Goal: Communication & Community: Answer question/provide support

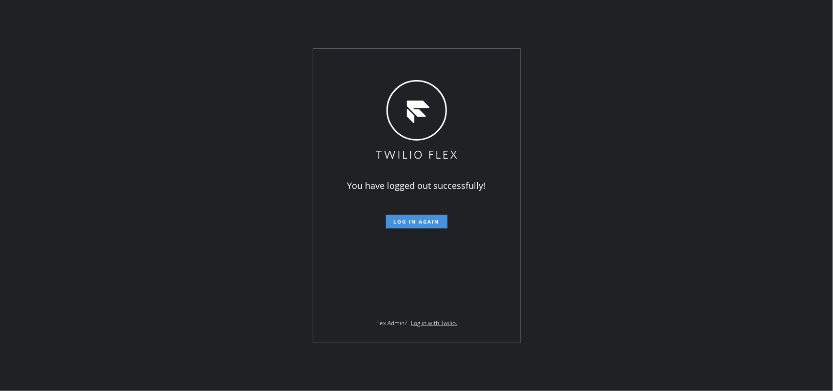
click at [423, 220] on span "Log in again" at bounding box center [417, 221] width 46 height 7
drag, startPoint x: 423, startPoint y: 220, endPoint x: 414, endPoint y: 218, distance: 9.6
click at [423, 220] on span "Log in again" at bounding box center [417, 221] width 46 height 7
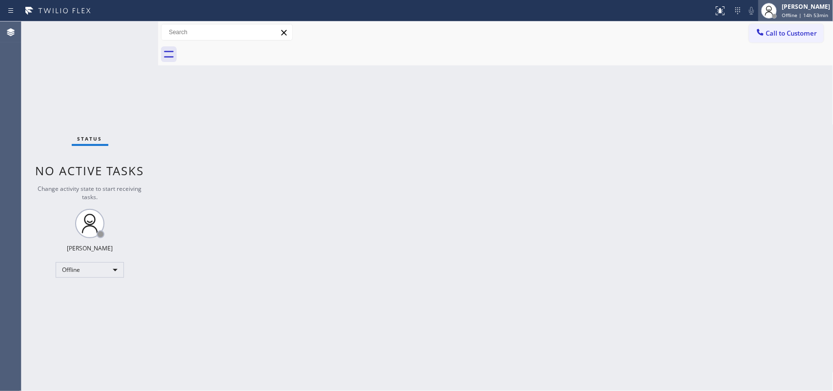
click at [666, 6] on div "[PERSON_NAME]" at bounding box center [805, 6] width 48 height 8
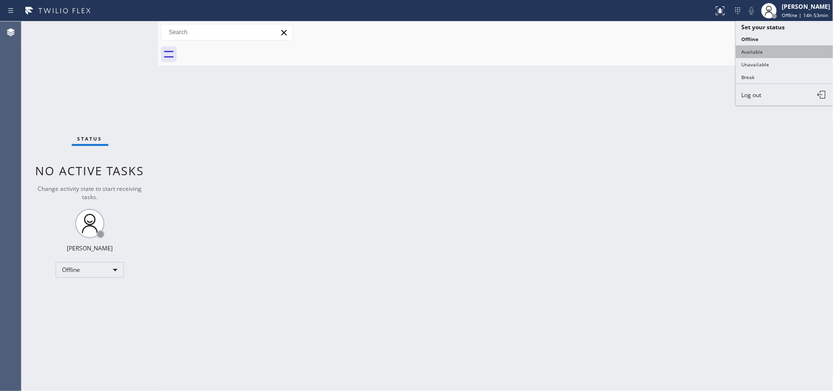
click at [666, 49] on button "Available" at bounding box center [785, 51] width 98 height 13
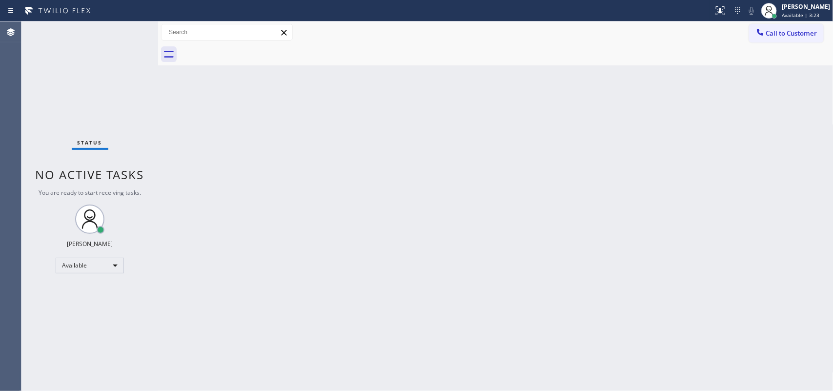
click at [76, 27] on div "Status No active tasks You are ready to start receiving tasks. [PERSON_NAME] Av…" at bounding box center [89, 205] width 137 height 369
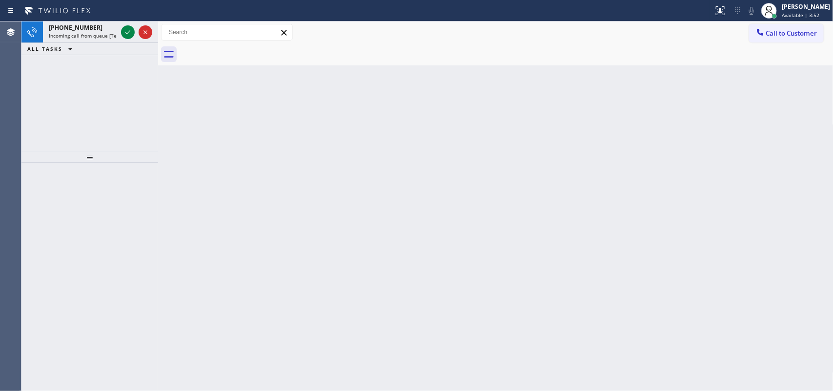
click at [93, 34] on span "Incoming call from queue [Test] All" at bounding box center [89, 35] width 81 height 7
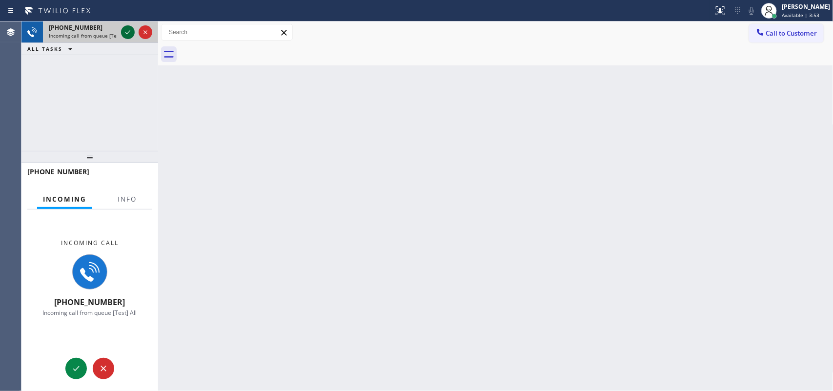
click at [122, 31] on icon at bounding box center [128, 32] width 12 height 12
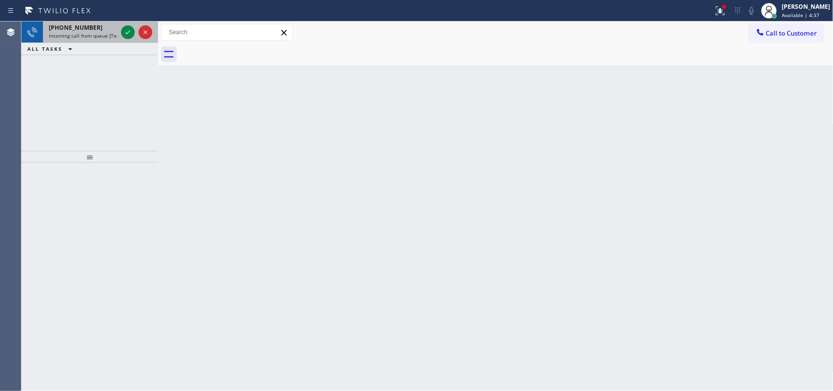
click at [75, 27] on span "+17608801765" at bounding box center [76, 27] width 54 height 8
click at [127, 33] on icon at bounding box center [128, 32] width 12 height 12
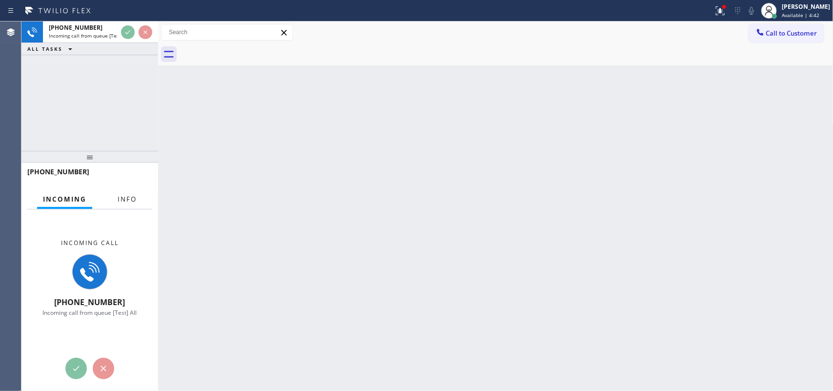
click at [122, 198] on span "Info" at bounding box center [127, 199] width 19 height 9
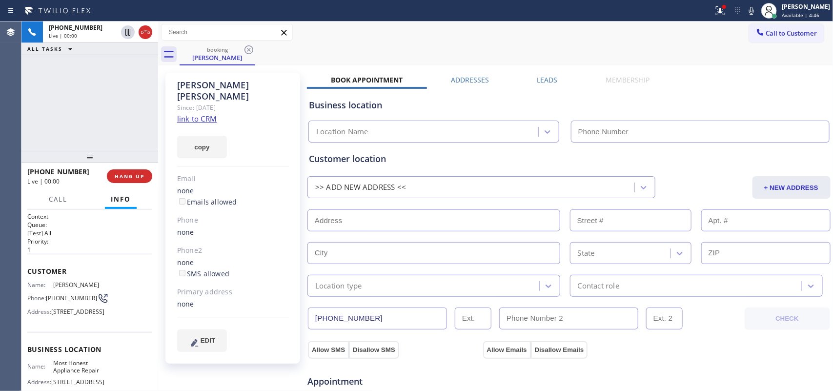
type input "(833) 588-6556"
click at [206, 114] on link "link to CRM" at bounding box center [197, 119] width 40 height 10
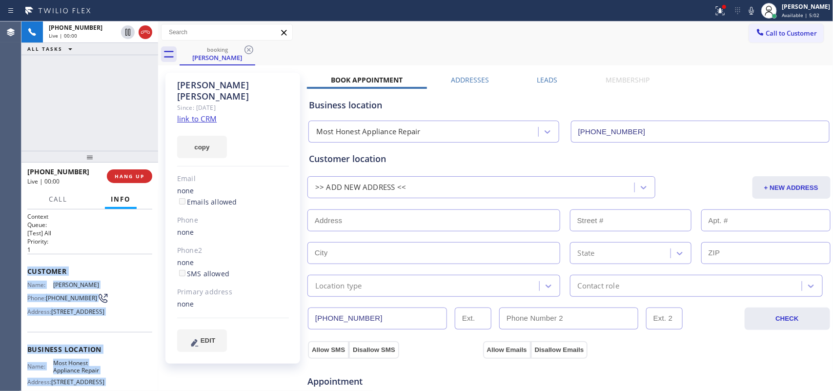
drag, startPoint x: 99, startPoint y: 305, endPoint x: 27, endPoint y: 276, distance: 77.5
click at [27, 276] on div "Context Queue: [Test] All Priority: 1 Customer Name: Ivan Granados Phone: (760)…" at bounding box center [89, 349] width 125 height 275
copy div "Customer Name: Ivan Granados Phone: (760) 880-1765 Address: 43701 Carmel Cir, P…"
click at [134, 177] on span "HANG UP" at bounding box center [130, 176] width 30 height 7
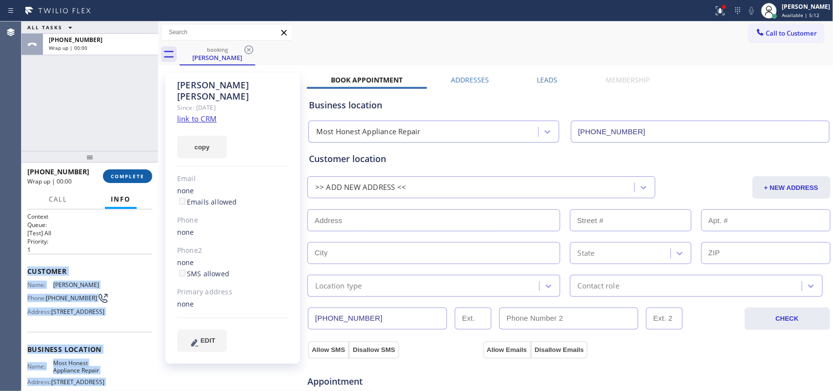
click at [137, 175] on span "COMPLETE" at bounding box center [128, 176] width 34 height 7
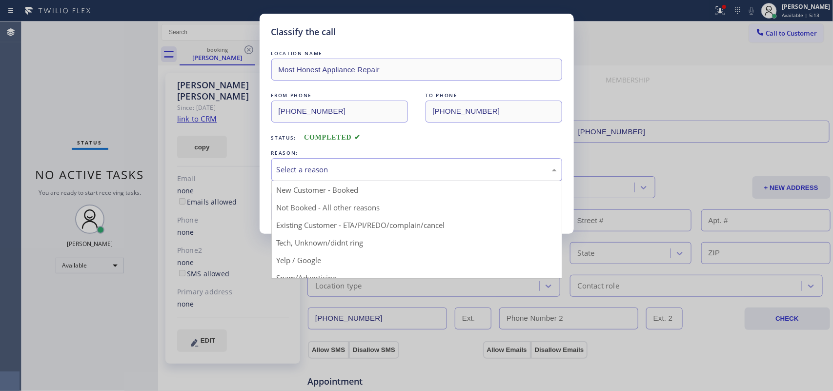
click at [413, 166] on div "Select a reason" at bounding box center [417, 169] width 280 height 11
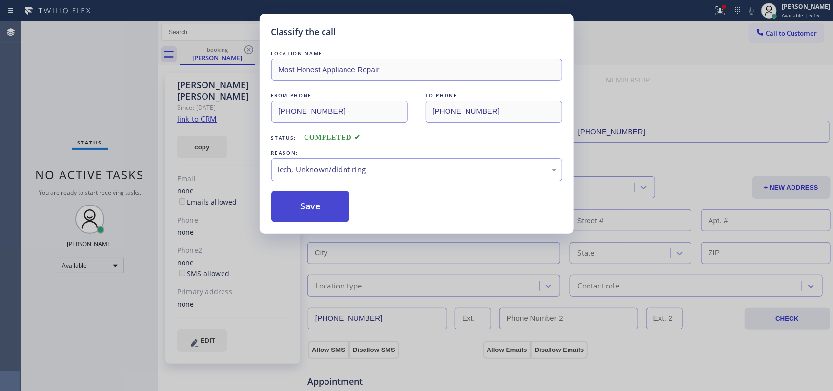
click at [332, 216] on button "Save" at bounding box center [310, 206] width 79 height 31
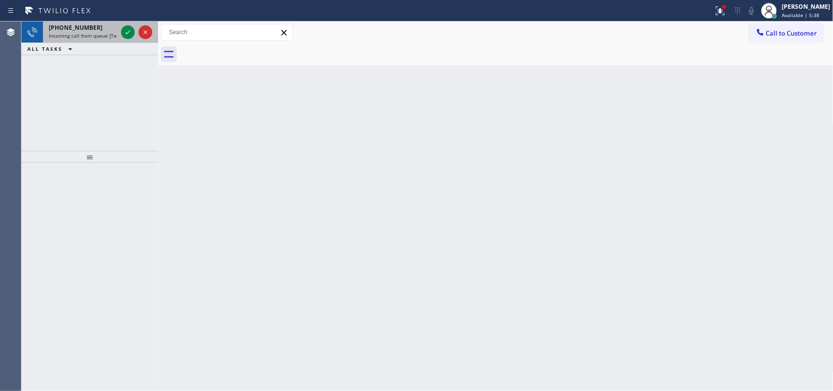
drag, startPoint x: 44, startPoint y: 27, endPoint x: 53, endPoint y: 28, distance: 8.8
click at [47, 27] on div "+16097317797 Incoming call from queue [Test] All" at bounding box center [81, 31] width 76 height 21
click at [50, 27] on span "+16097317797" at bounding box center [76, 27] width 54 height 8
click at [53, 28] on span "+16097317797" at bounding box center [76, 27] width 54 height 8
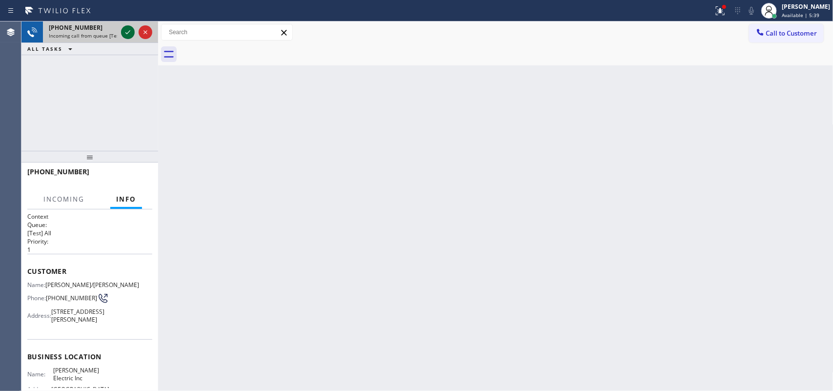
click at [125, 32] on icon at bounding box center [127, 32] width 5 height 4
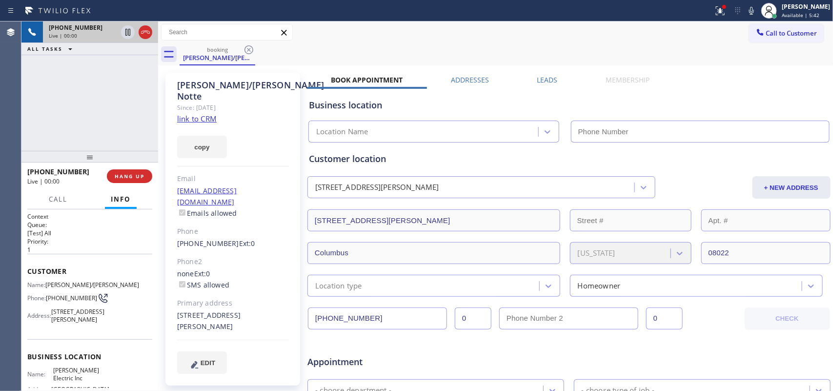
type input "(856) 702-3785"
click at [206, 114] on link "link to CRM" at bounding box center [197, 119] width 40 height 10
click at [54, 195] on span "Call" at bounding box center [58, 199] width 19 height 9
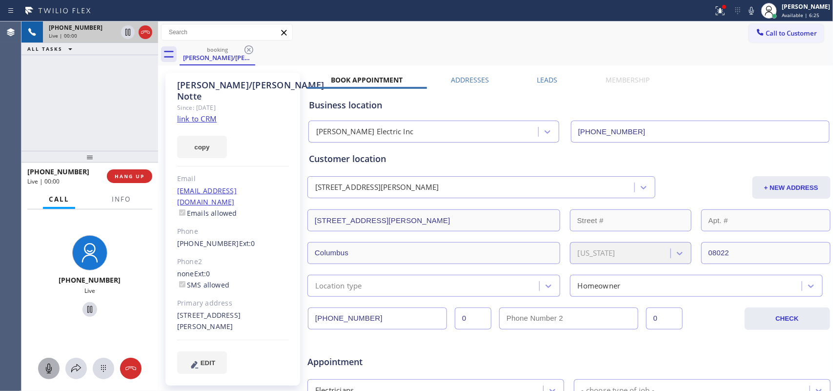
drag, startPoint x: 50, startPoint y: 370, endPoint x: 77, endPoint y: 332, distance: 46.6
click at [49, 312] on icon at bounding box center [49, 368] width 6 height 10
click at [84, 306] on icon at bounding box center [90, 309] width 12 height 12
click at [52, 312] on icon at bounding box center [49, 368] width 12 height 12
click at [84, 303] on icon at bounding box center [90, 309] width 12 height 12
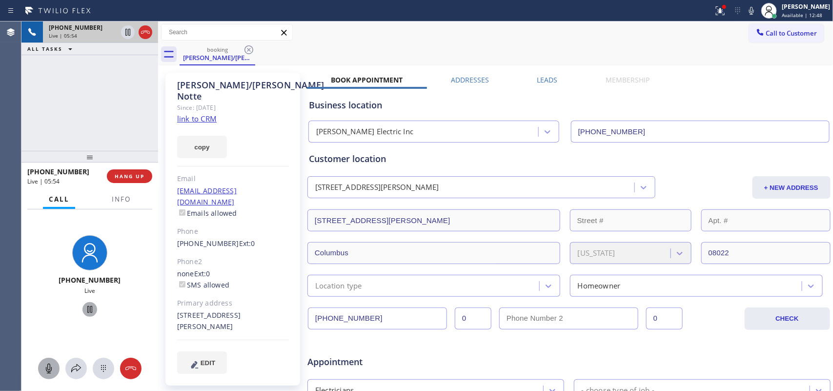
click at [50, 312] on icon at bounding box center [49, 368] width 6 height 10
click at [86, 304] on icon at bounding box center [90, 309] width 12 height 12
click at [44, 312] on icon at bounding box center [49, 368] width 12 height 12
click at [86, 309] on icon at bounding box center [89, 309] width 7 height 7
drag, startPoint x: 170, startPoint y: 218, endPoint x: 228, endPoint y: 218, distance: 58.5
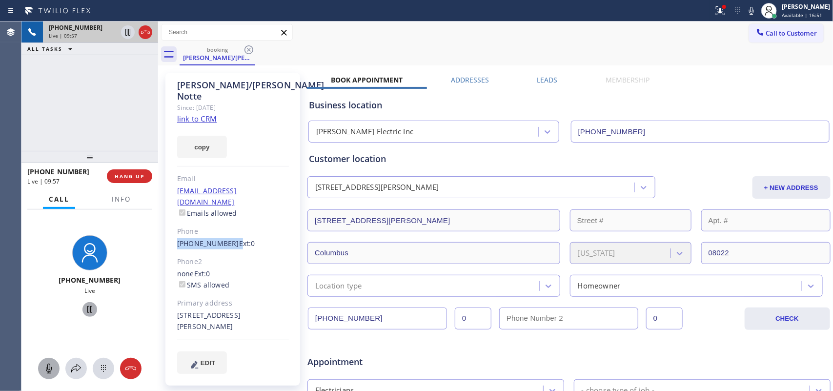
click at [228, 218] on div "Paul/Pam Notte Since: 20 may 2020 link to CRM copy Email pnotte811@gmail.com Em…" at bounding box center [232, 229] width 135 height 313
copy div "(609) 731-7797"
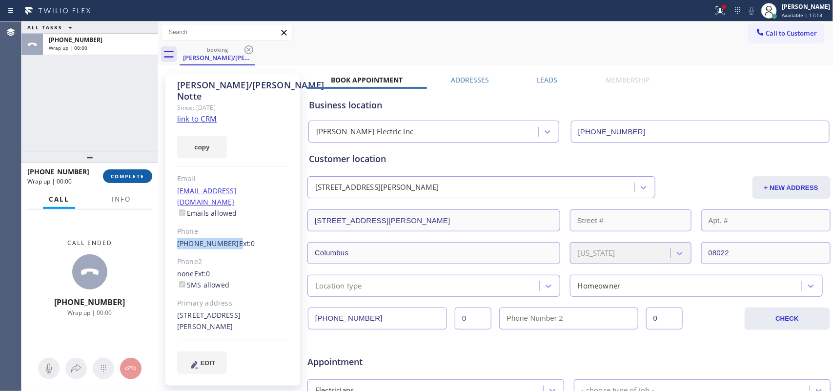
click at [117, 172] on button "COMPLETE" at bounding box center [127, 176] width 49 height 14
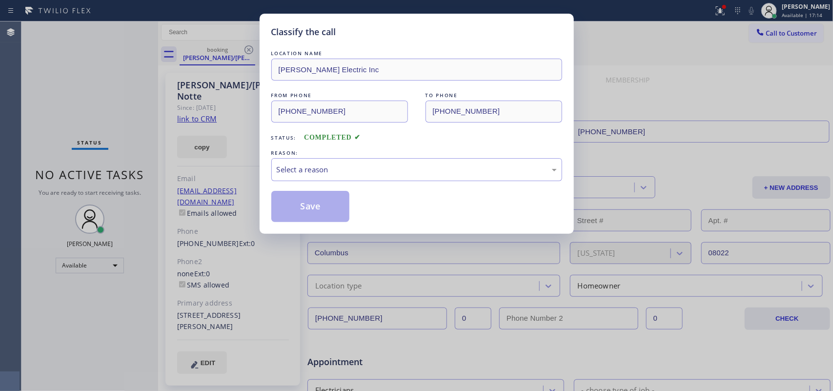
click at [65, 111] on div "Classify the call LOCATION NAME Amison Electric Inc FROM PHONE (609) 731-7797 T…" at bounding box center [416, 195] width 833 height 391
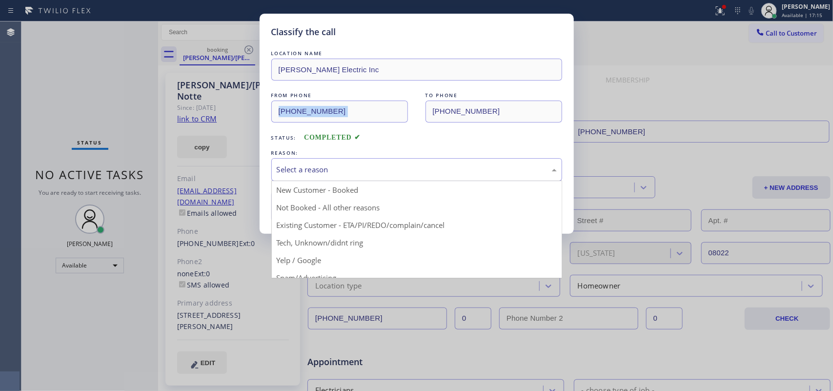
click at [411, 172] on div "Select a reason" at bounding box center [417, 169] width 280 height 11
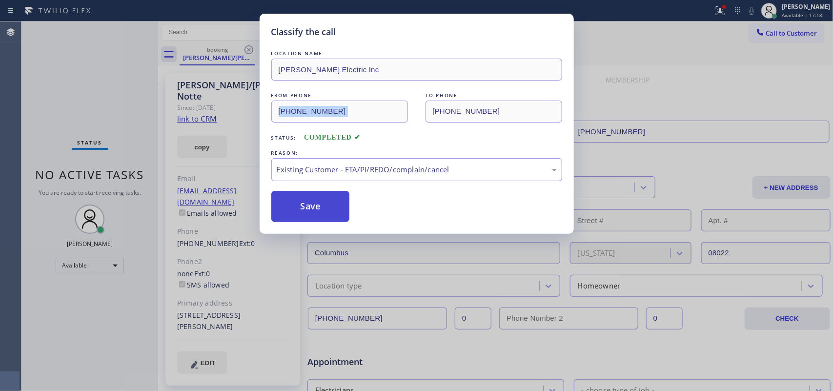
click at [344, 205] on button "Save" at bounding box center [310, 206] width 79 height 31
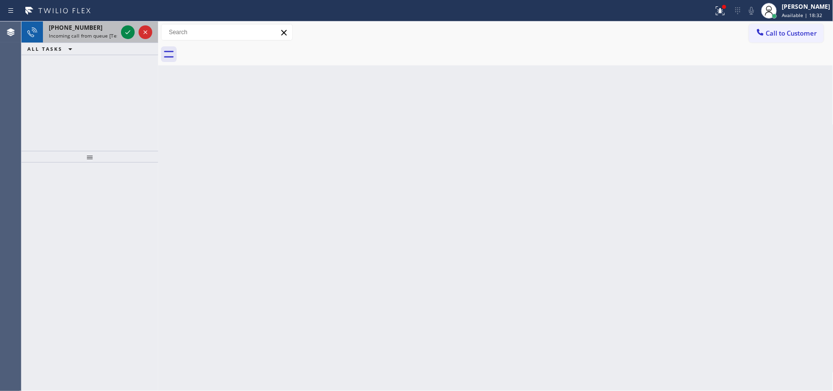
click at [103, 34] on span "Incoming call from queue [Test] All" at bounding box center [89, 35] width 81 height 7
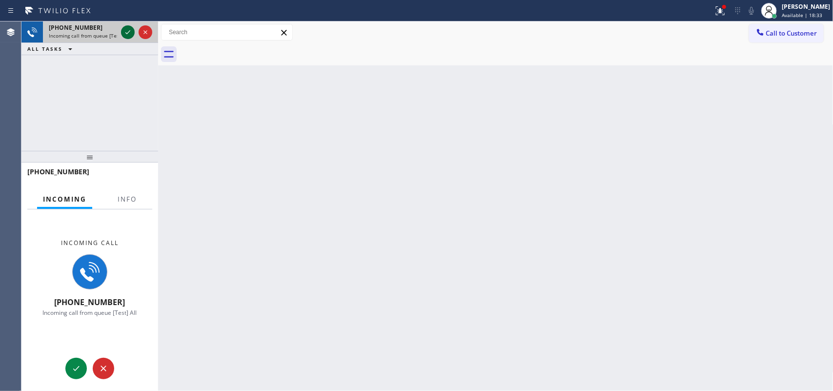
click at [127, 30] on icon at bounding box center [128, 32] width 12 height 12
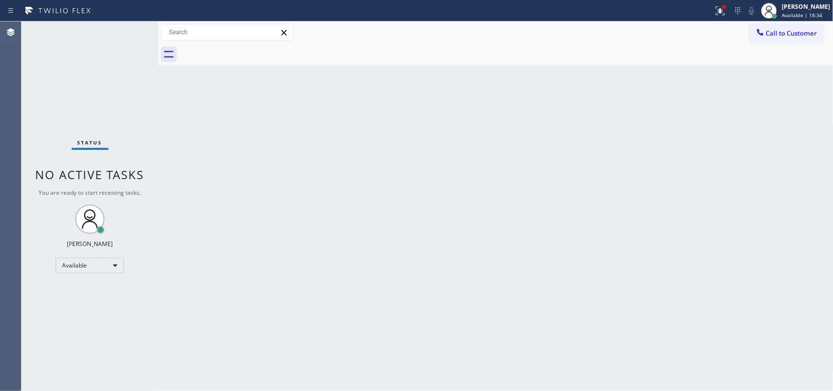
click at [123, 201] on div "Status No active tasks You are ready to start receiving tasks. Leah Cabrera Ava…" at bounding box center [89, 205] width 137 height 369
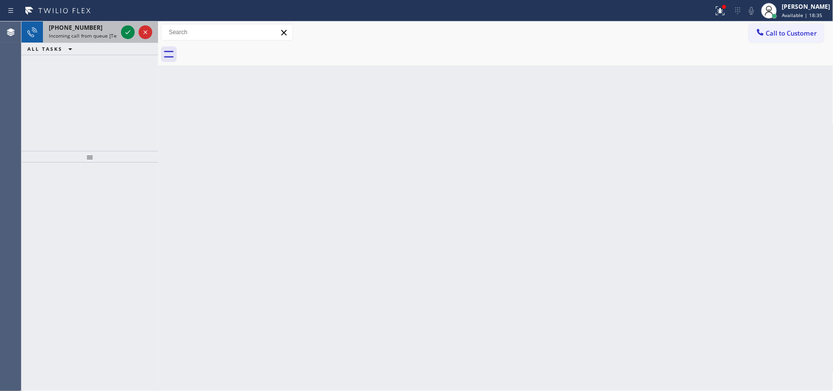
click at [86, 37] on span "Incoming call from queue [Test] All" at bounding box center [89, 35] width 81 height 7
click at [105, 33] on span "Incoming call from queue [Test] All" at bounding box center [89, 35] width 81 height 7
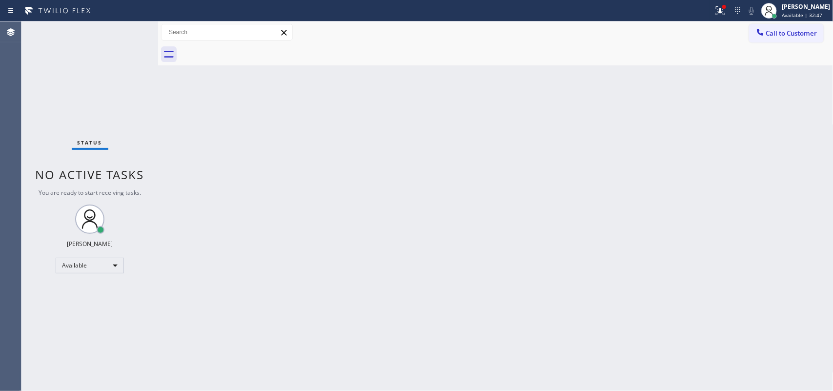
click at [131, 194] on span "You are ready to start receiving tasks." at bounding box center [90, 192] width 102 height 8
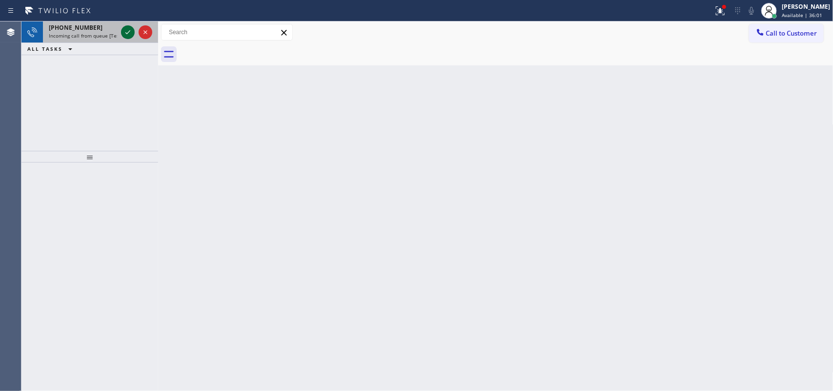
click at [123, 30] on div at bounding box center [128, 32] width 14 height 12
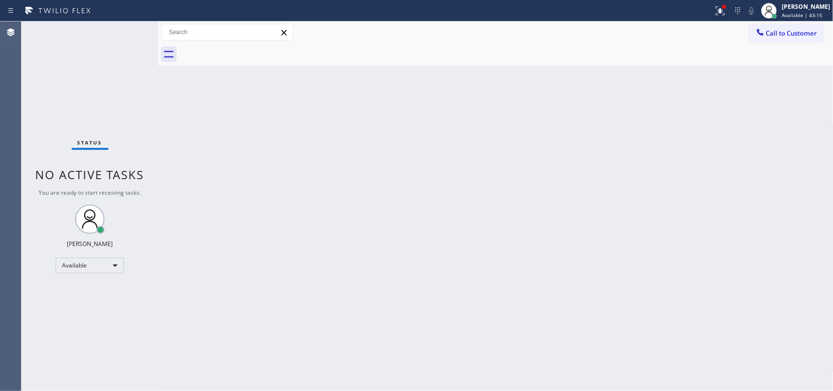
click at [406, 254] on div "Back to Dashboard Change Sender ID Customers Technicians Select a contact Outbo…" at bounding box center [495, 205] width 675 height 369
click at [452, 289] on div "Back to Dashboard Change Sender ID Customers Technicians Select a contact Outbo…" at bounding box center [495, 205] width 675 height 369
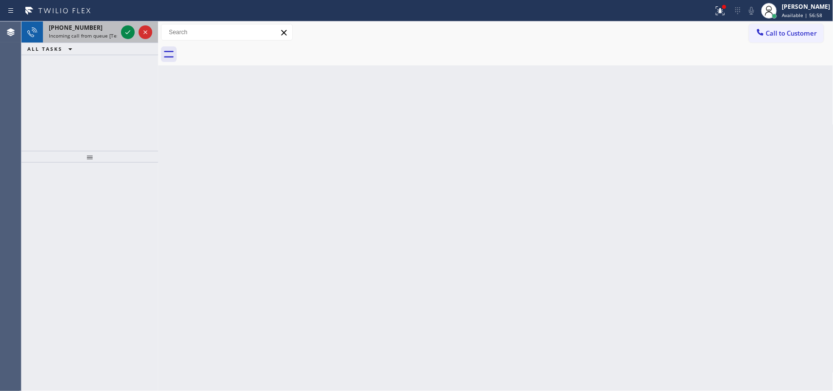
click at [83, 30] on span "+19255835905" at bounding box center [76, 27] width 54 height 8
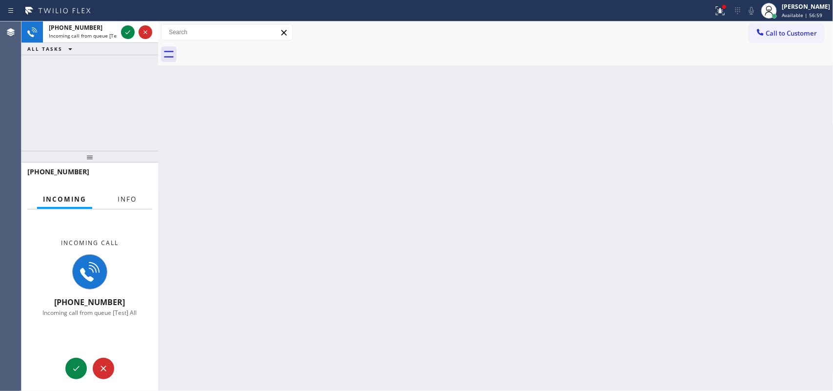
click at [121, 198] on span "Info" at bounding box center [127, 199] width 19 height 9
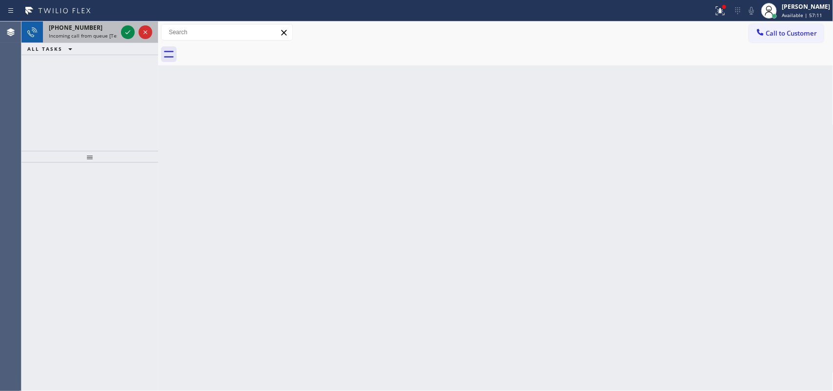
click at [103, 35] on span "Incoming call from queue [Test] All" at bounding box center [89, 35] width 81 height 7
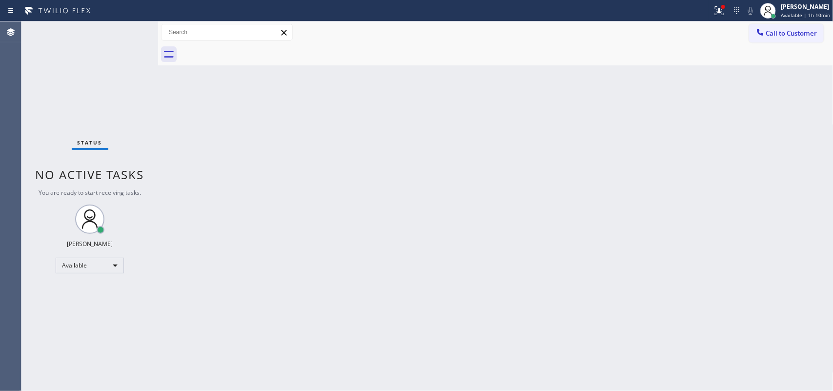
click at [88, 20] on div "Status report Issues detected These issues could affect your workflow. Please c…" at bounding box center [416, 10] width 833 height 21
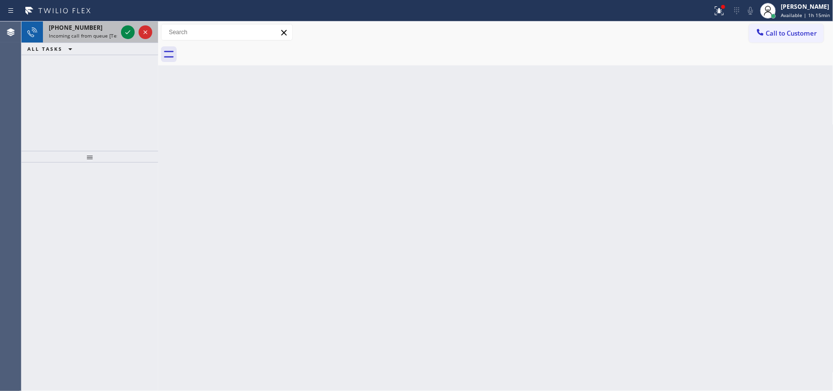
click at [100, 37] on span "Incoming call from queue [Test] All" at bounding box center [89, 35] width 81 height 7
click at [92, 28] on div "+14085161643" at bounding box center [83, 27] width 68 height 8
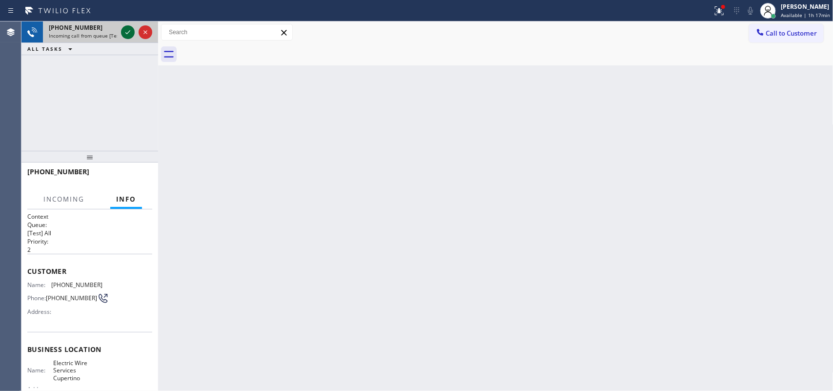
click at [123, 33] on div "+14085161643 Incoming call from queue [Test] All" at bounding box center [89, 31] width 137 height 21
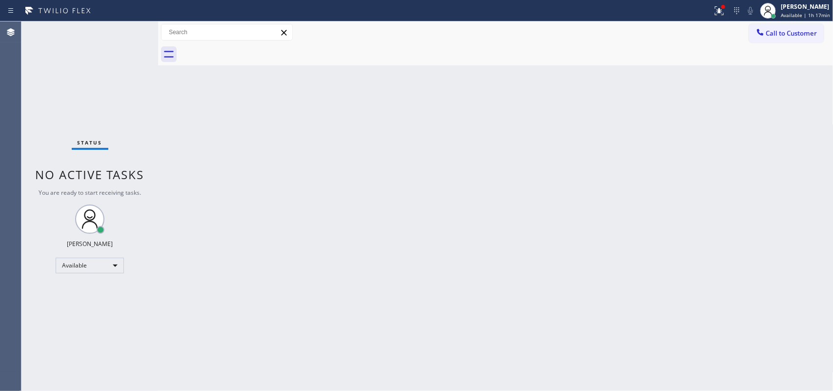
click at [125, 32] on div "Status No active tasks You are ready to start receiving tasks. Leah Cabrera Ava…" at bounding box center [89, 205] width 137 height 369
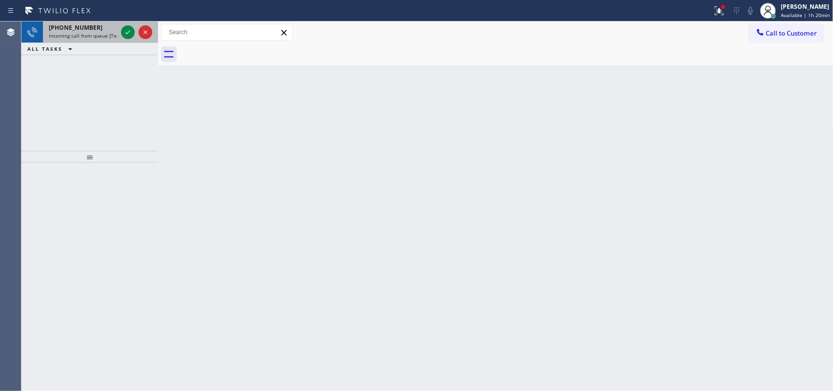
drag, startPoint x: 90, startPoint y: 22, endPoint x: 123, endPoint y: 164, distance: 145.7
click at [89, 22] on div "+14243660784 Incoming call from queue [Test] All" at bounding box center [81, 31] width 76 height 21
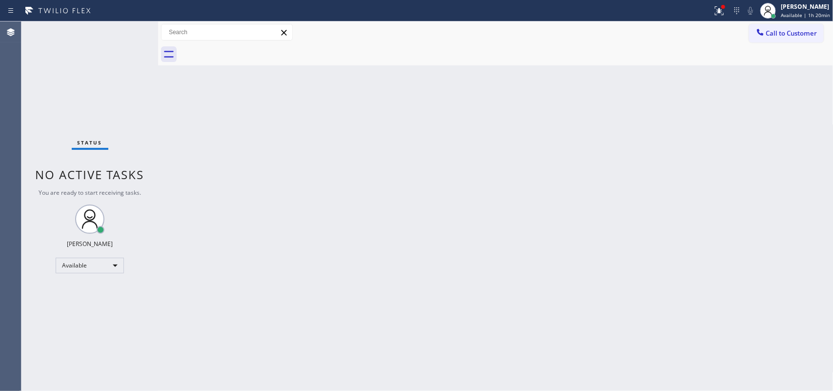
click at [127, 30] on div "Status No active tasks You are ready to start receiving tasks. Leah Cabrera Ava…" at bounding box center [89, 205] width 137 height 369
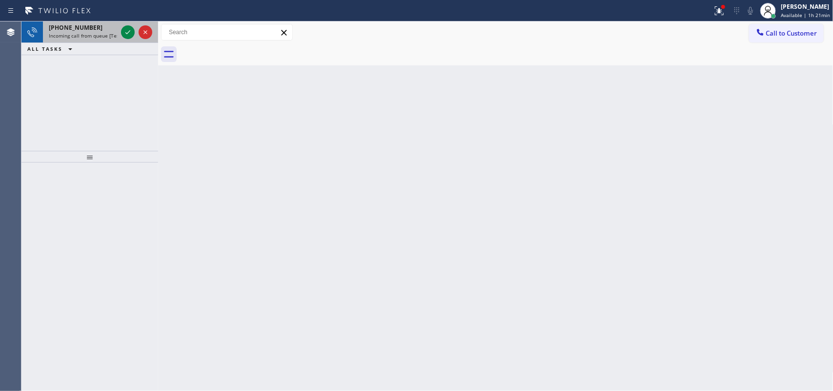
click at [111, 35] on span "Incoming call from queue [Test] All" at bounding box center [89, 35] width 81 height 7
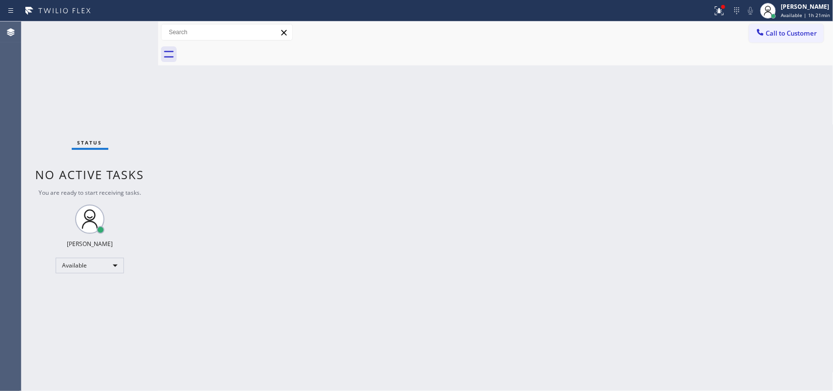
click at [125, 29] on div "Status No active tasks You are ready to start receiving tasks. Leah Cabrera Ava…" at bounding box center [89, 205] width 137 height 369
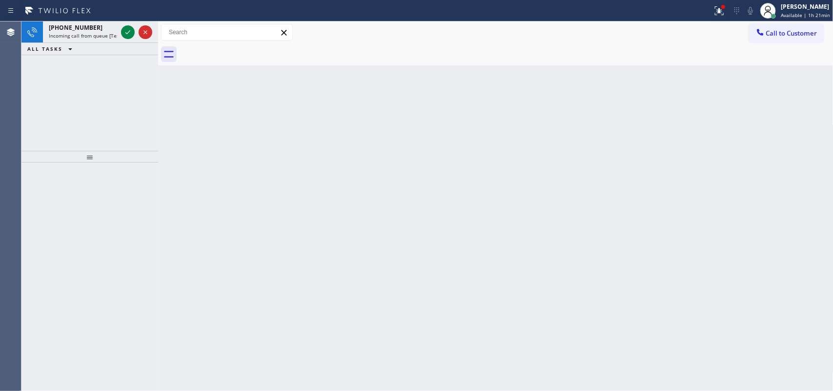
click at [104, 30] on div "+14197332888" at bounding box center [83, 27] width 68 height 8
click at [86, 25] on span "+19143704263" at bounding box center [76, 27] width 54 height 8
click at [101, 38] on span "Incoming call from queue [Test] All" at bounding box center [89, 35] width 81 height 7
click at [96, 32] on span "Incoming call from queue [Test] All" at bounding box center [89, 35] width 81 height 7
click at [117, 33] on span "Incoming call from queue [Test] All" at bounding box center [89, 35] width 81 height 7
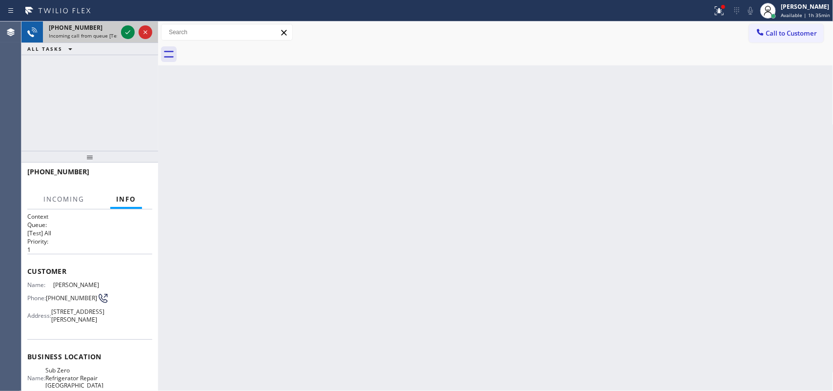
click at [120, 33] on div at bounding box center [136, 31] width 35 height 21
click at [124, 31] on icon at bounding box center [128, 32] width 12 height 12
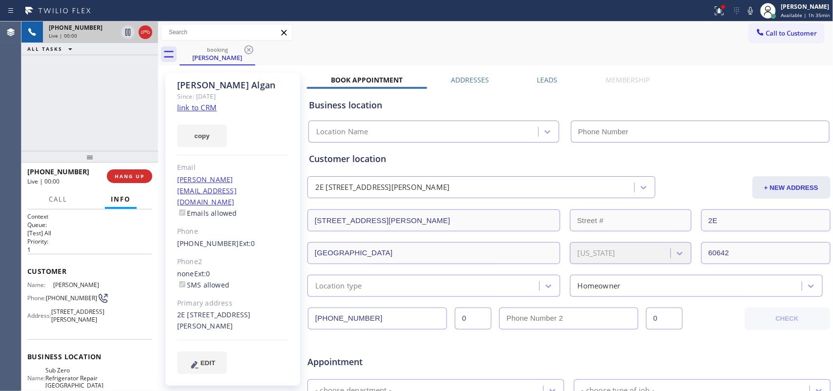
type input "(773) 917-0590"
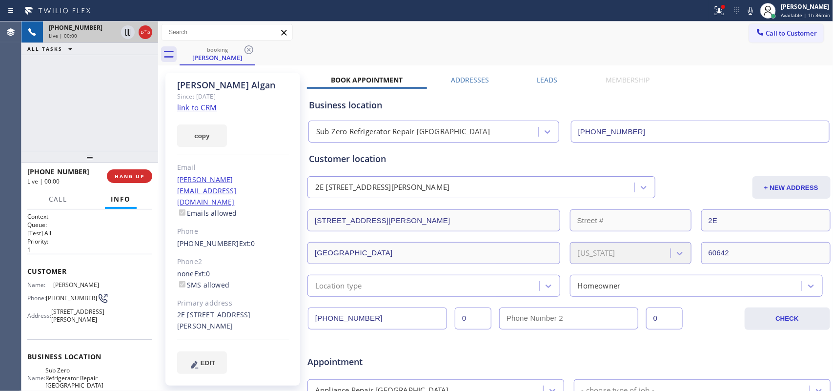
click at [207, 110] on link "link to CRM" at bounding box center [197, 107] width 40 height 10
click at [61, 195] on span "Call" at bounding box center [58, 199] width 19 height 9
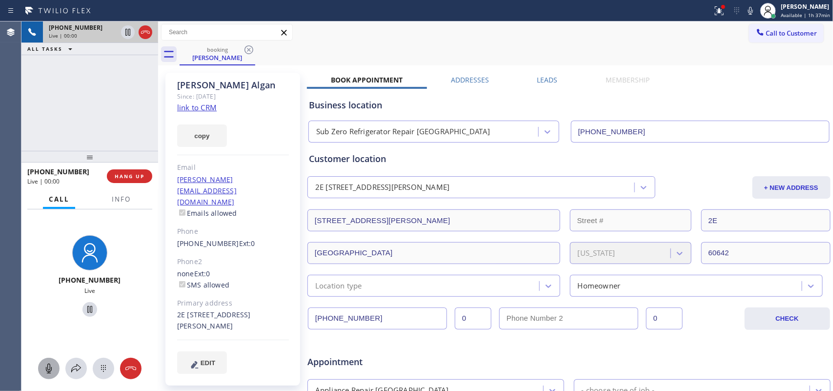
click at [50, 312] on icon at bounding box center [49, 368] width 12 height 12
click at [84, 307] on icon at bounding box center [90, 309] width 12 height 12
click at [49, 312] on icon at bounding box center [49, 368] width 12 height 12
click at [87, 306] on icon at bounding box center [90, 309] width 12 height 12
click at [130, 180] on button "HANG UP" at bounding box center [129, 176] width 45 height 14
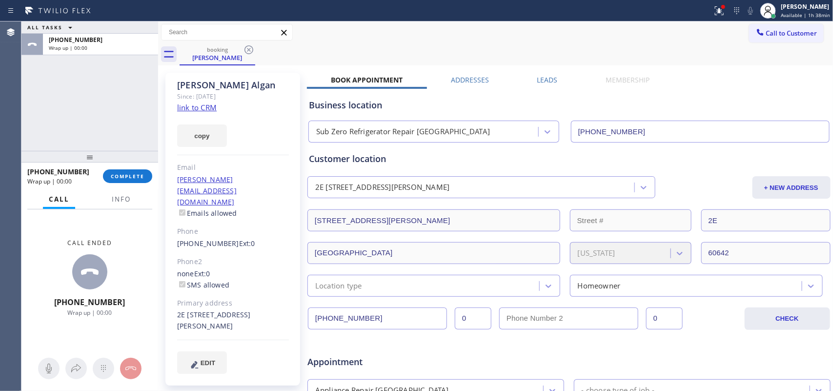
click at [50, 106] on div "ALL TASKS ALL TASKS ACTIVE TASKS TASKS IN WRAP UP +13124599917 Wrap up | 00:00" at bounding box center [89, 85] width 137 height 129
click at [141, 172] on button "COMPLETE" at bounding box center [127, 176] width 49 height 14
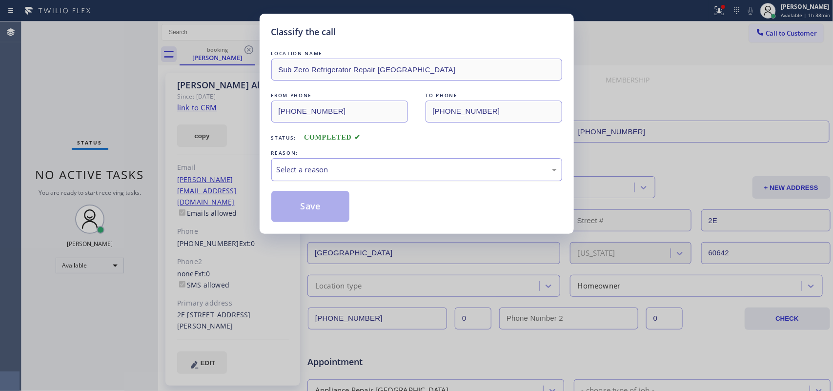
click at [345, 175] on div "Select a reason" at bounding box center [417, 169] width 280 height 11
click at [308, 209] on button "Save" at bounding box center [310, 206] width 79 height 31
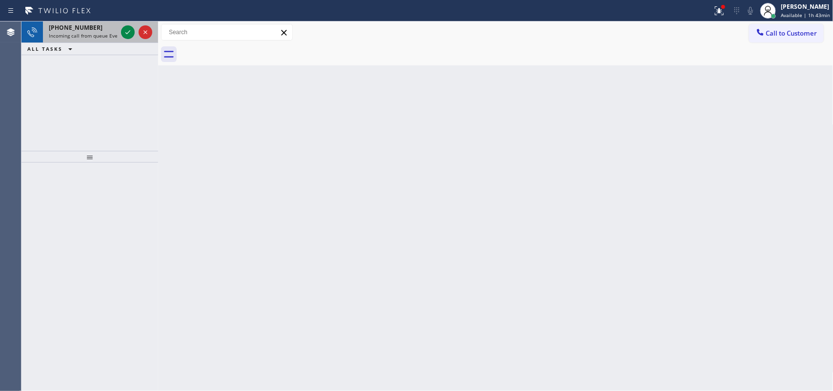
click at [90, 30] on div "+19729553822" at bounding box center [83, 27] width 68 height 8
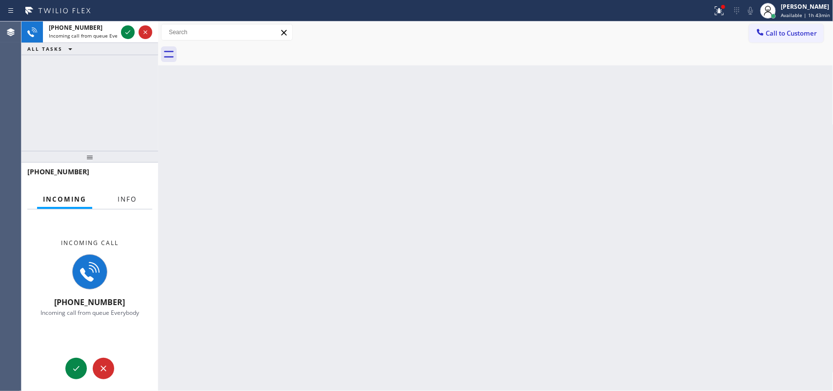
click at [124, 199] on span "Info" at bounding box center [127, 199] width 19 height 9
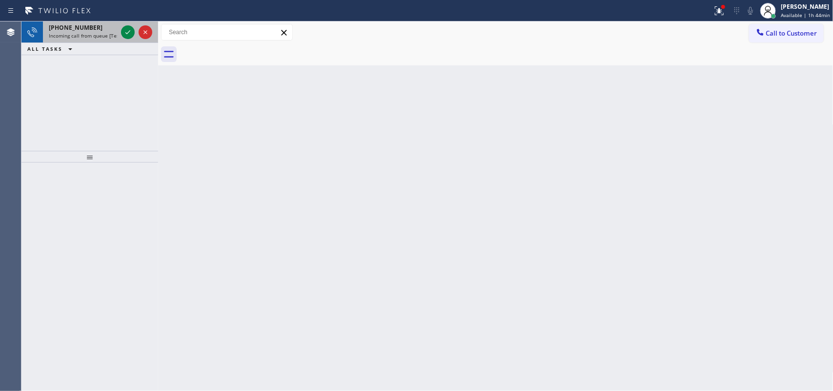
click at [93, 28] on div "+17602138771" at bounding box center [83, 27] width 68 height 8
click at [73, 28] on span "+16175939458" at bounding box center [76, 27] width 54 height 8
click at [125, 33] on icon at bounding box center [128, 32] width 12 height 12
click at [90, 26] on div "+18789782972" at bounding box center [83, 27] width 68 height 8
click at [81, 30] on span "+19202266313" at bounding box center [76, 27] width 54 height 8
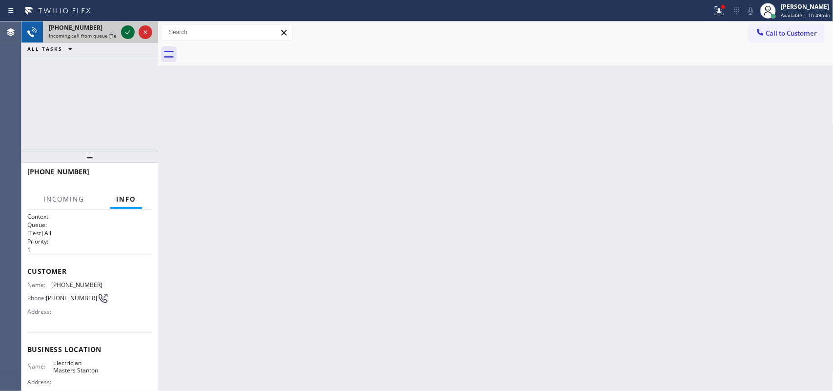
click at [122, 26] on icon at bounding box center [128, 32] width 12 height 12
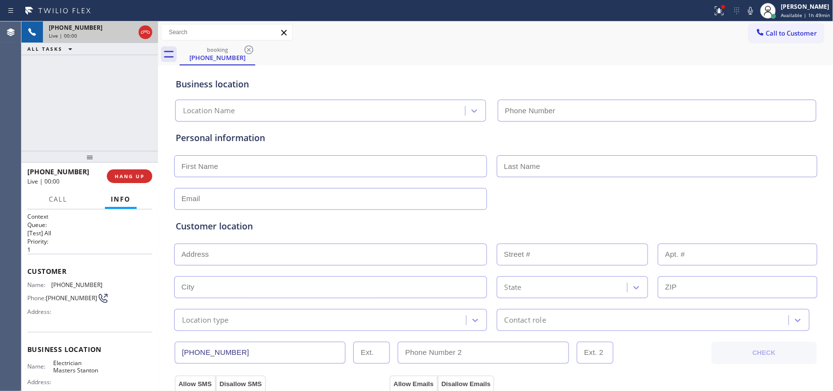
type input "(714) 583-9337"
click at [55, 196] on span "Call" at bounding box center [58, 199] width 19 height 9
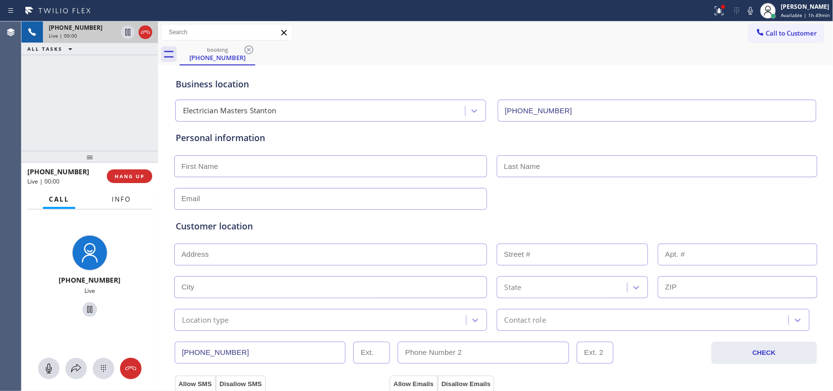
click at [118, 199] on span "Info" at bounding box center [121, 199] width 19 height 9
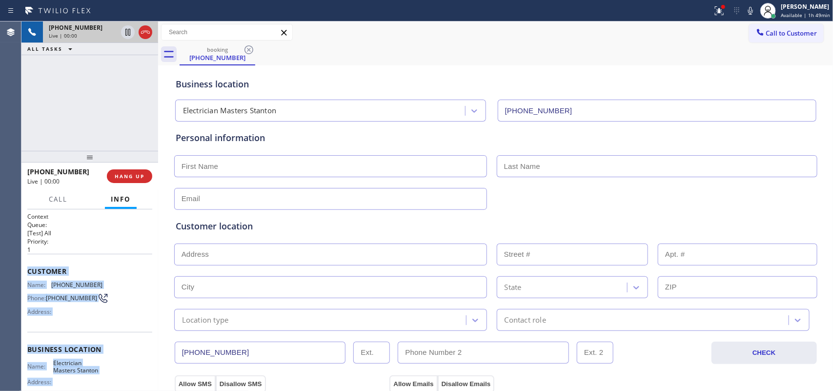
drag, startPoint x: 98, startPoint y: 295, endPoint x: 30, endPoint y: 267, distance: 72.8
click at [25, 271] on div "Context Queue: [Test] All Priority: 1 Customer Name: (920) 226-6313 Phone: (920…" at bounding box center [89, 300] width 137 height 182
copy div "Customer Name: (920) 226-6313 Phone: (920) 226-6313 Address: Business location …"
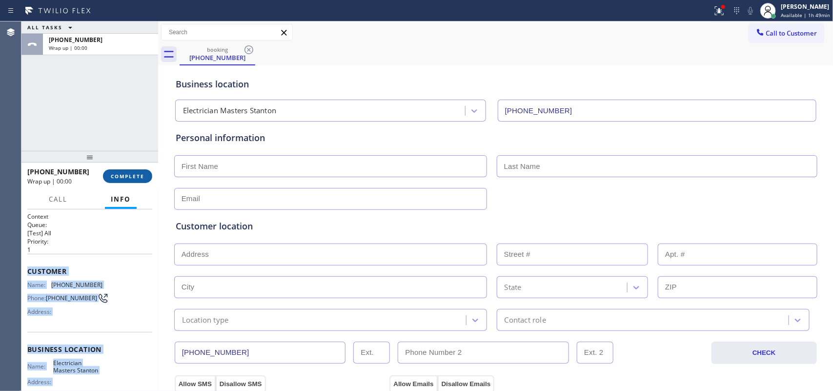
click at [145, 175] on button "COMPLETE" at bounding box center [127, 176] width 49 height 14
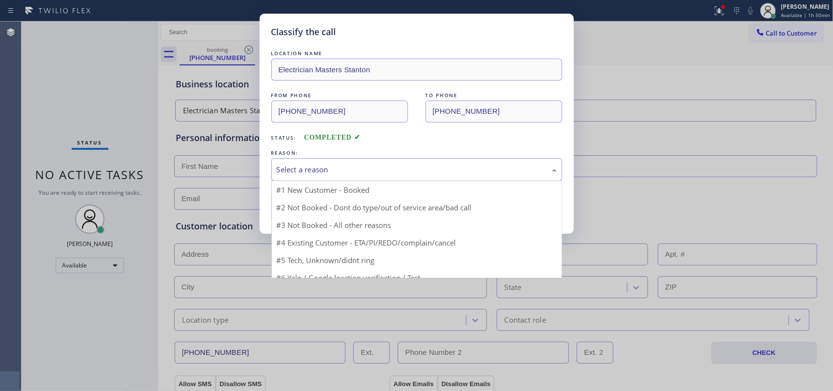
click at [347, 166] on div "Select a reason" at bounding box center [417, 169] width 280 height 11
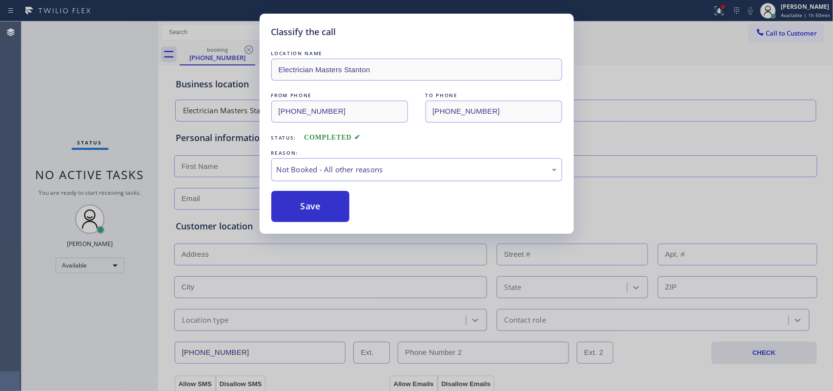
drag, startPoint x: 348, startPoint y: 204, endPoint x: 360, endPoint y: 174, distance: 32.0
click at [360, 171] on div "Not Booked - All other reasons" at bounding box center [417, 169] width 280 height 11
click at [323, 213] on button "Save" at bounding box center [310, 206] width 79 height 31
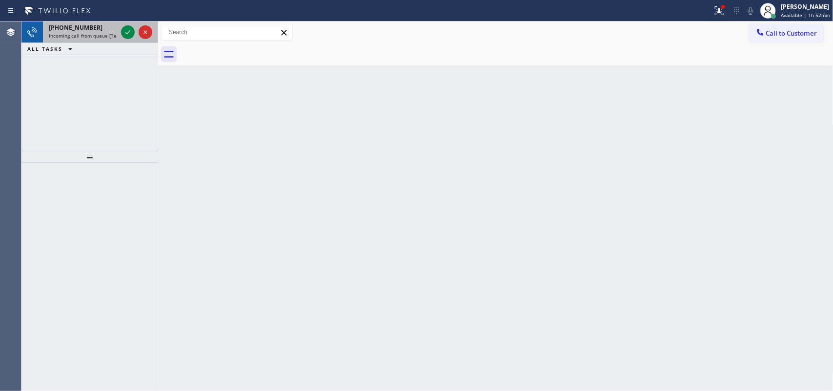
click at [97, 21] on div "+16028269464 Incoming call from queue [Test] All" at bounding box center [81, 31] width 76 height 21
click at [86, 32] on span "Incoming call from queue [Test] All" at bounding box center [89, 35] width 81 height 7
click at [129, 37] on icon at bounding box center [128, 32] width 12 height 12
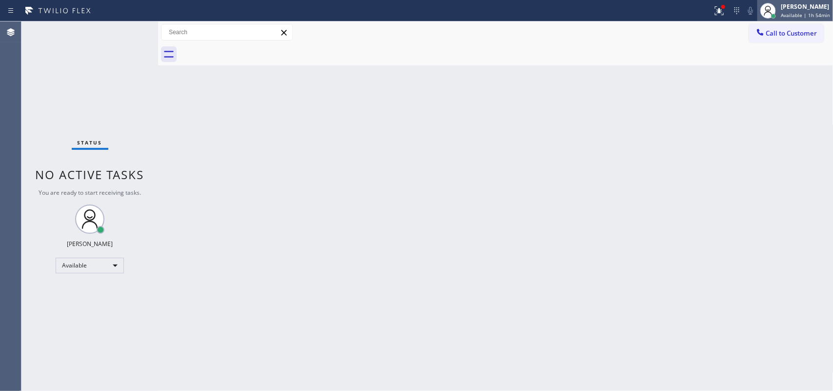
click at [666, 15] on span "Available | 1h 54min" at bounding box center [804, 15] width 49 height 7
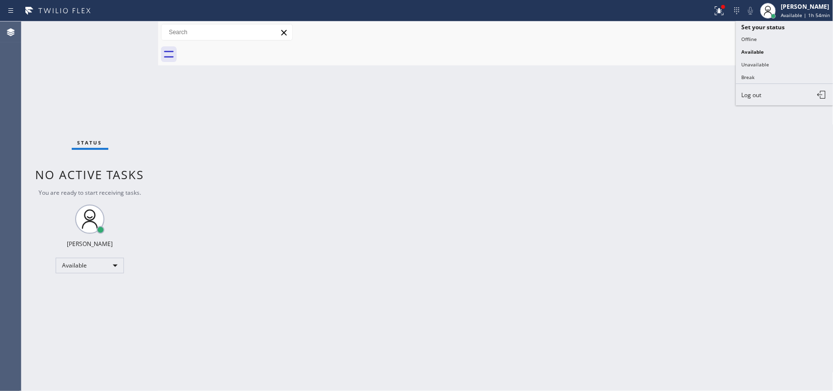
drag, startPoint x: 780, startPoint y: 72, endPoint x: 774, endPoint y: 76, distance: 6.6
click at [666, 72] on button "Break" at bounding box center [785, 77] width 98 height 13
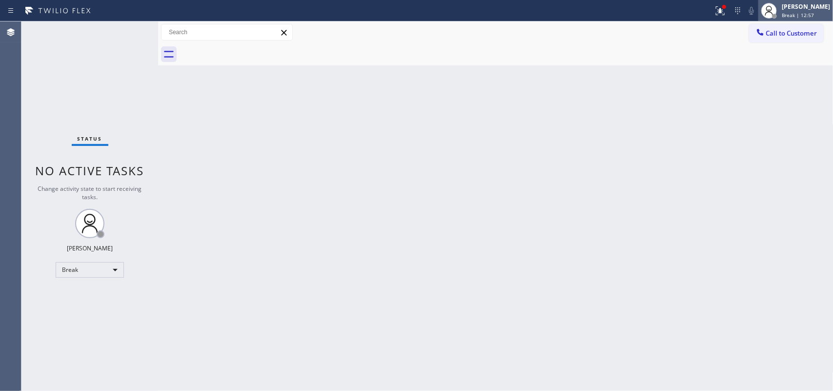
click at [666, 13] on span "Break | 12:57" at bounding box center [797, 15] width 32 height 7
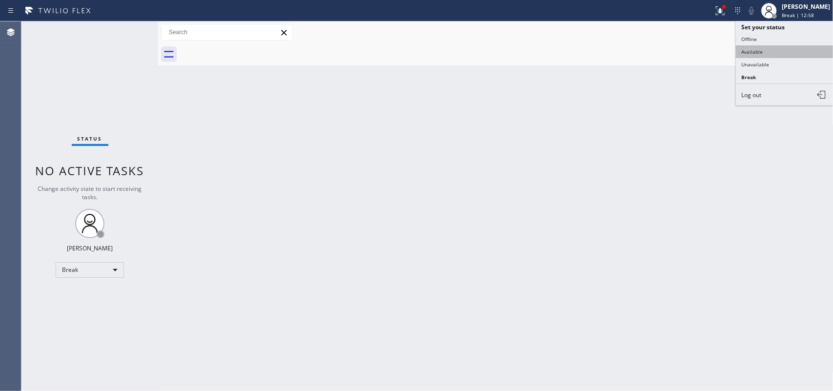
click at [666, 52] on button "Available" at bounding box center [785, 51] width 98 height 13
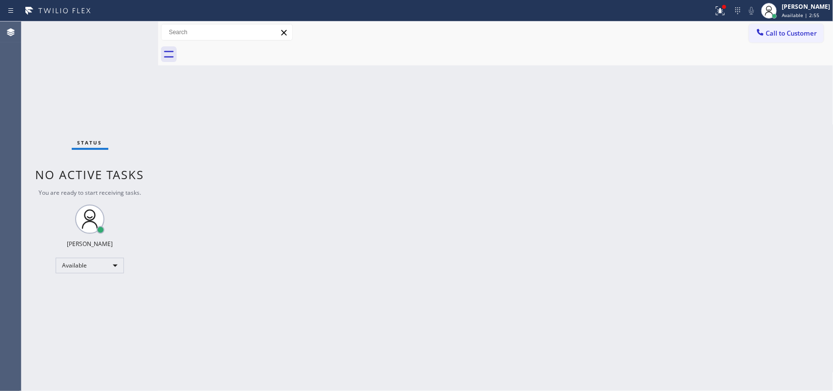
click at [124, 32] on div "Status No active tasks You are ready to start receiving tasks. Leah Cabrera Ava…" at bounding box center [89, 205] width 137 height 369
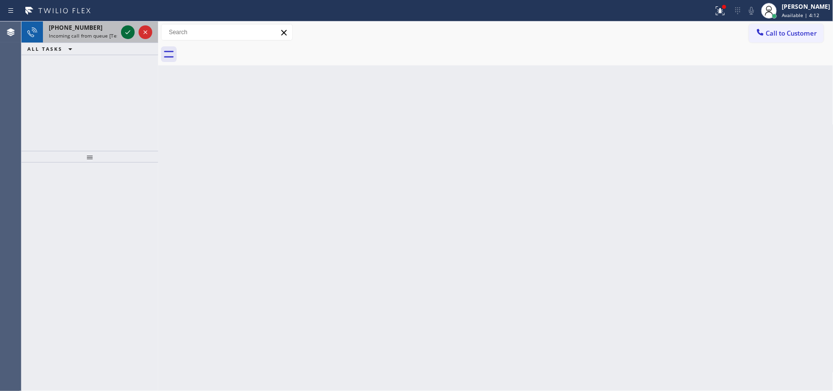
click at [127, 33] on icon at bounding box center [127, 32] width 5 height 4
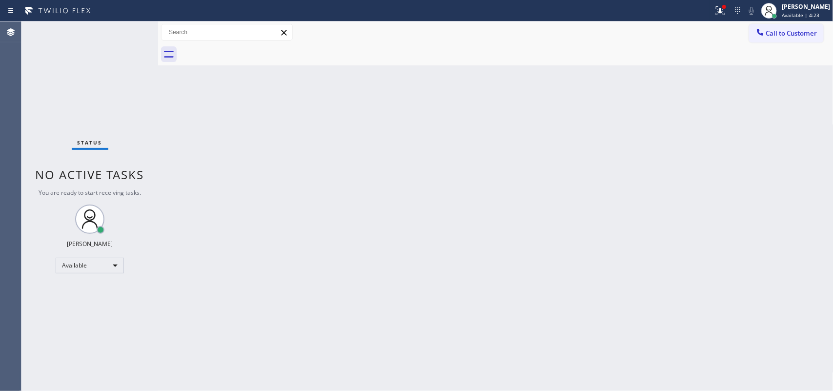
click at [127, 30] on div "Status No active tasks You are ready to start receiving tasks. Leah Cabrera Ava…" at bounding box center [89, 205] width 137 height 369
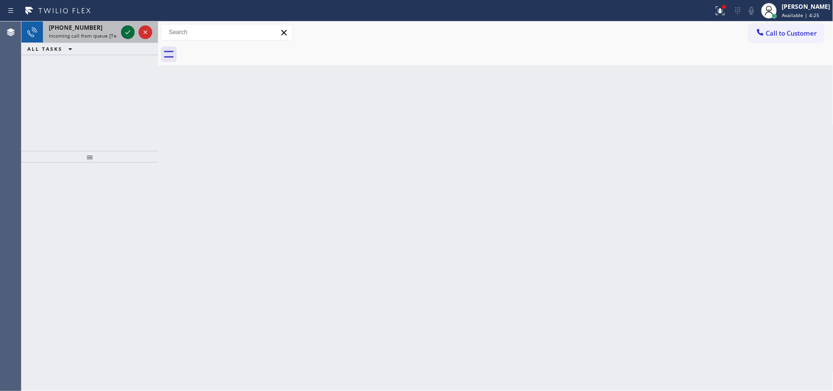
click at [125, 32] on icon at bounding box center [128, 32] width 12 height 12
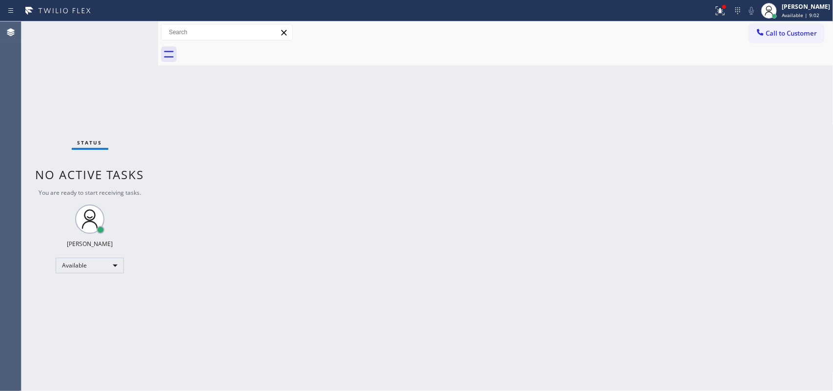
click at [88, 38] on div "Status No active tasks You are ready to start receiving tasks. Leah Cabrera Ava…" at bounding box center [89, 205] width 137 height 369
click at [125, 28] on div "Status No active tasks You are ready to start receiving tasks. Leah Cabrera Ava…" at bounding box center [89, 205] width 137 height 369
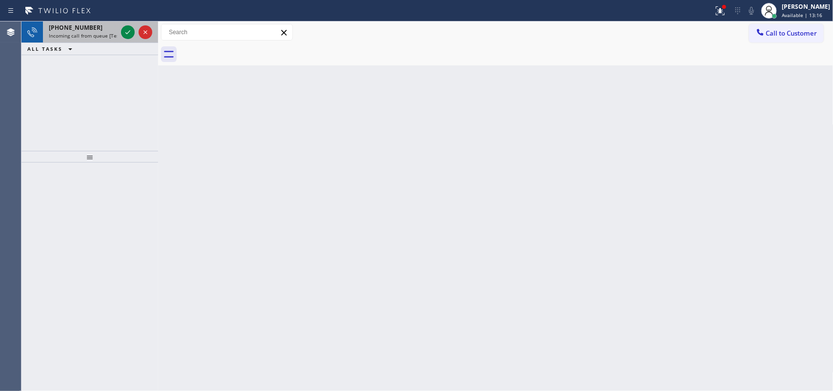
click at [62, 33] on span "Incoming call from queue [Test] All" at bounding box center [89, 35] width 81 height 7
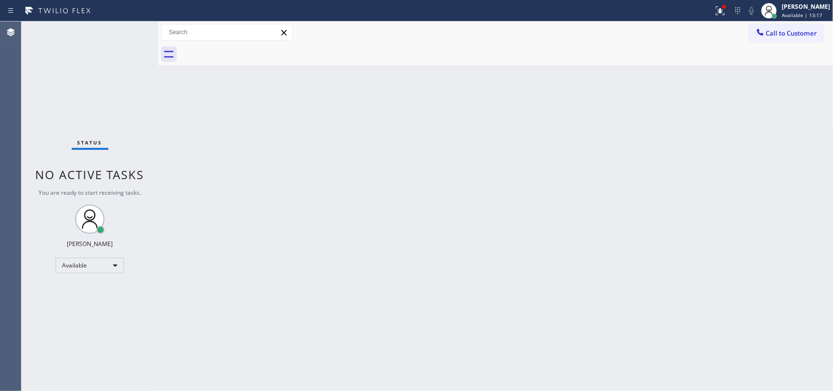
click at [130, 27] on div "Status No active tasks You are ready to start receiving tasks. Leah Cabrera Ava…" at bounding box center [89, 205] width 137 height 369
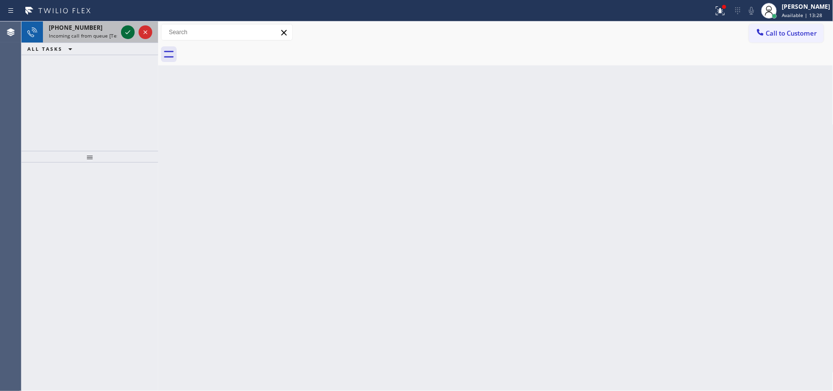
click at [128, 30] on icon at bounding box center [128, 32] width 12 height 12
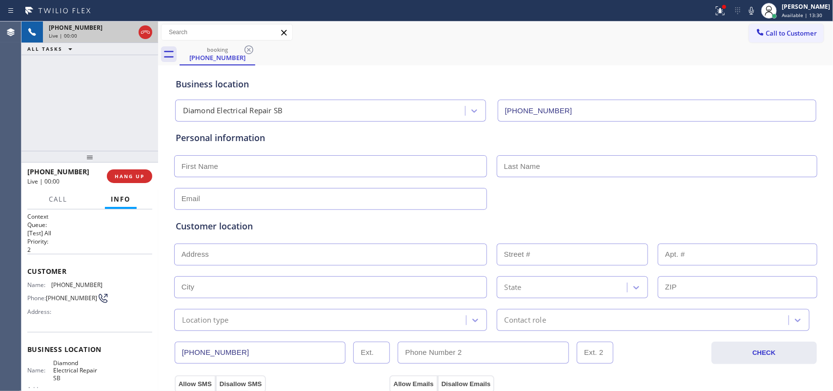
type input "(909) 442-4276"
click at [135, 178] on span "HANG UP" at bounding box center [130, 176] width 30 height 7
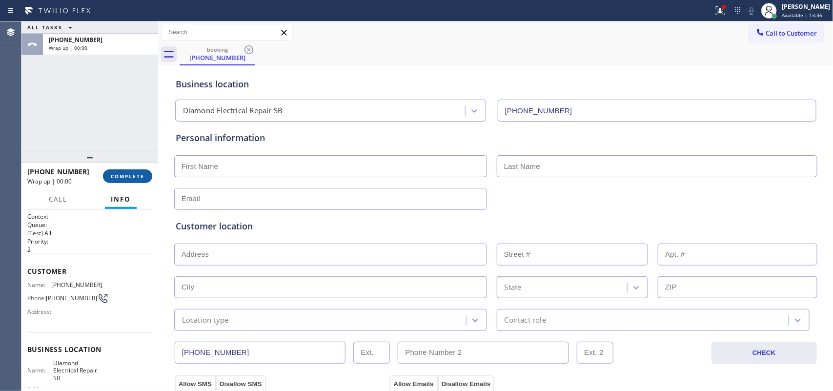
click at [135, 178] on span "COMPLETE" at bounding box center [128, 176] width 34 height 7
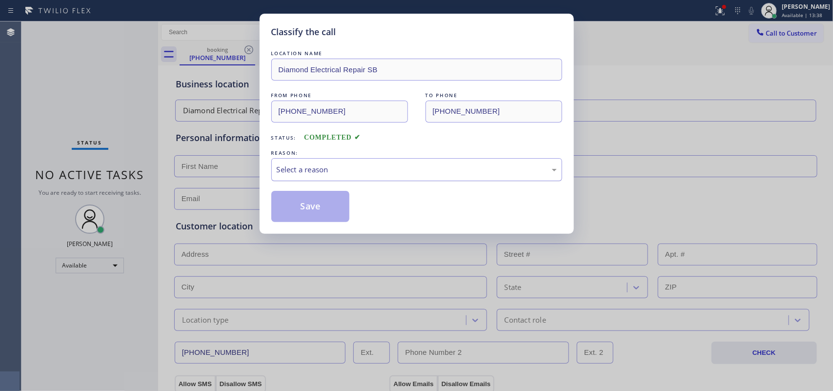
click at [300, 173] on div "Select a reason" at bounding box center [417, 169] width 280 height 11
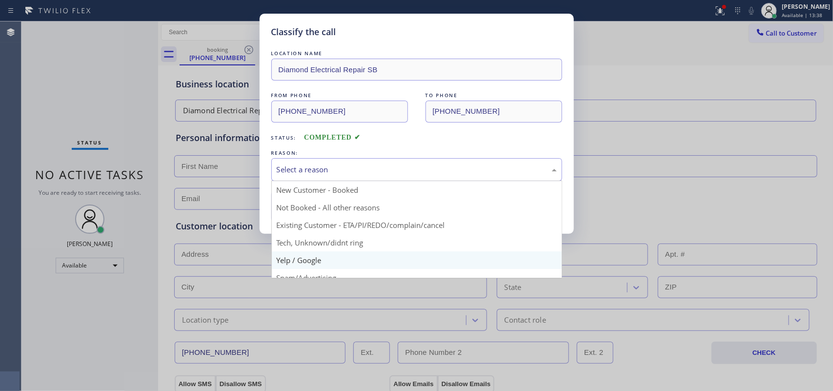
scroll to position [67, 0]
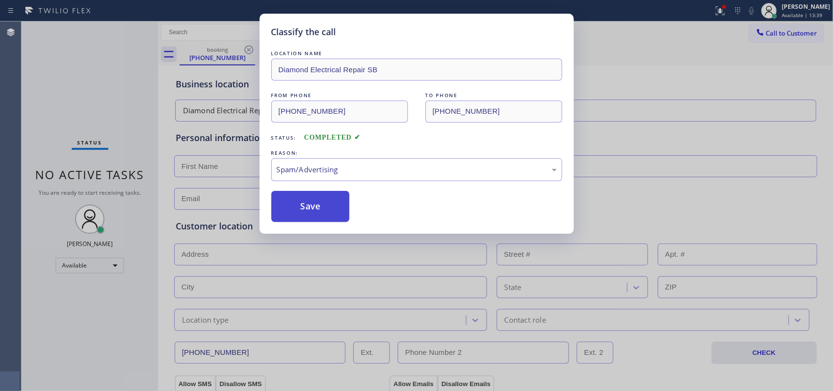
click at [320, 206] on button "Save" at bounding box center [310, 206] width 79 height 31
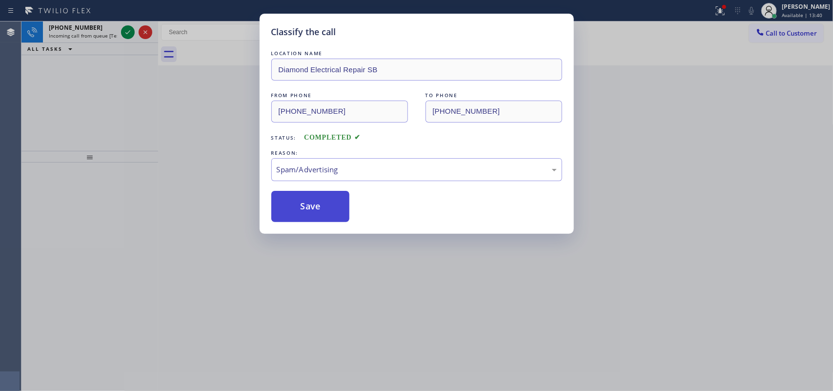
click at [318, 206] on button "Save" at bounding box center [310, 206] width 79 height 31
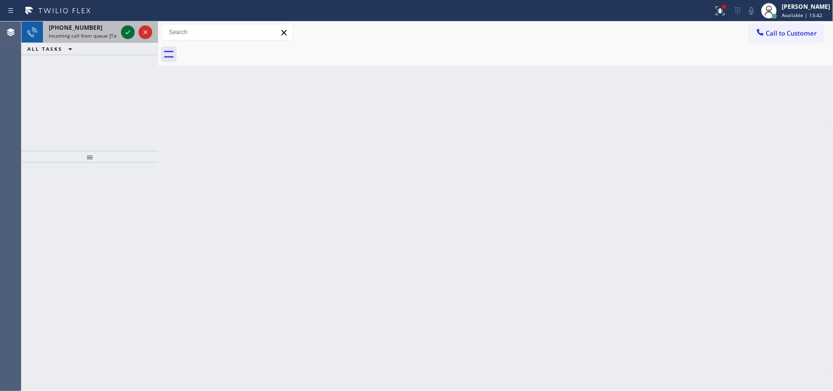
click at [124, 29] on icon at bounding box center [128, 32] width 12 height 12
click at [92, 35] on span "Incoming call from queue [Test] All" at bounding box center [89, 35] width 81 height 7
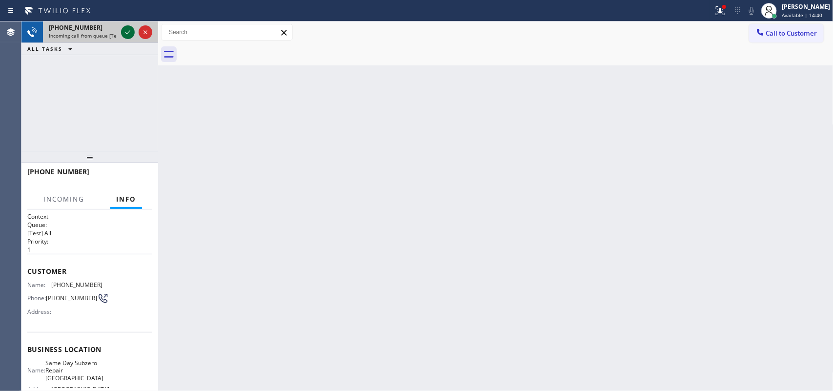
click at [129, 32] on icon at bounding box center [128, 32] width 12 height 12
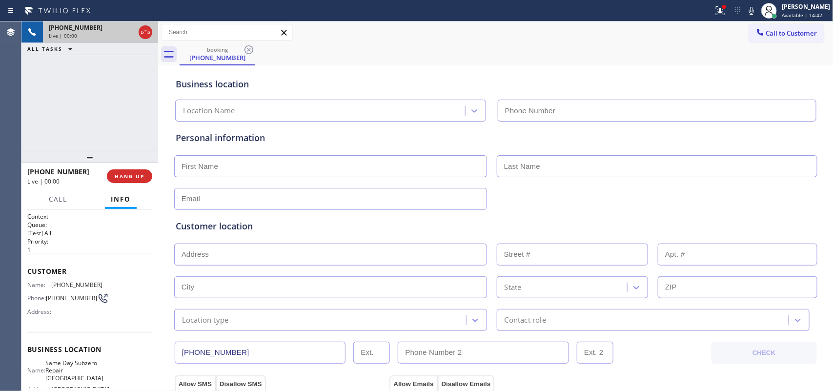
type input "(661) 465-3388"
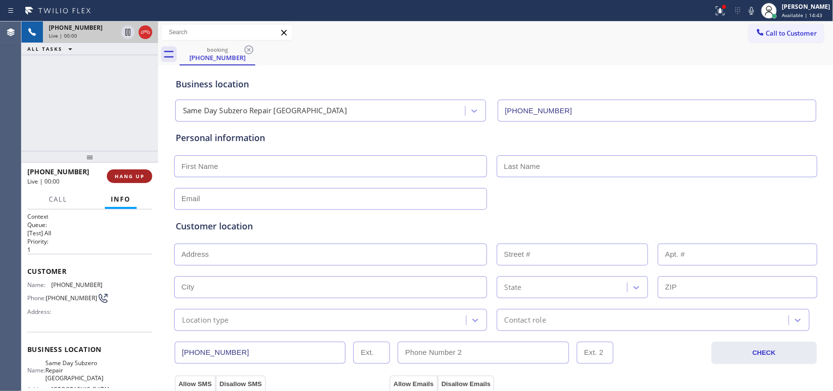
click at [129, 179] on span "HANG UP" at bounding box center [130, 176] width 30 height 7
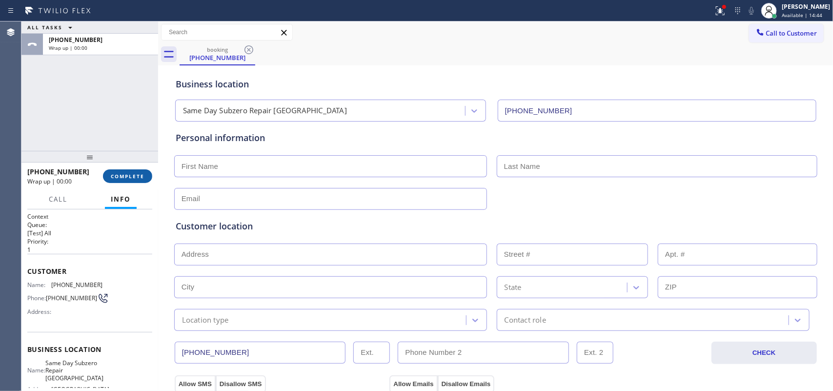
click at [130, 178] on span "COMPLETE" at bounding box center [128, 176] width 34 height 7
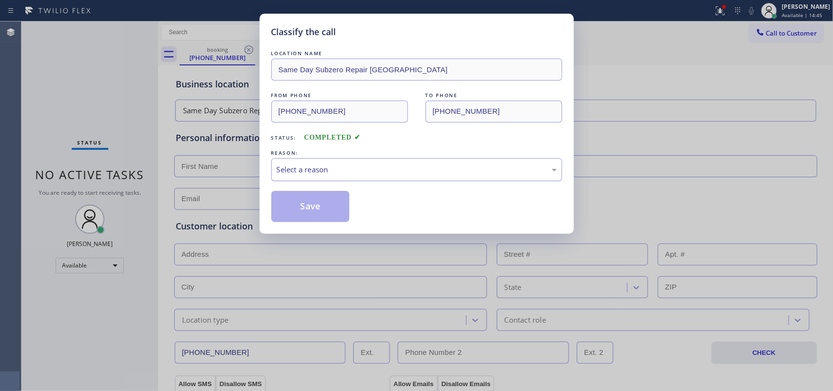
click at [360, 170] on div "Select a reason" at bounding box center [417, 169] width 280 height 11
click at [363, 163] on div "Select a reason" at bounding box center [416, 169] width 291 height 23
click at [355, 177] on div "Select a reason" at bounding box center [416, 169] width 291 height 23
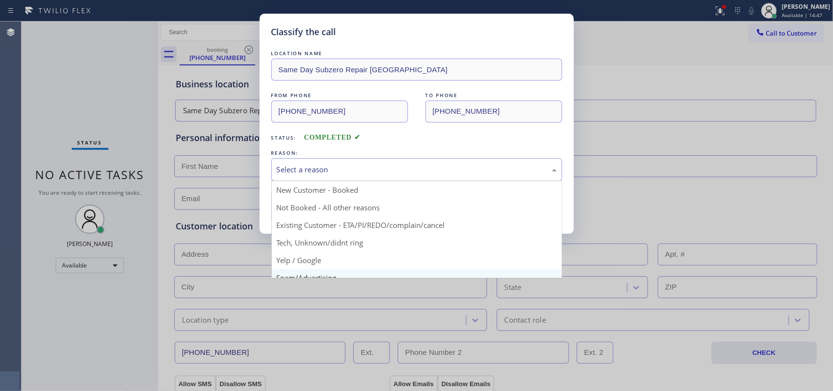
scroll to position [67, 0]
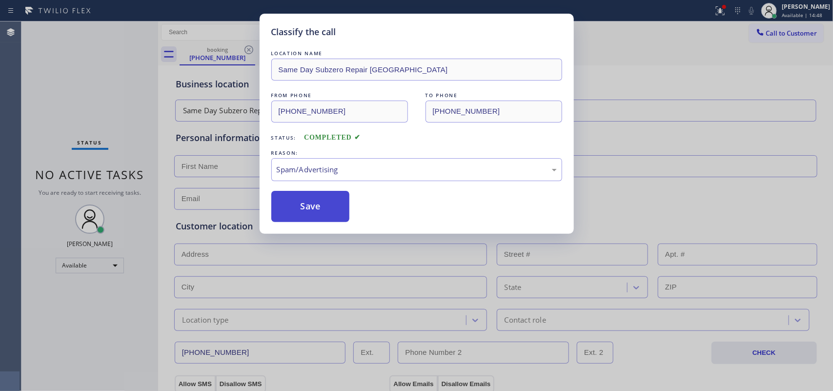
click at [318, 205] on button "Save" at bounding box center [310, 206] width 79 height 31
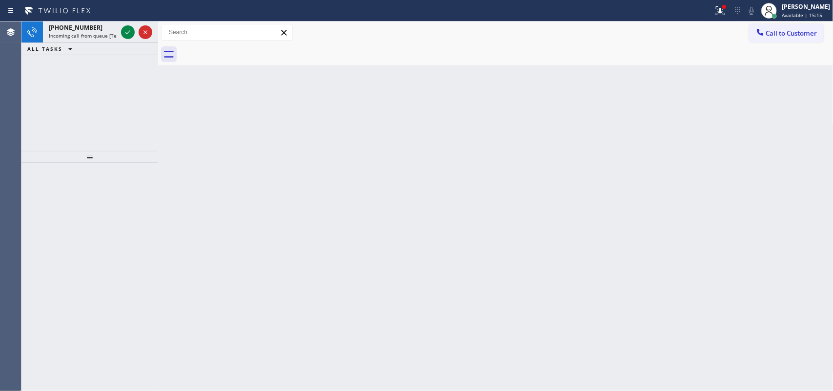
click at [69, 9] on icon at bounding box center [57, 11] width 73 height 16
click at [76, 25] on span "+15303862769" at bounding box center [76, 27] width 54 height 8
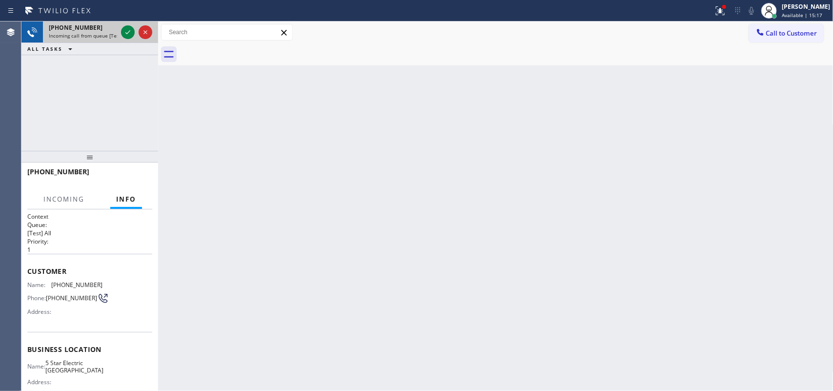
click at [118, 33] on div "+15303862769 Incoming call from queue [Test] All" at bounding box center [81, 31] width 76 height 21
click at [125, 29] on icon at bounding box center [128, 32] width 12 height 12
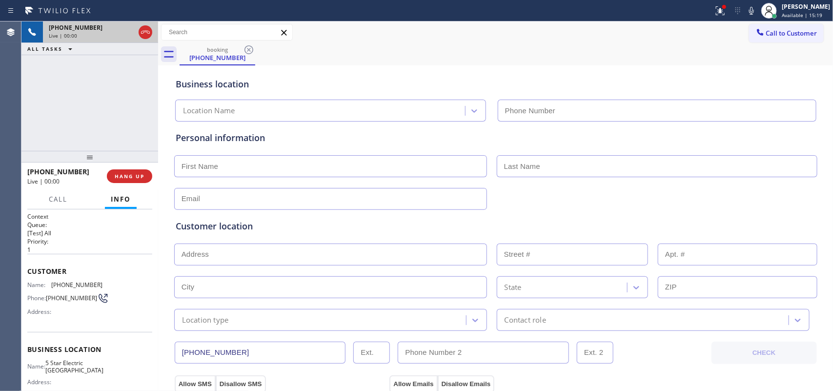
type input "(619) 432-6327"
drag, startPoint x: 97, startPoint y: 279, endPoint x: 52, endPoint y: 283, distance: 44.6
click at [52, 283] on div "Name: (530) 386-2769 Phone: (530) 386-2769 Address:" at bounding box center [89, 300] width 125 height 39
copy span "530) 386-2769"
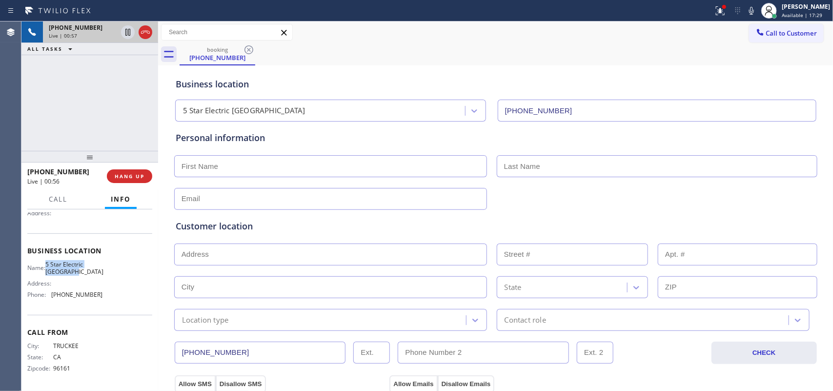
drag, startPoint x: 85, startPoint y: 276, endPoint x: 48, endPoint y: 257, distance: 42.1
click at [48, 257] on div "Business location Name: 5 Star Electric San Diego Address: Phone: (619) 432-6327" at bounding box center [89, 273] width 125 height 81
copy span "5 Star Electric San Diego"
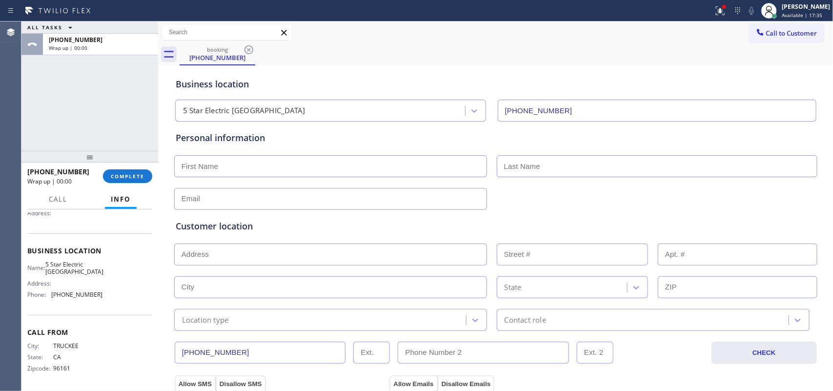
click at [76, 106] on div "ALL TASKS ALL TASKS ACTIVE TASKS TASKS IN WRAP UP +15303862769 Wrap up | 00:00" at bounding box center [89, 85] width 137 height 129
click at [132, 176] on span "COMPLETE" at bounding box center [128, 176] width 34 height 7
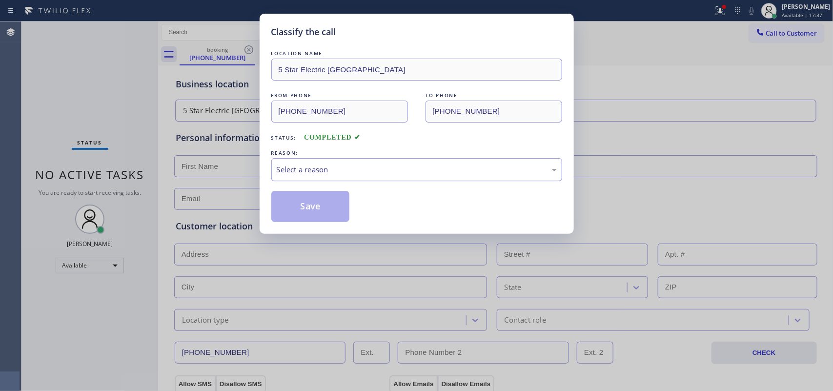
click at [330, 169] on div "Select a reason" at bounding box center [417, 169] width 280 height 11
click at [320, 208] on button "Save" at bounding box center [310, 206] width 79 height 31
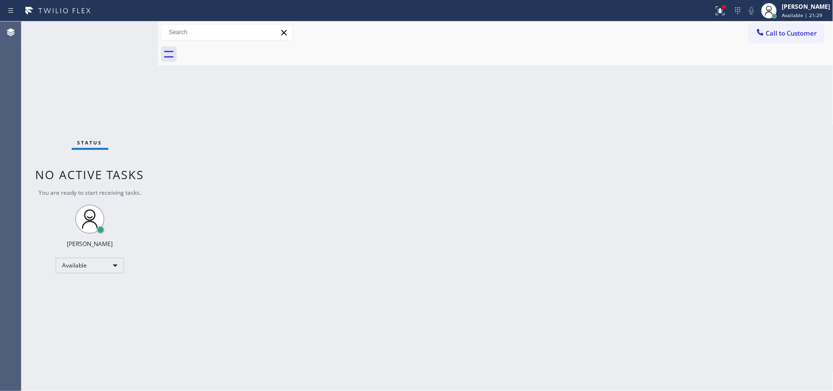
click at [116, 57] on div "Status No active tasks You are ready to start receiving tasks. Leah Cabrera Ava…" at bounding box center [89, 205] width 137 height 369
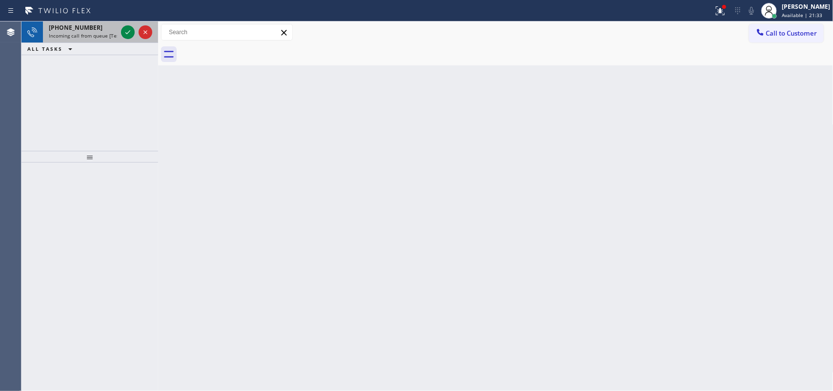
click at [97, 36] on span "Incoming call from queue [Test] All" at bounding box center [89, 35] width 81 height 7
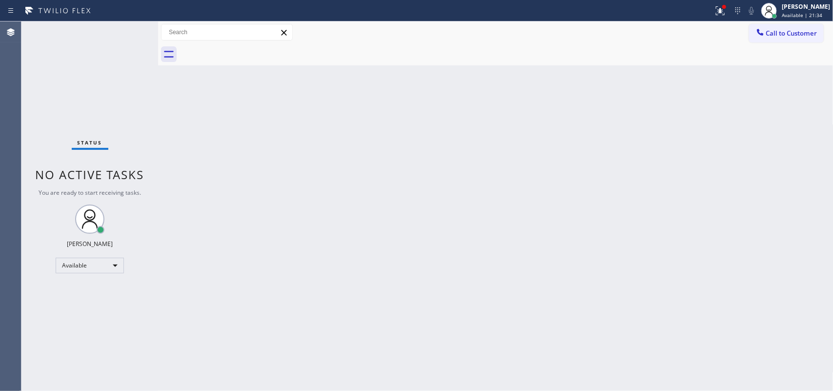
click at [130, 32] on div "Status No active tasks You are ready to start receiving tasks. Leah Cabrera Ava…" at bounding box center [89, 205] width 137 height 369
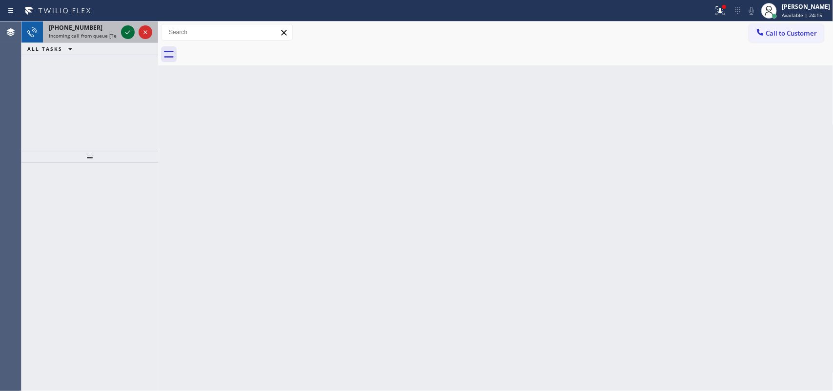
click at [123, 32] on icon at bounding box center [128, 32] width 12 height 12
click at [77, 29] on span "+17083149585" at bounding box center [76, 27] width 54 height 8
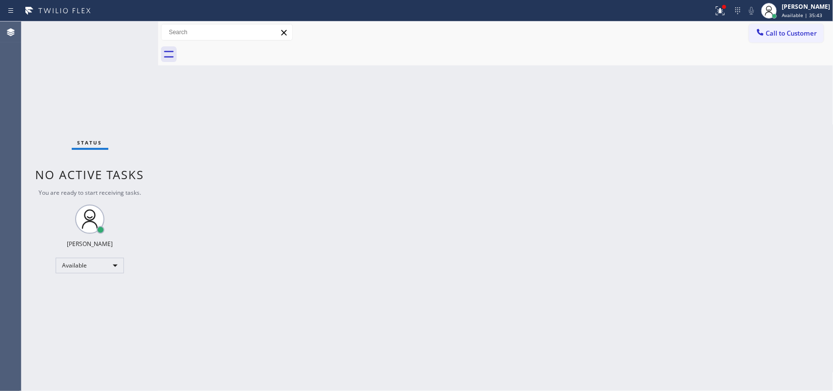
click at [64, 22] on div "Status No active tasks You are ready to start receiving tasks. Leah Cabrera Ava…" at bounding box center [89, 205] width 137 height 369
click at [77, 27] on div "Status No active tasks You are ready to start receiving tasks. Leah Cabrera Ava…" at bounding box center [89, 205] width 137 height 369
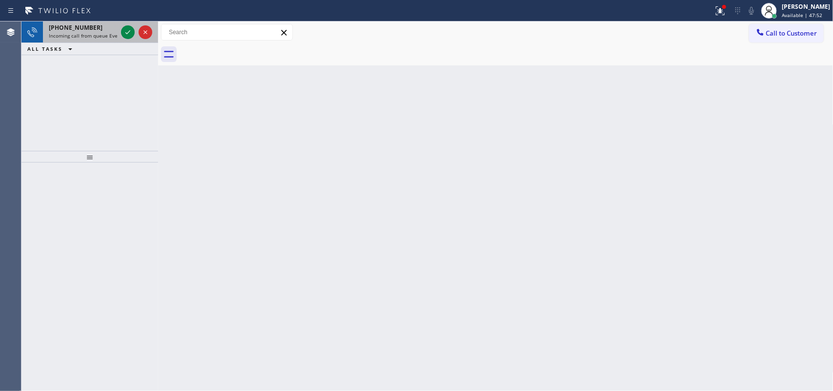
click at [74, 36] on span "Incoming call from queue Everybody" at bounding box center [91, 35] width 84 height 7
click at [97, 34] on span "Incoming call from queue [Test] All" at bounding box center [89, 35] width 81 height 7
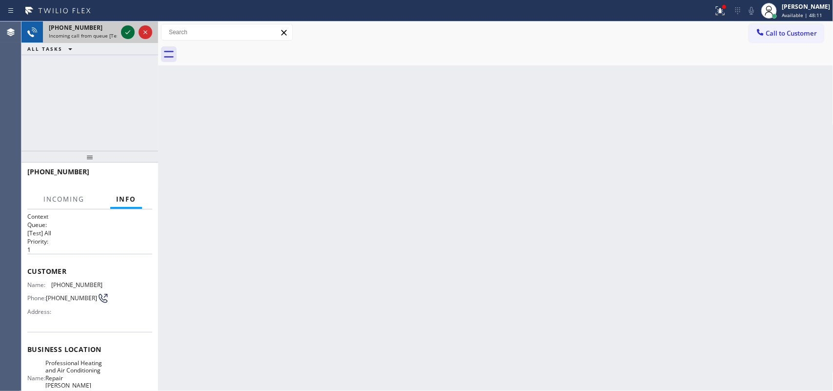
click at [125, 32] on icon at bounding box center [128, 32] width 12 height 12
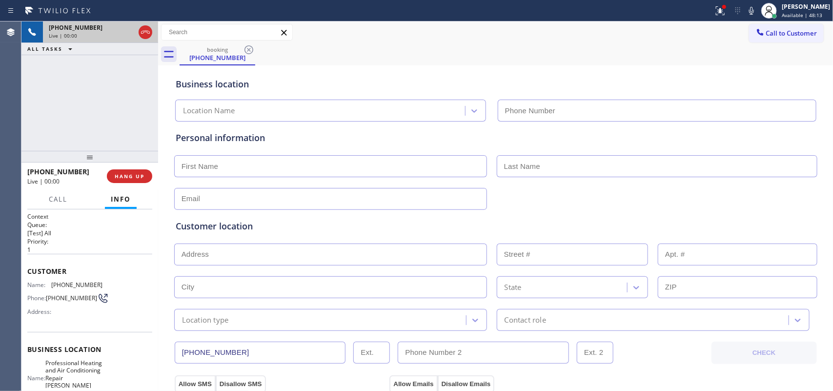
type input "(213) 277-8184"
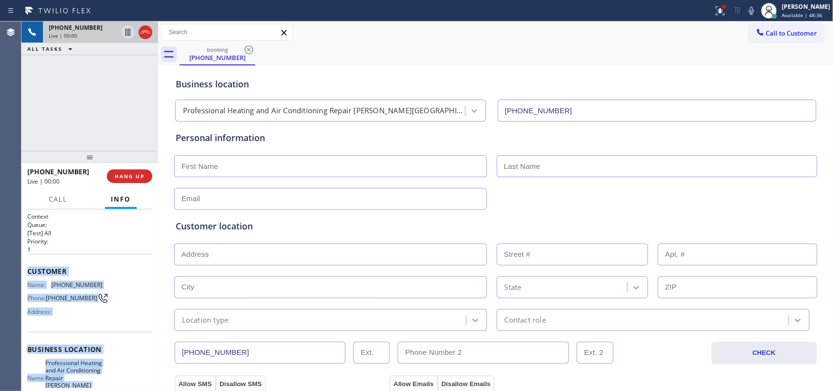
drag, startPoint x: 118, startPoint y: 301, endPoint x: 29, endPoint y: 271, distance: 93.9
click at [29, 271] on div "Context Queue: [Test] All Priority: 1 Customer Name: (925) 519-4404 Phone: (925…" at bounding box center [89, 361] width 125 height 298
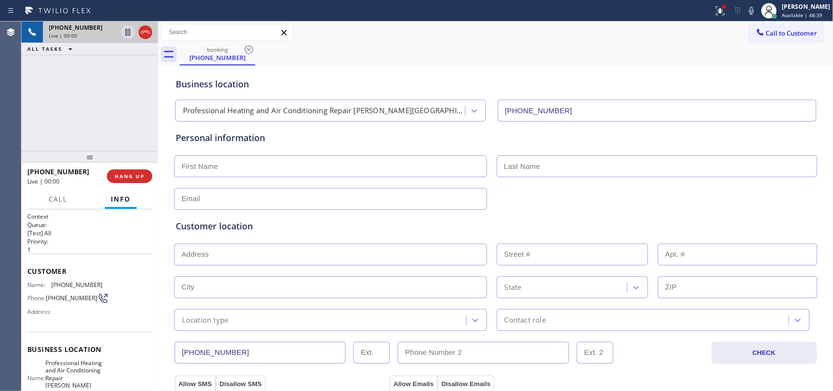
click at [112, 133] on div "+19255194404 Live | 00:00 ALL TASKS ALL TASKS ACTIVE TASKS TASKS IN WRAP UP" at bounding box center [89, 85] width 137 height 129
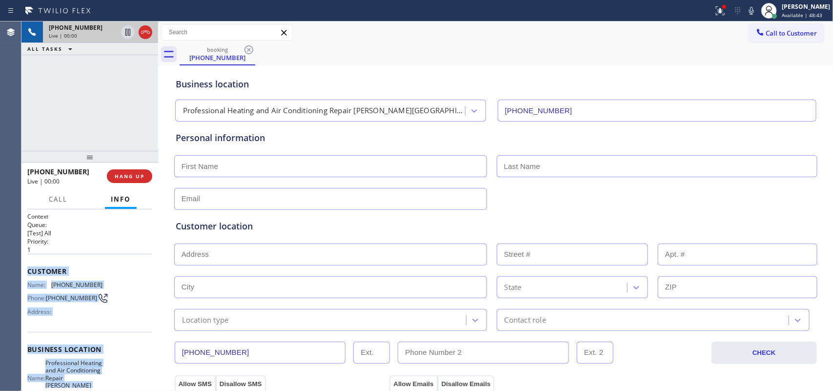
drag, startPoint x: 111, startPoint y: 303, endPoint x: 26, endPoint y: 271, distance: 91.2
click at [26, 271] on div "Context Queue: [Test] All Priority: 1 Customer Name: (925) 519-4404 Phone: (925…" at bounding box center [89, 300] width 137 height 182
copy div "Customer Name: (925) 519-4404 Phone: (925) 519-4404 Address: Business location …"
click at [140, 33] on div "Live | 00:00" at bounding box center [100, 35] width 103 height 7
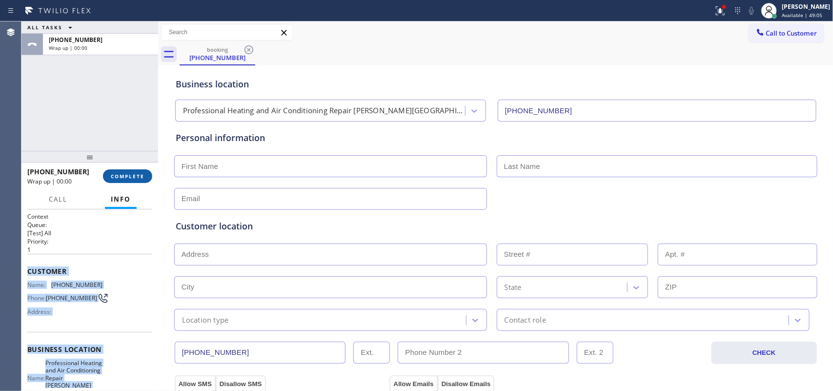
click at [137, 175] on span "COMPLETE" at bounding box center [128, 176] width 34 height 7
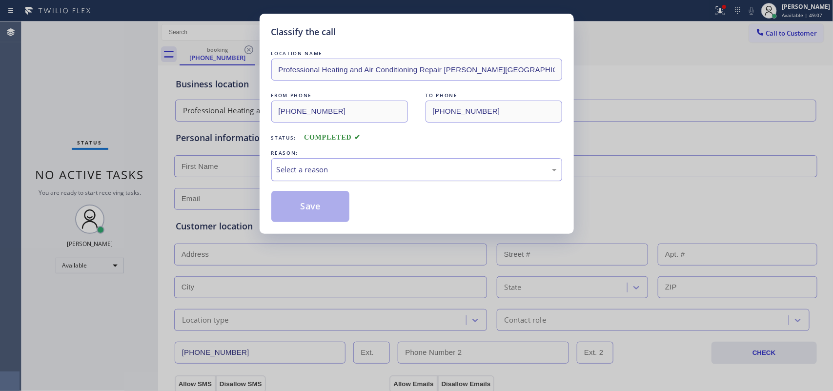
click at [330, 162] on div "Select a reason" at bounding box center [416, 169] width 291 height 23
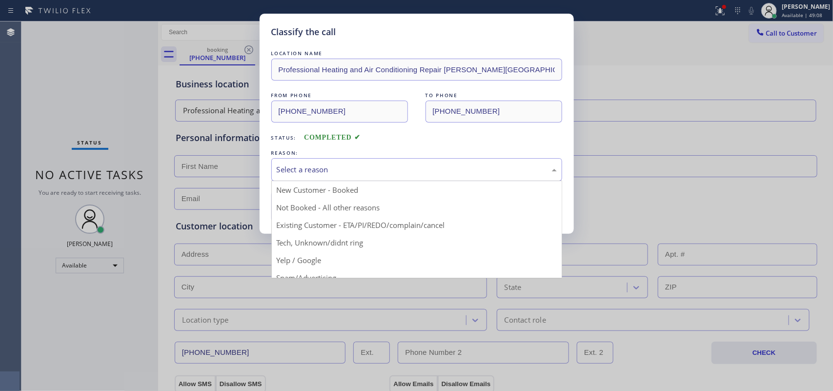
click at [36, 74] on div "Classify the call LOCATION NAME Professional Heating and Air Conditioning Repai…" at bounding box center [416, 195] width 833 height 391
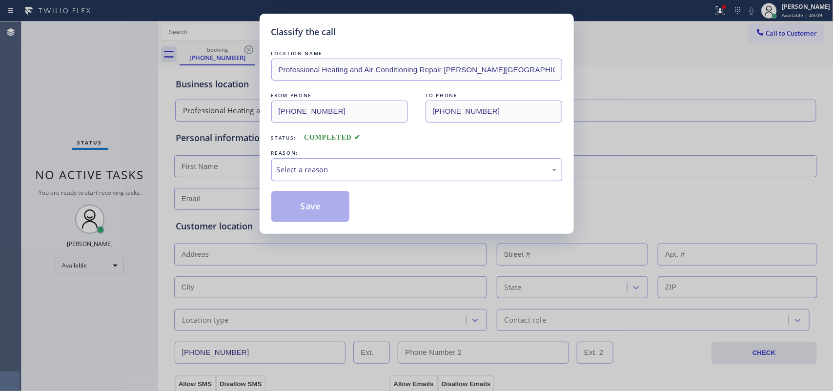
click at [306, 170] on div "Select a reason" at bounding box center [417, 169] width 280 height 11
click at [303, 206] on button "Save" at bounding box center [310, 206] width 79 height 31
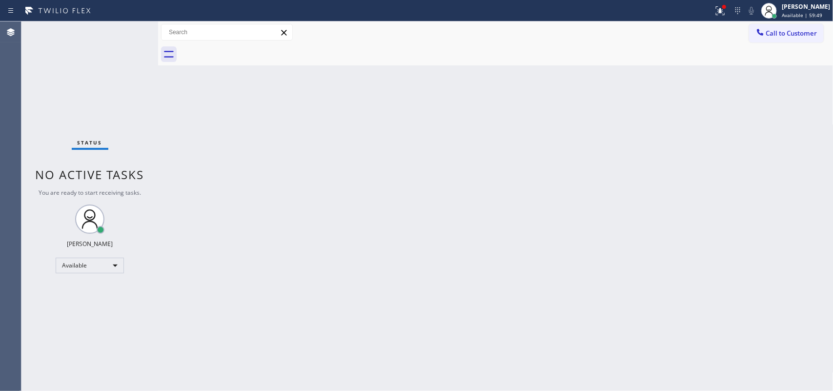
click at [116, 30] on div "Status No active tasks You are ready to start receiving tasks. Leah Cabrera Ava…" at bounding box center [89, 205] width 137 height 369
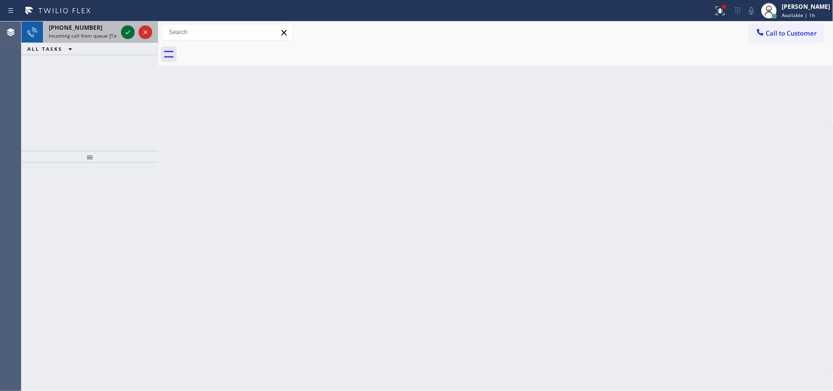
click at [125, 34] on icon at bounding box center [128, 32] width 12 height 12
click at [128, 33] on icon at bounding box center [127, 32] width 5 height 4
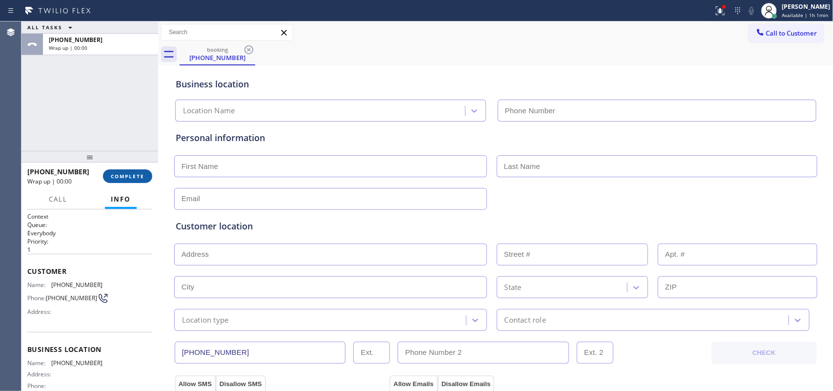
click at [132, 177] on span "COMPLETE" at bounding box center [128, 176] width 34 height 7
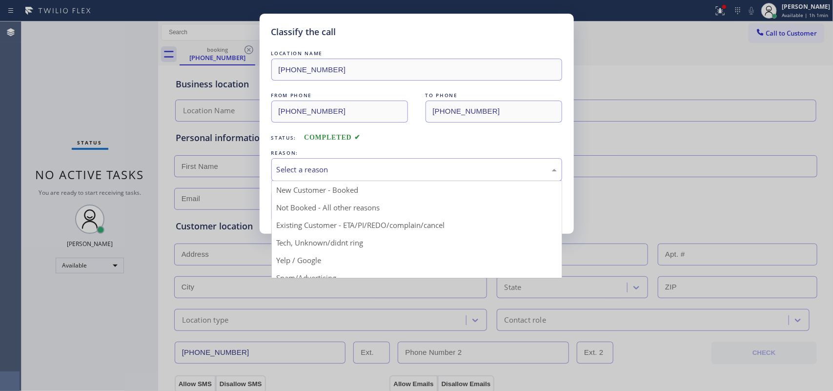
click at [317, 170] on div "Select a reason" at bounding box center [417, 169] width 280 height 11
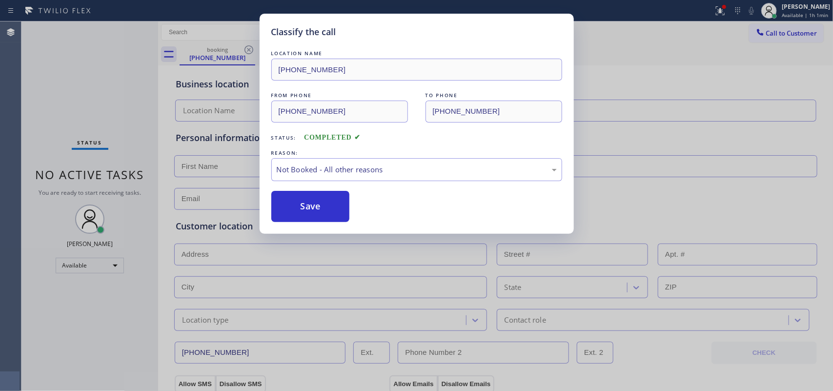
click at [16, 111] on div "Classify the call LOCATION NAME (818) 491-3501 FROM PHONE (310) 462-0000 TO PHO…" at bounding box center [416, 195] width 833 height 391
click at [308, 163] on div "Not Booked - All other reasons" at bounding box center [416, 169] width 291 height 23
click at [333, 208] on button "Save" at bounding box center [310, 206] width 79 height 31
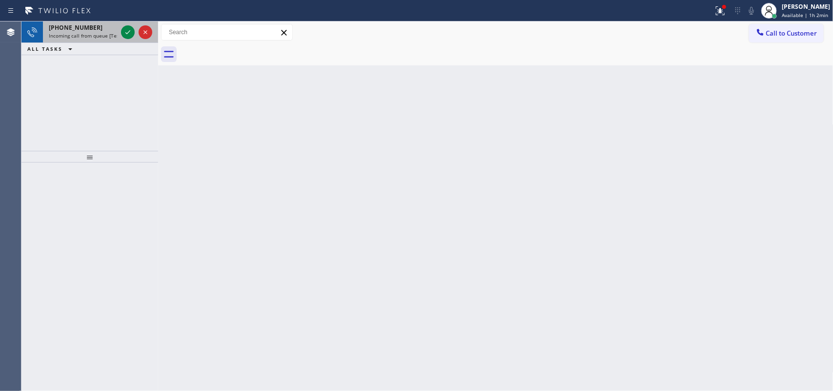
click at [87, 32] on span "Incoming call from queue [Test] All" at bounding box center [89, 35] width 81 height 7
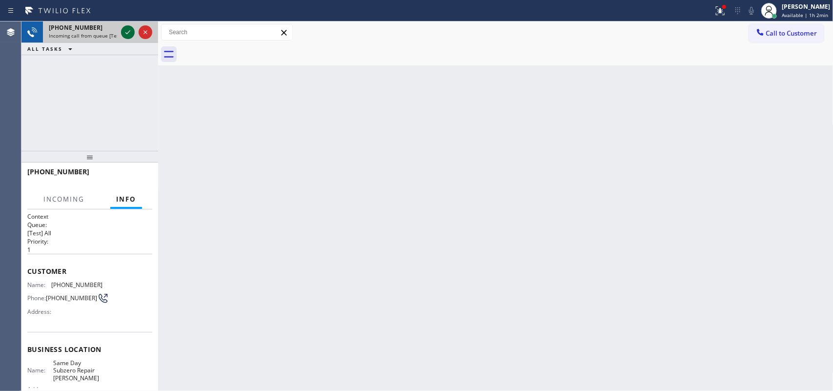
click at [126, 31] on icon at bounding box center [128, 32] width 12 height 12
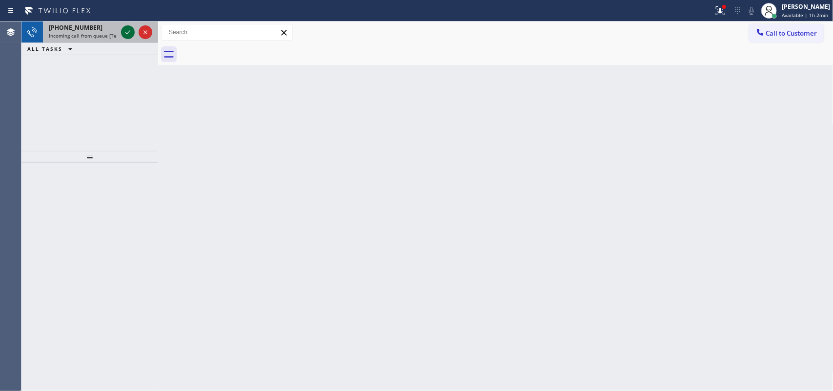
click at [126, 31] on icon at bounding box center [128, 32] width 12 height 12
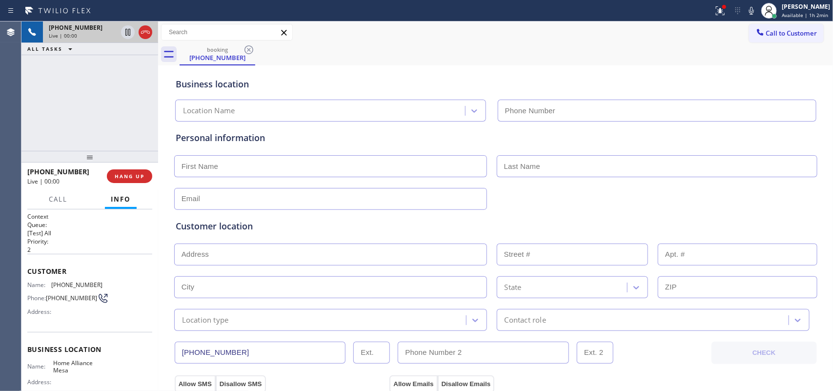
type input "(602) 932-3398"
click at [140, 173] on span "HANG UP" at bounding box center [130, 176] width 30 height 7
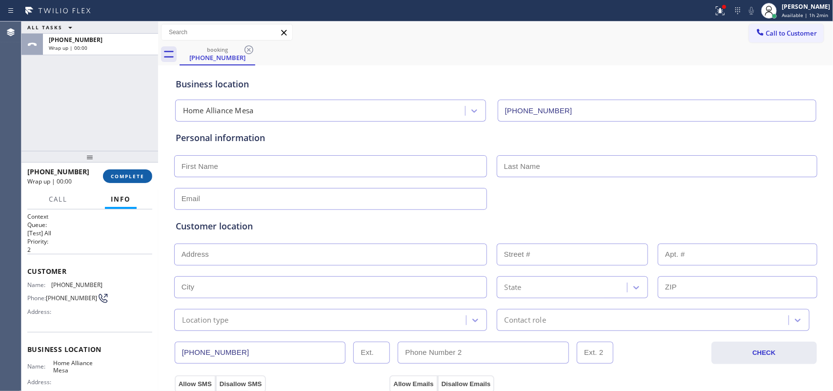
click at [140, 173] on span "COMPLETE" at bounding box center [128, 176] width 34 height 7
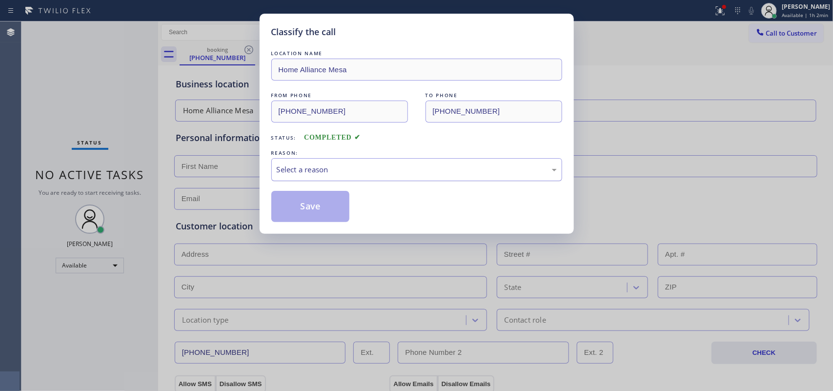
click at [328, 165] on div "Select a reason" at bounding box center [417, 169] width 280 height 11
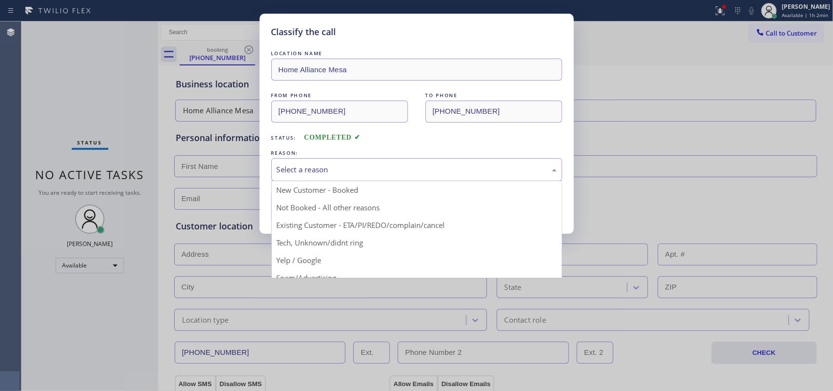
scroll to position [67, 0]
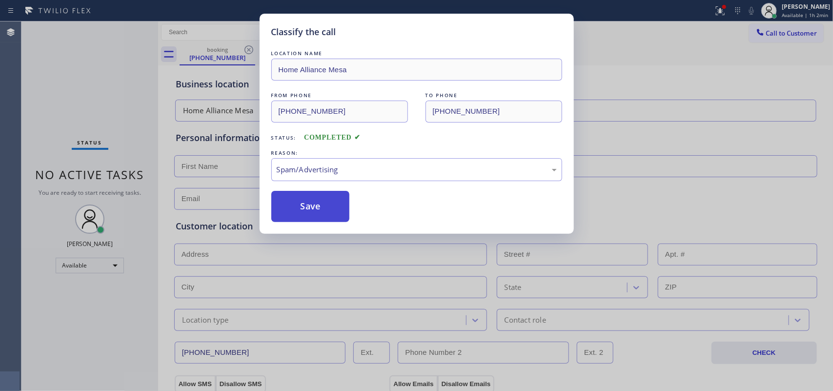
click at [316, 206] on button "Save" at bounding box center [310, 206] width 79 height 31
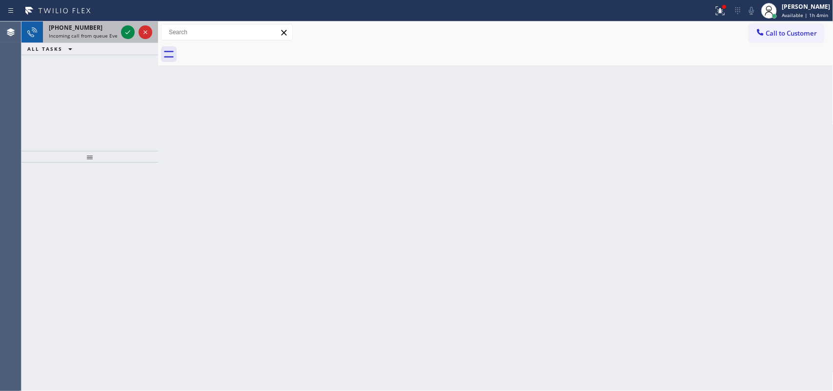
click at [110, 30] on div "+13109618344" at bounding box center [83, 27] width 68 height 8
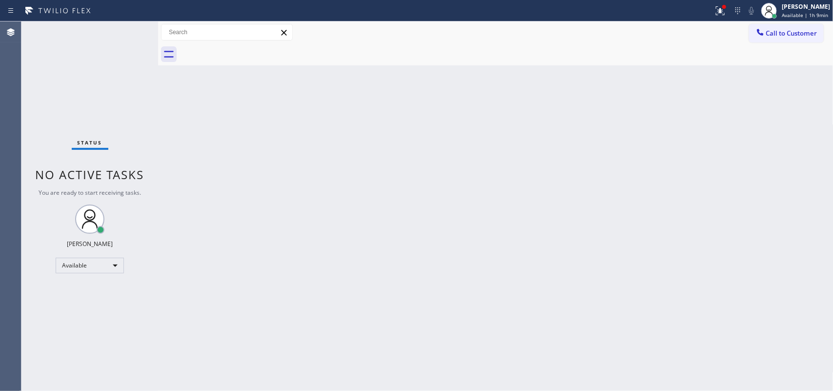
click at [213, 126] on div "Back to Dashboard Change Sender ID Customers Technicians Select a contact Outbo…" at bounding box center [495, 205] width 675 height 369
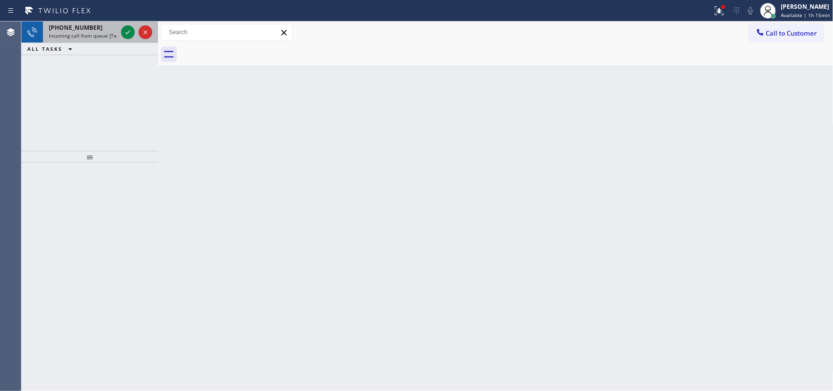
click at [99, 30] on div "+15302134550" at bounding box center [83, 27] width 68 height 8
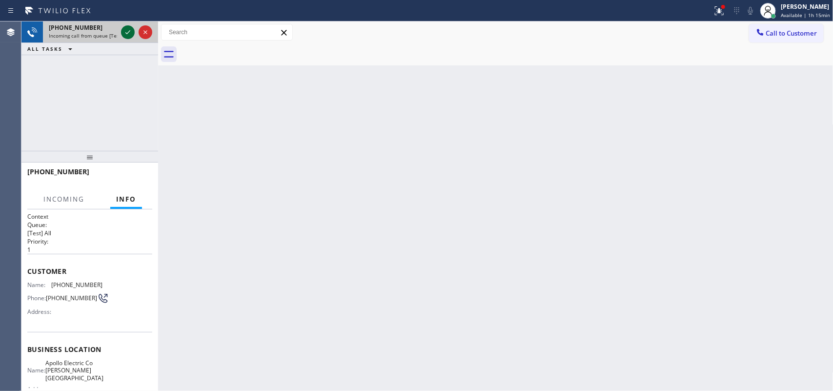
click at [126, 34] on icon at bounding box center [128, 32] width 12 height 12
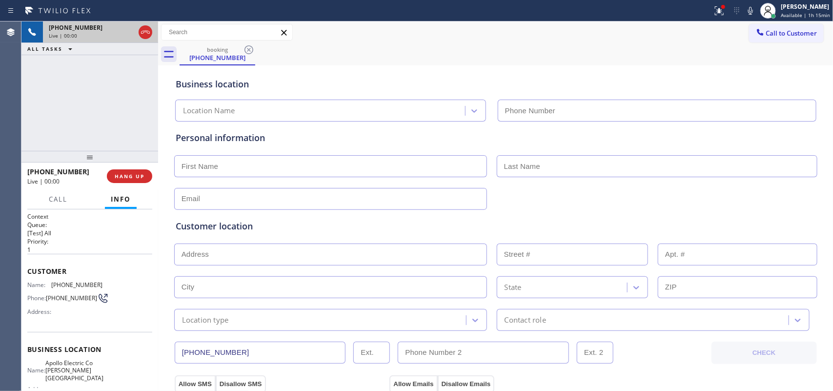
type input "(424) 353-2790"
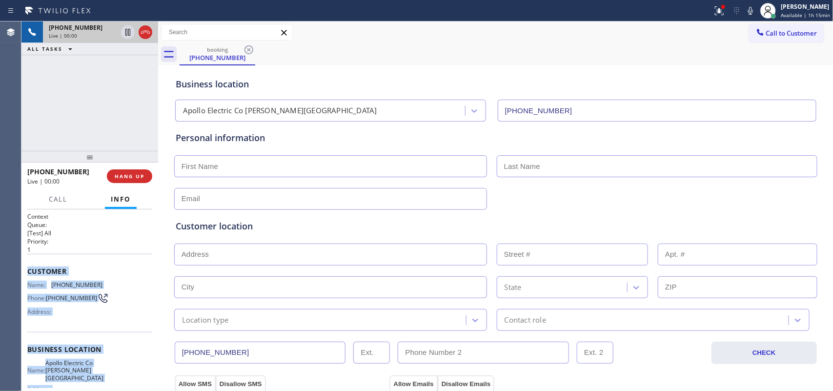
drag, startPoint x: 110, startPoint y: 291, endPoint x: 28, endPoint y: 265, distance: 86.1
click at [28, 265] on div "Context Queue: [Test] All Priority: 1 Customer Name: (530) 213-4550 Phone: (530…" at bounding box center [89, 353] width 125 height 282
copy div "Customer Name: (530) 213-4550 Phone: (530) 213-4550 Address: Business location …"
click at [123, 173] on span "HANG UP" at bounding box center [130, 176] width 30 height 7
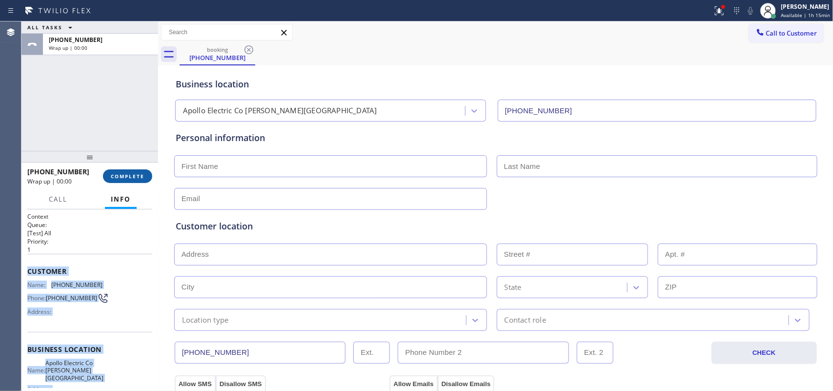
click at [132, 171] on button "COMPLETE" at bounding box center [127, 176] width 49 height 14
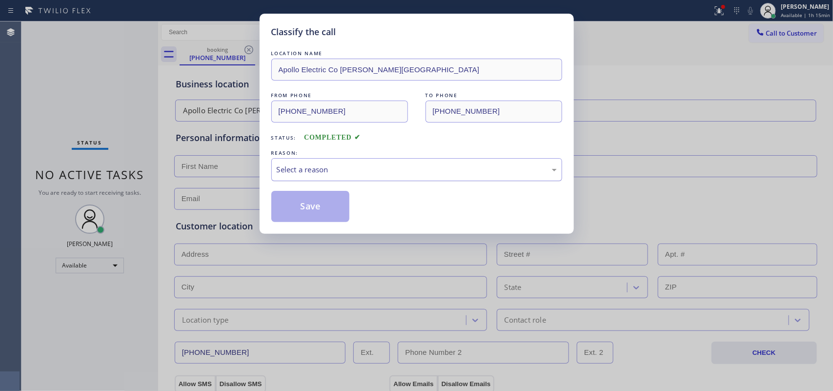
click at [280, 174] on div "Select a reason" at bounding box center [417, 169] width 280 height 11
click at [289, 168] on div "Select a reason" at bounding box center [417, 169] width 280 height 11
drag, startPoint x: 306, startPoint y: 215, endPoint x: 237, endPoint y: 8, distance: 218.7
click at [306, 213] on button "Save" at bounding box center [310, 206] width 79 height 31
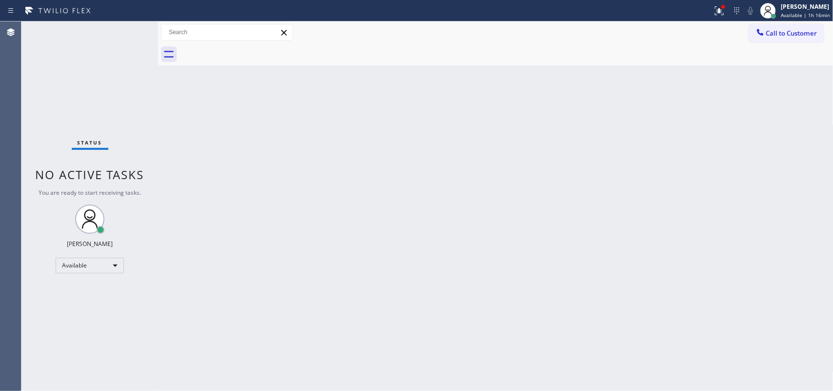
click at [76, 28] on div "Status No active tasks You are ready to start receiving tasks. Leah Cabrera Ava…" at bounding box center [89, 205] width 137 height 369
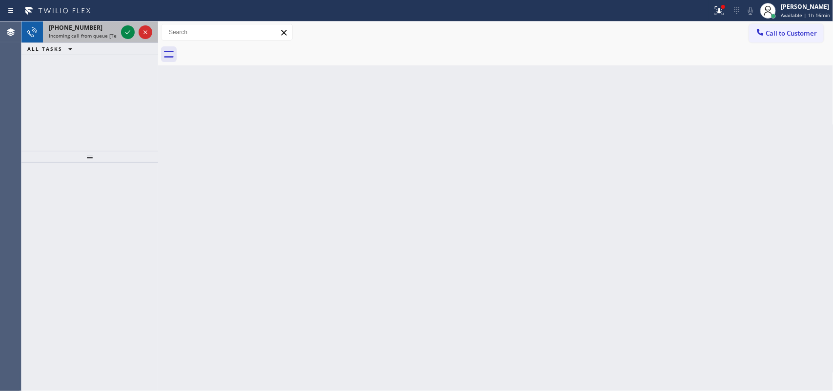
drag, startPoint x: 108, startPoint y: 36, endPoint x: 120, endPoint y: 29, distance: 13.7
click at [113, 33] on span "Incoming call from queue [Test] All" at bounding box center [89, 35] width 81 height 7
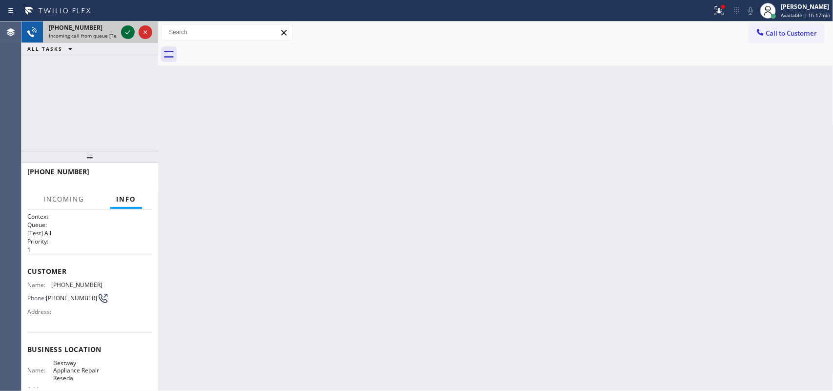
click at [122, 28] on icon at bounding box center [128, 32] width 12 height 12
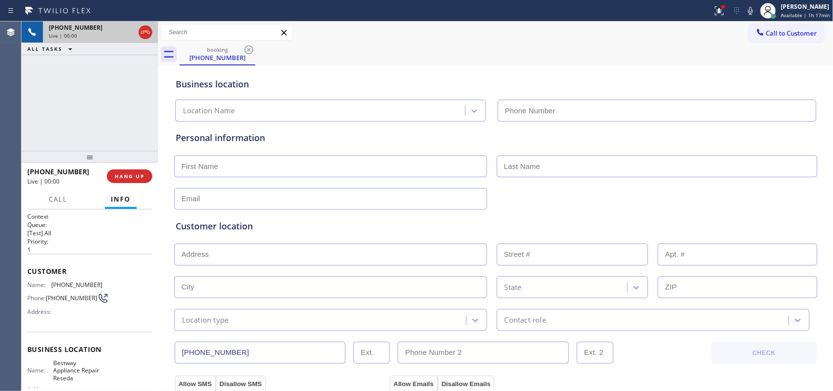
type input "(818) 873-4222"
click at [143, 178] on span "HANG UP" at bounding box center [130, 176] width 30 height 7
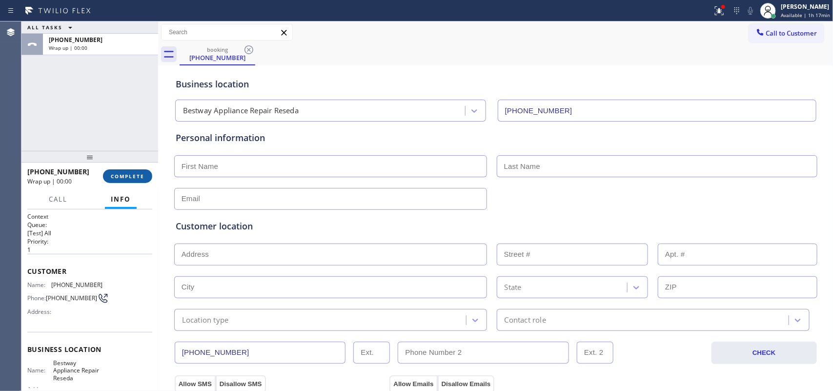
click at [143, 178] on span "COMPLETE" at bounding box center [128, 176] width 34 height 7
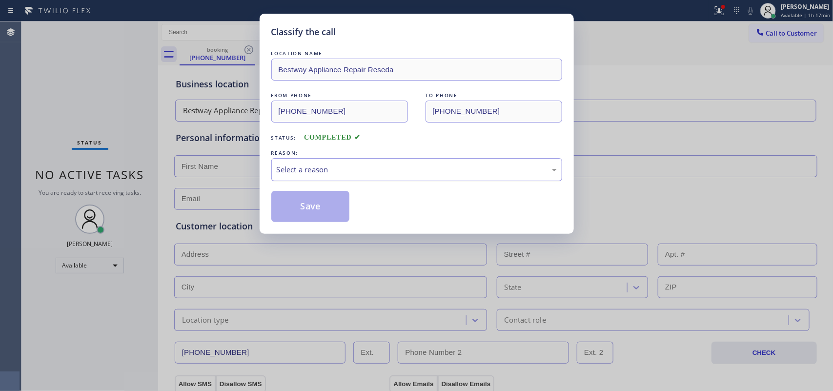
click at [360, 165] on div "Select a reason" at bounding box center [417, 169] width 280 height 11
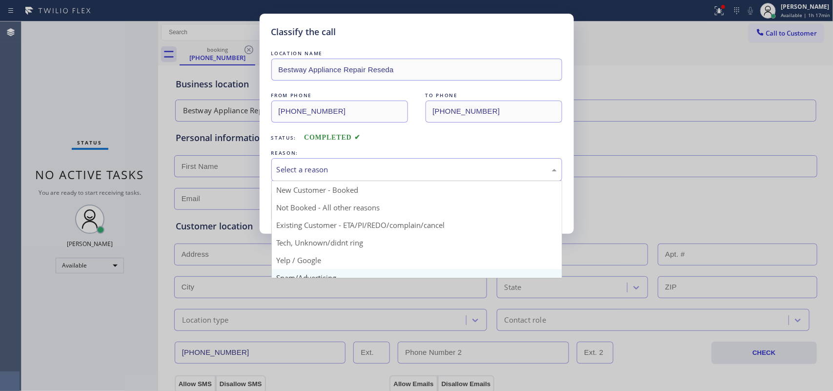
scroll to position [67, 0]
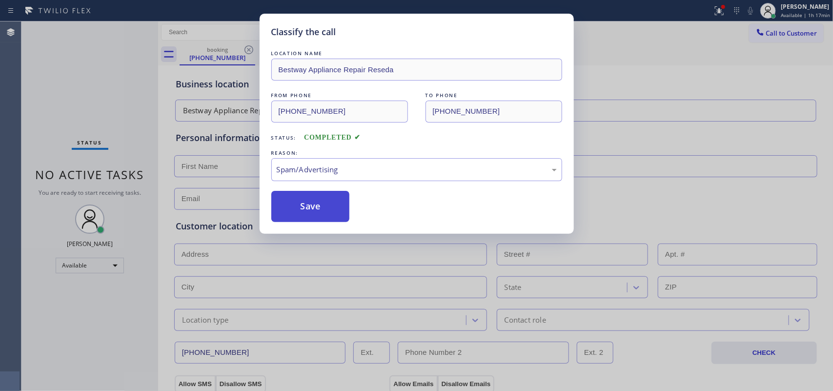
click at [329, 209] on button "Save" at bounding box center [310, 206] width 79 height 31
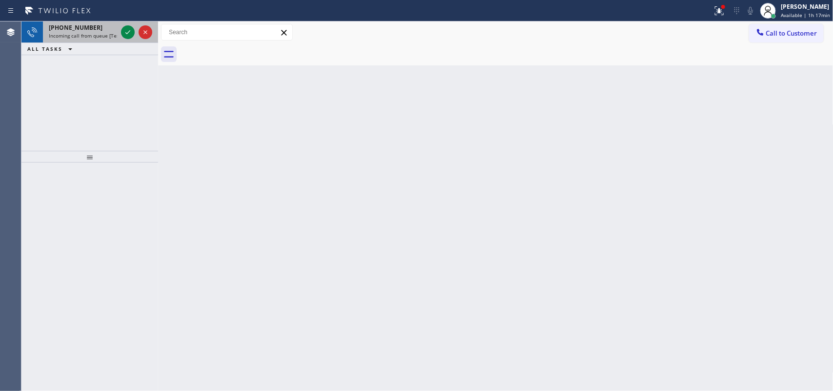
click at [117, 21] on div "+13109953758 Incoming call from queue [Test] All" at bounding box center [81, 31] width 76 height 21
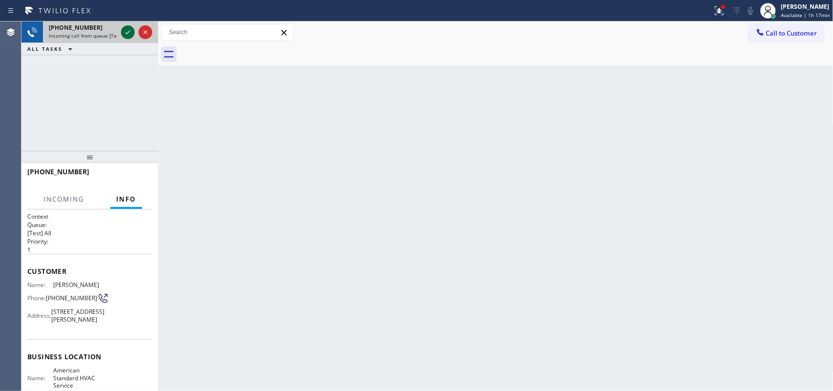
click at [126, 33] on icon at bounding box center [128, 32] width 12 height 12
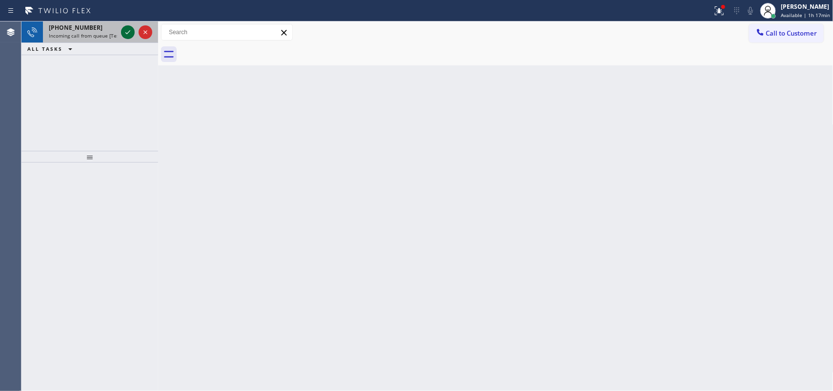
click at [126, 33] on icon at bounding box center [127, 32] width 5 height 4
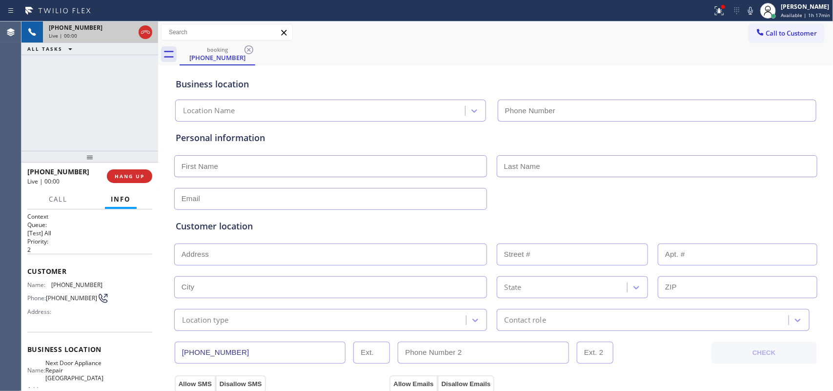
type input "(609) 710-8354"
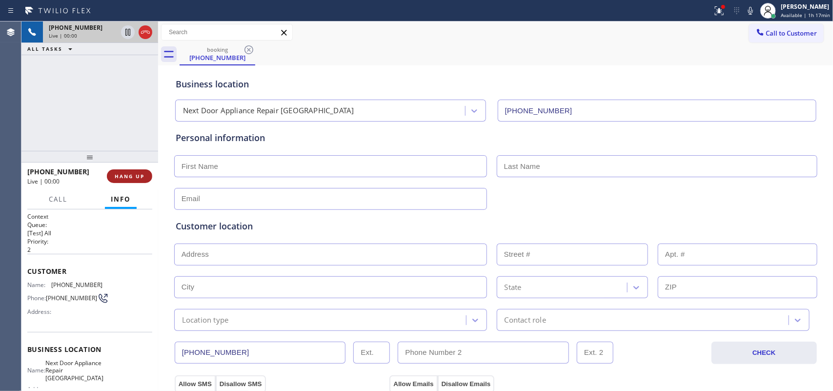
click at [147, 182] on button "HANG UP" at bounding box center [129, 176] width 45 height 14
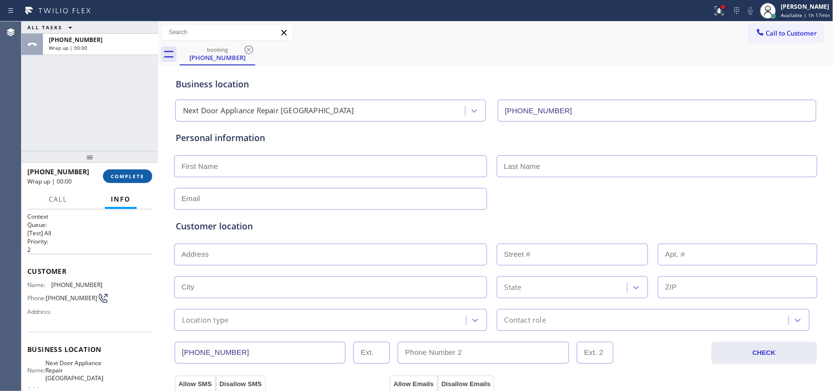
click at [147, 182] on button "COMPLETE" at bounding box center [127, 176] width 49 height 14
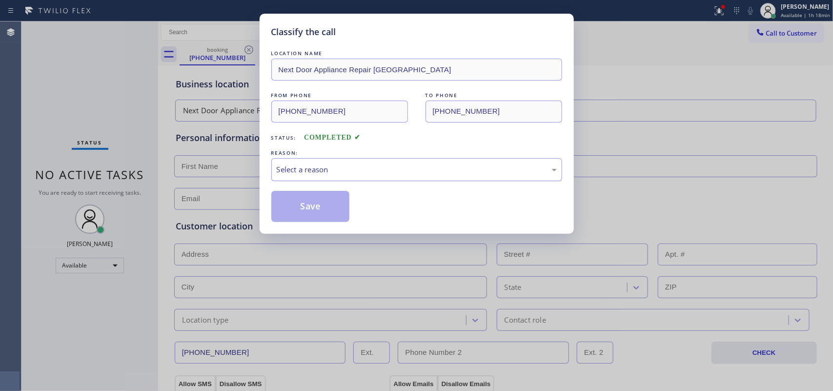
click at [330, 177] on div "Select a reason" at bounding box center [416, 169] width 291 height 23
click at [345, 162] on div "Select a reason" at bounding box center [416, 169] width 291 height 23
click at [342, 172] on div "Select a reason" at bounding box center [417, 169] width 280 height 11
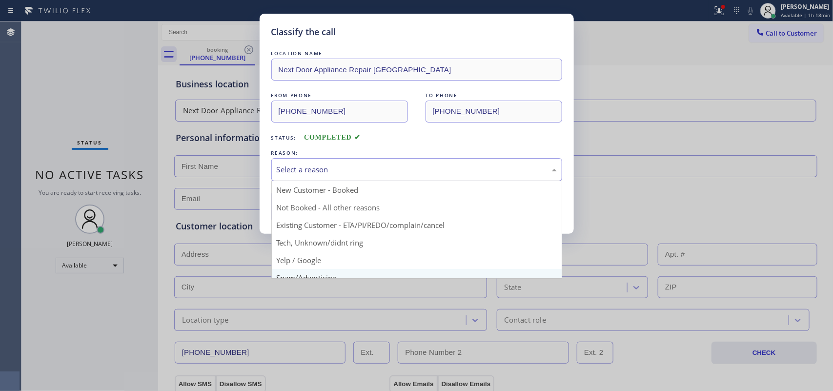
scroll to position [67, 0]
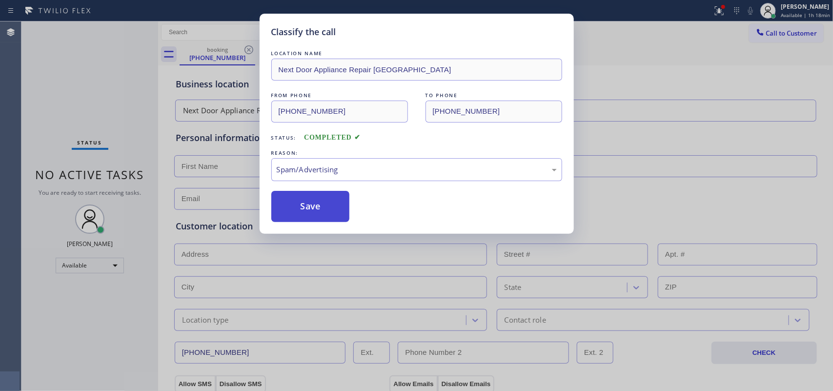
click at [327, 201] on button "Save" at bounding box center [310, 206] width 79 height 31
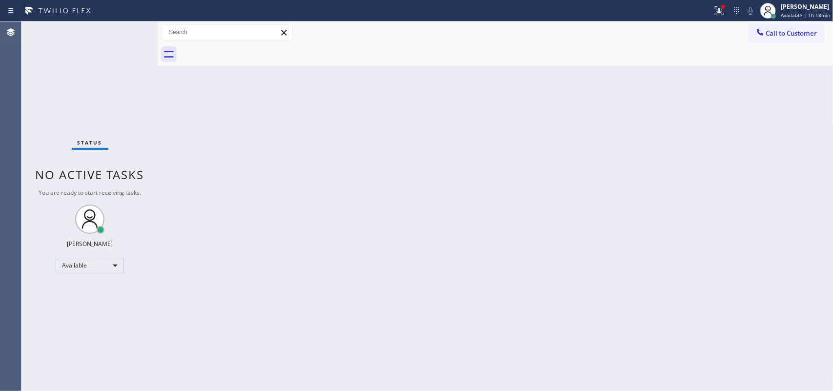
click at [79, 34] on div "Status No active tasks You are ready to start receiving tasks. Leah Cabrera Ava…" at bounding box center [89, 205] width 137 height 369
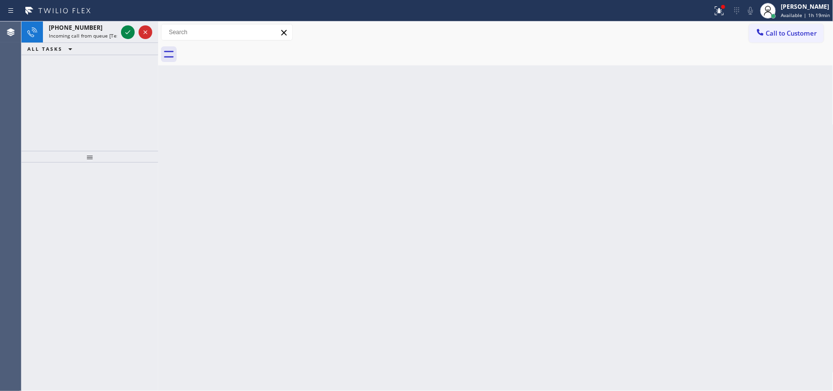
click at [79, 33] on span "Incoming call from queue [Test] All" at bounding box center [89, 35] width 81 height 7
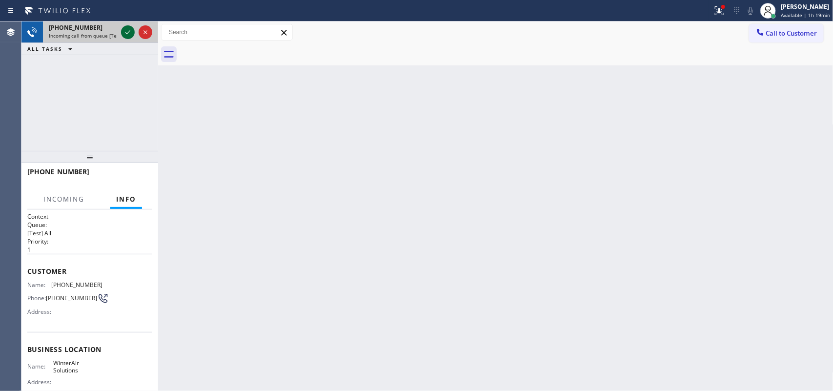
click at [129, 32] on icon at bounding box center [127, 32] width 5 height 4
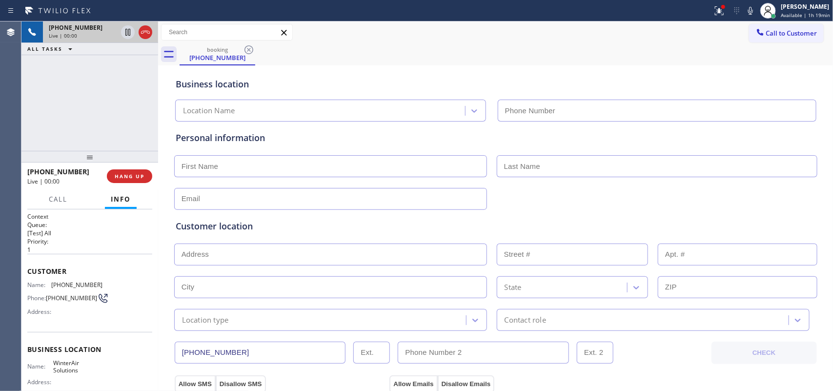
type input "(623) 263-2166"
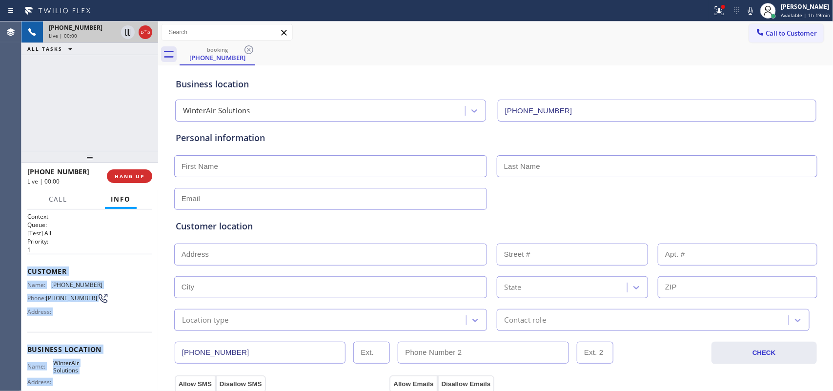
drag, startPoint x: 104, startPoint y: 296, endPoint x: 29, endPoint y: 267, distance: 79.8
click at [29, 267] on div "Context Queue: [Test] All Priority: 1 Customer Name: (802) 243-7170 Phone: (802…" at bounding box center [89, 349] width 125 height 275
copy div "Customer Name: (802) 243-7170 Phone: (802) 243-7170 Address: Business location …"
click at [130, 176] on span "HANG UP" at bounding box center [130, 176] width 30 height 7
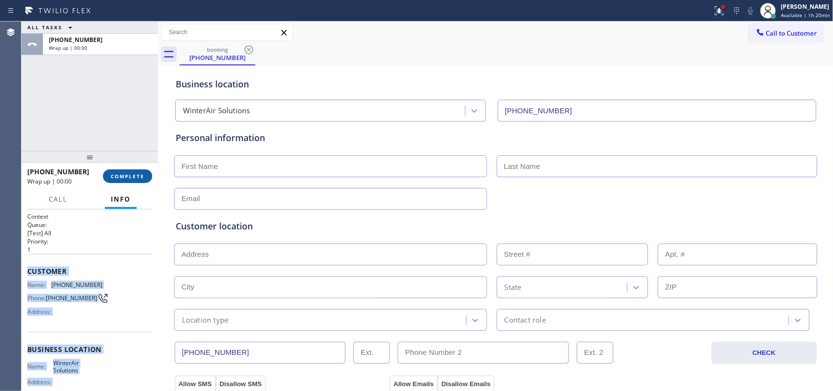
click at [130, 176] on span "COMPLETE" at bounding box center [128, 176] width 34 height 7
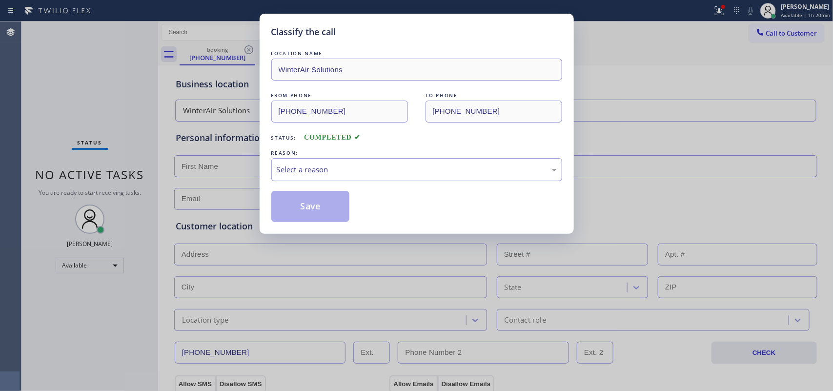
click at [306, 168] on div "Select a reason" at bounding box center [417, 169] width 280 height 11
click at [315, 208] on button "Save" at bounding box center [310, 206] width 79 height 31
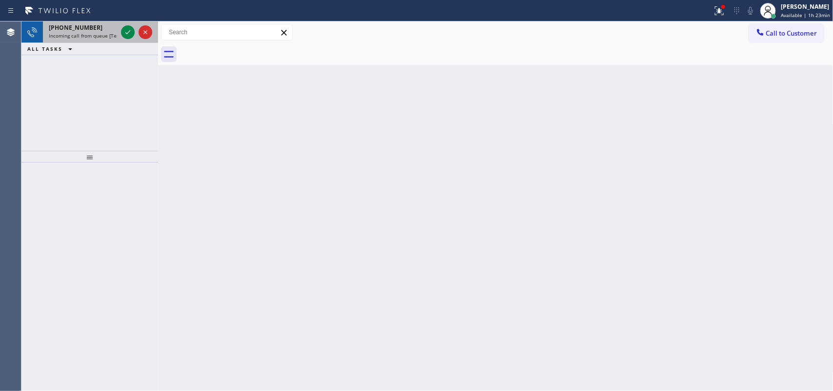
click at [115, 28] on div "+14423991488" at bounding box center [83, 27] width 68 height 8
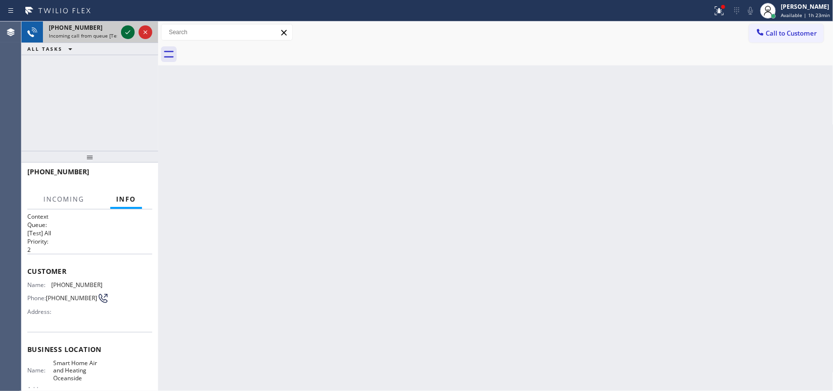
click at [130, 30] on icon at bounding box center [128, 32] width 12 height 12
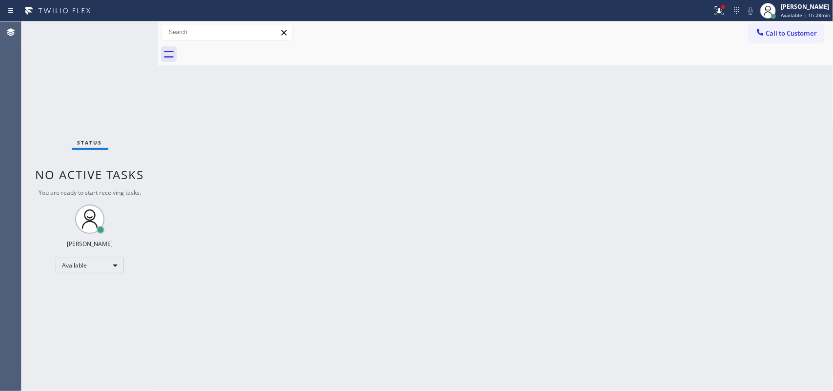
click at [125, 29] on div "Status No active tasks You are ready to start receiving tasks. Leah Cabrera Ava…" at bounding box center [89, 205] width 137 height 369
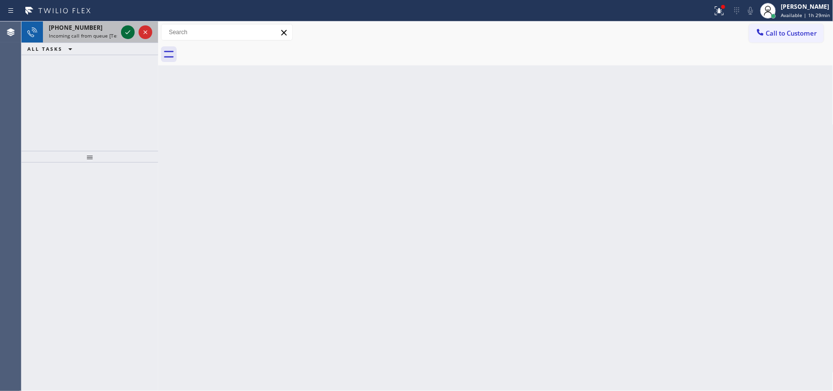
click at [125, 29] on icon at bounding box center [128, 32] width 12 height 12
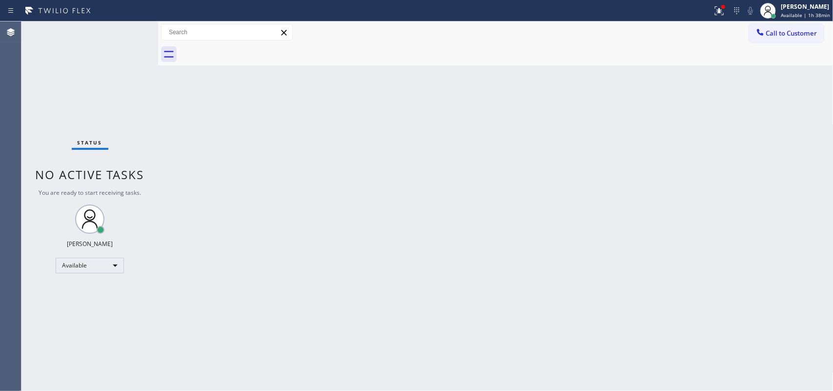
click at [220, 160] on div "Back to Dashboard Change Sender ID Customers Technicians Select a contact Outbo…" at bounding box center [495, 205] width 675 height 369
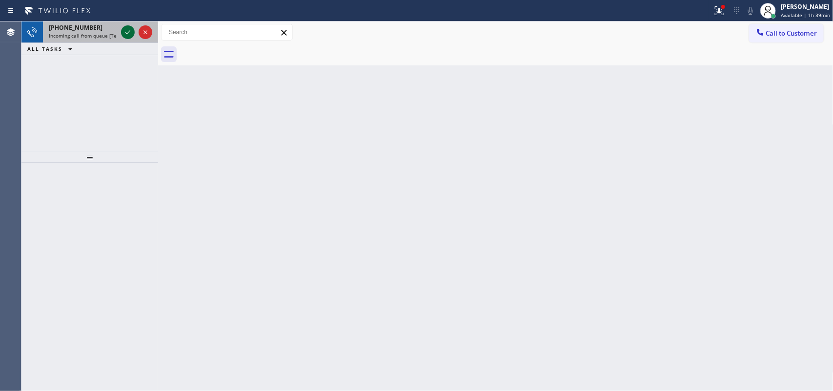
click at [128, 32] on icon at bounding box center [127, 32] width 5 height 4
click at [127, 32] on icon at bounding box center [128, 32] width 12 height 12
drag, startPoint x: 135, startPoint y: 33, endPoint x: 126, endPoint y: 31, distance: 9.1
click at [127, 31] on div at bounding box center [136, 31] width 35 height 21
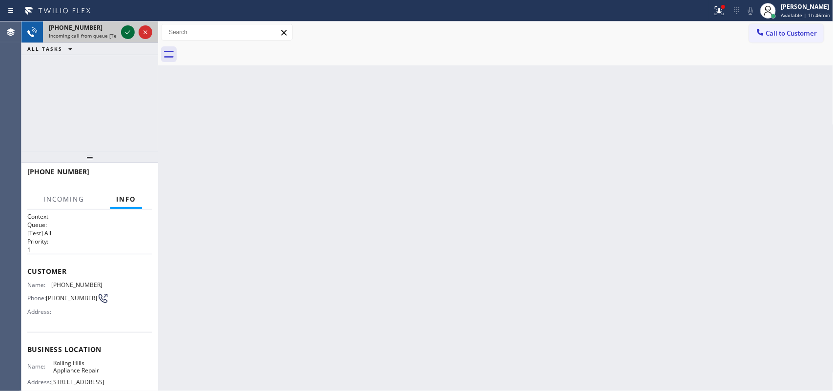
click at [126, 31] on icon at bounding box center [128, 32] width 12 height 12
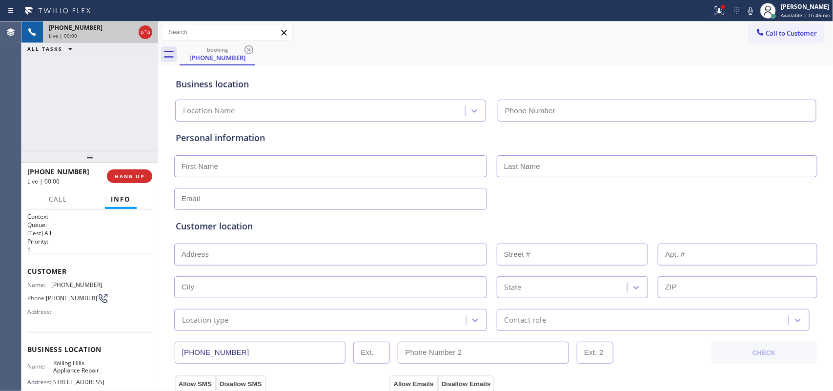
type input "(323) 641-4129"
click at [134, 177] on span "HANG UP" at bounding box center [130, 176] width 30 height 7
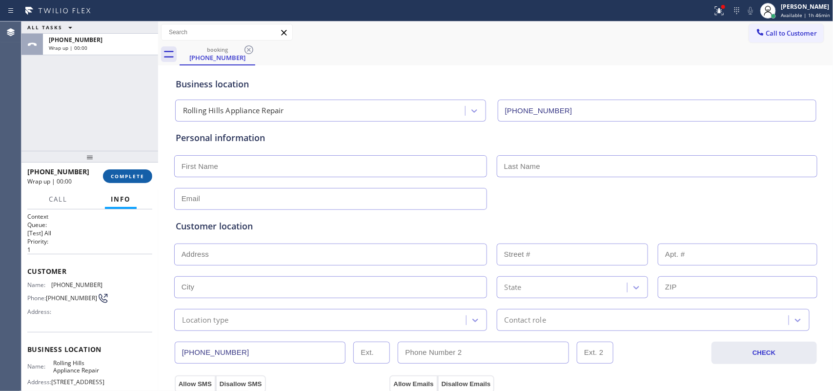
click at [134, 177] on span "COMPLETE" at bounding box center [128, 176] width 34 height 7
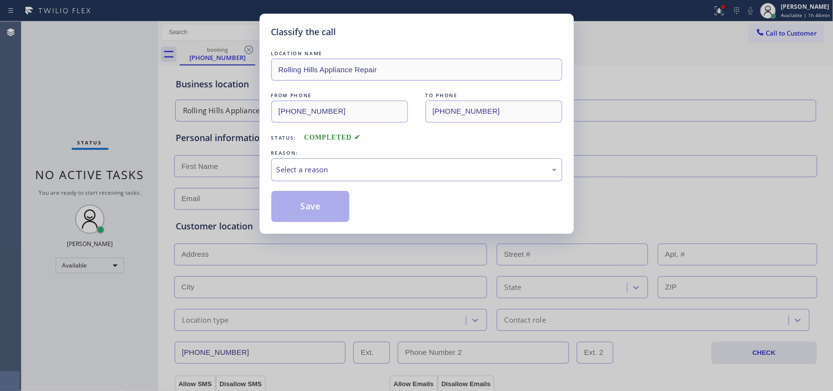
click at [377, 176] on div "Select a reason" at bounding box center [416, 169] width 291 height 23
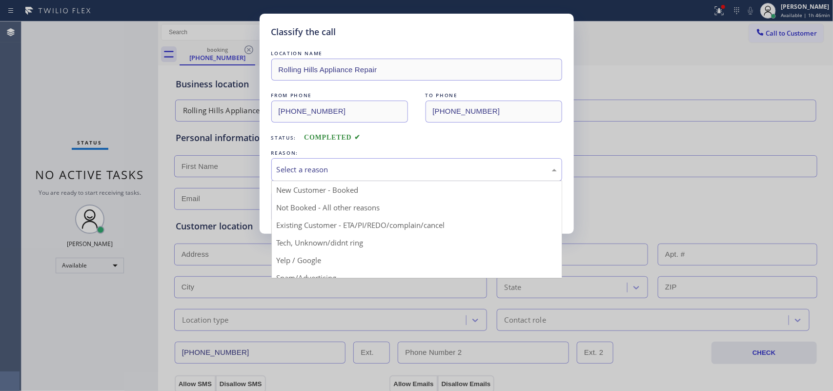
scroll to position [67, 0]
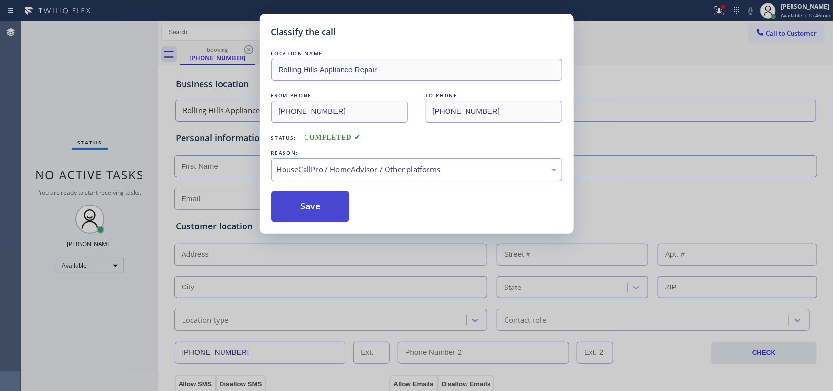
click at [321, 208] on button "Save" at bounding box center [310, 206] width 79 height 31
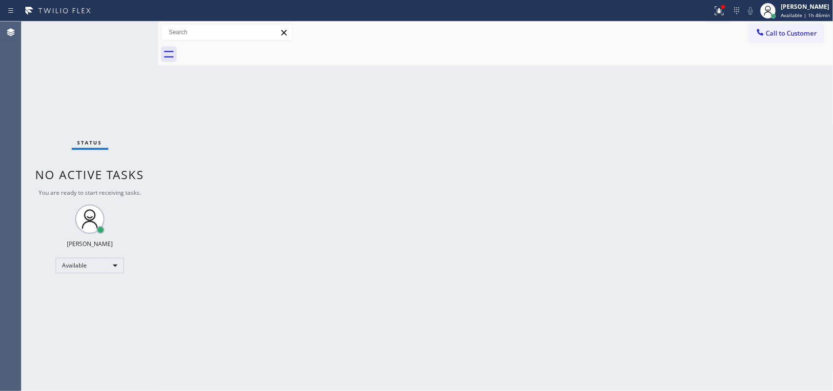
click at [49, 101] on div "Status No active tasks You are ready to start receiving tasks. Leah Cabrera Ava…" at bounding box center [89, 205] width 137 height 369
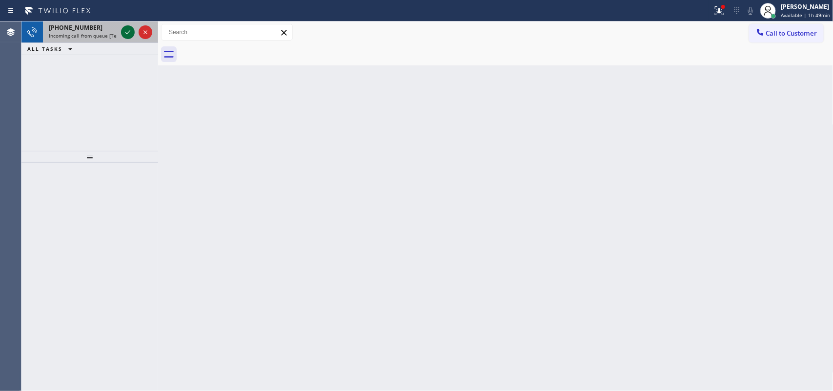
click at [127, 31] on icon at bounding box center [128, 32] width 12 height 12
click at [129, 30] on icon at bounding box center [128, 32] width 12 height 12
click at [127, 30] on icon at bounding box center [128, 32] width 12 height 12
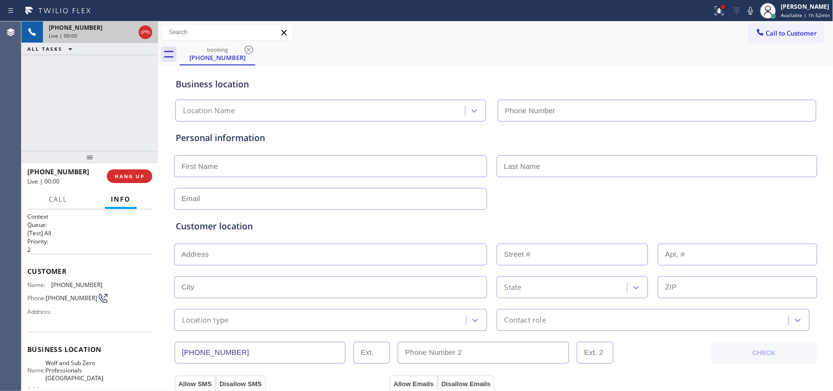
type input "(949) 506-3624"
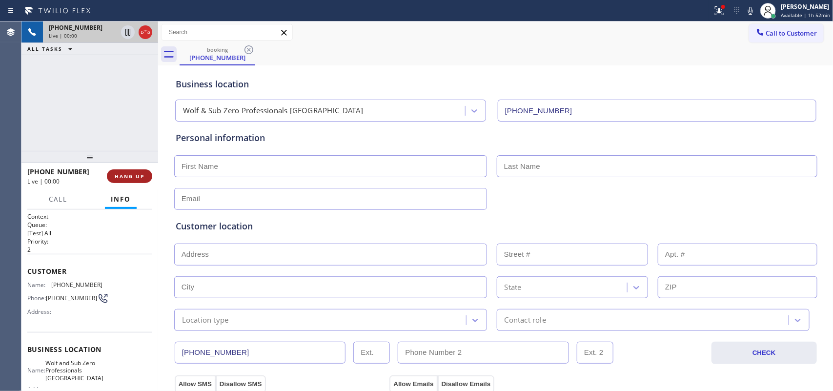
click at [140, 173] on span "HANG UP" at bounding box center [130, 176] width 30 height 7
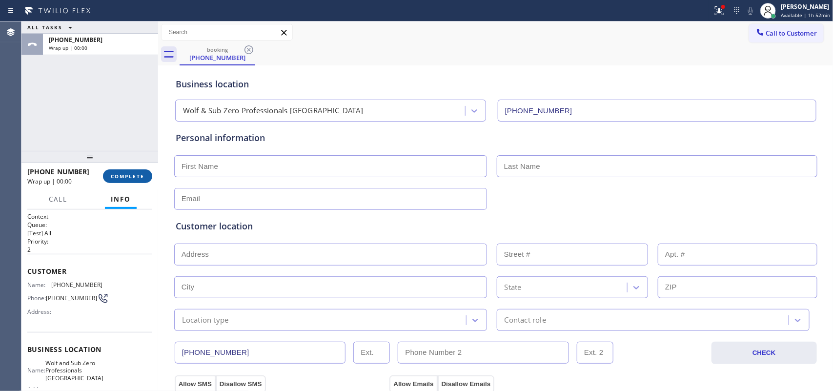
click at [140, 173] on span "COMPLETE" at bounding box center [128, 176] width 34 height 7
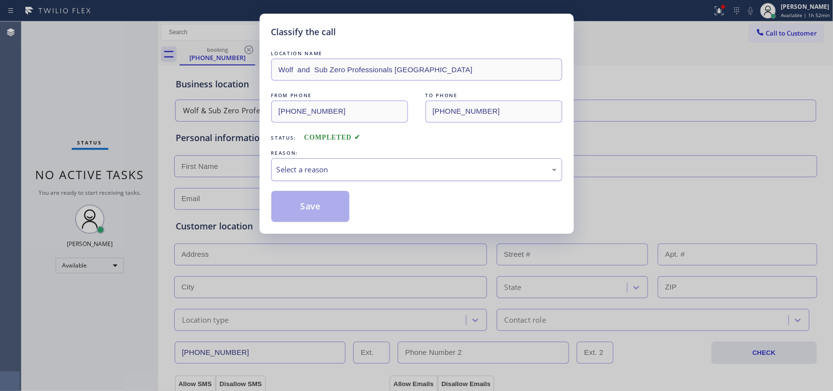
click at [299, 171] on div "Select a reason" at bounding box center [417, 169] width 280 height 11
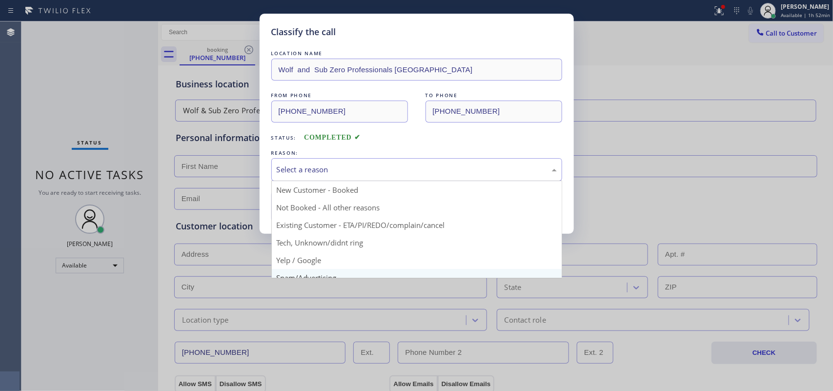
scroll to position [67, 0]
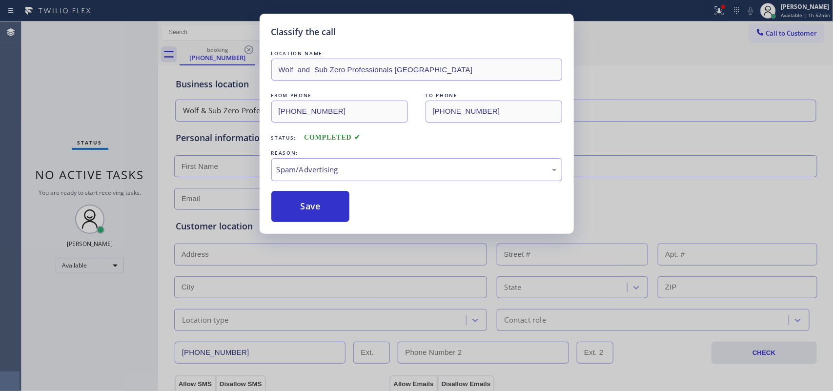
click at [303, 210] on button "Save" at bounding box center [310, 206] width 79 height 31
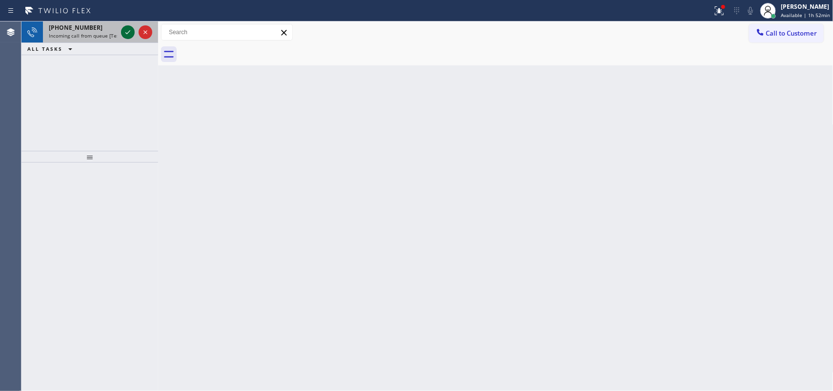
click at [127, 33] on icon at bounding box center [128, 32] width 12 height 12
click at [127, 30] on icon at bounding box center [128, 32] width 12 height 12
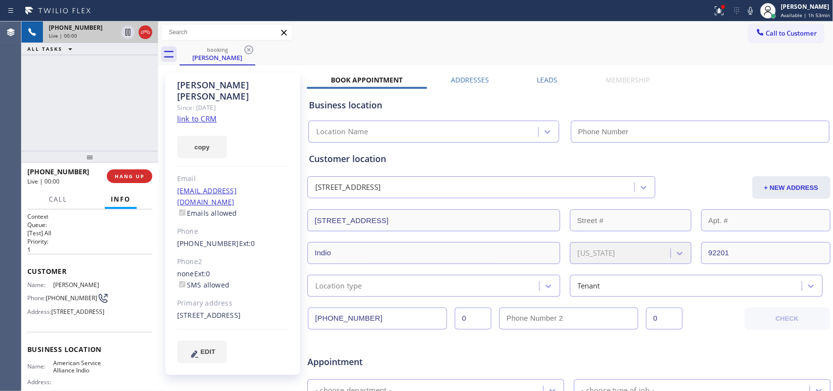
type input "(760) 452-3788"
click at [188, 114] on link "link to CRM" at bounding box center [197, 119] width 40 height 10
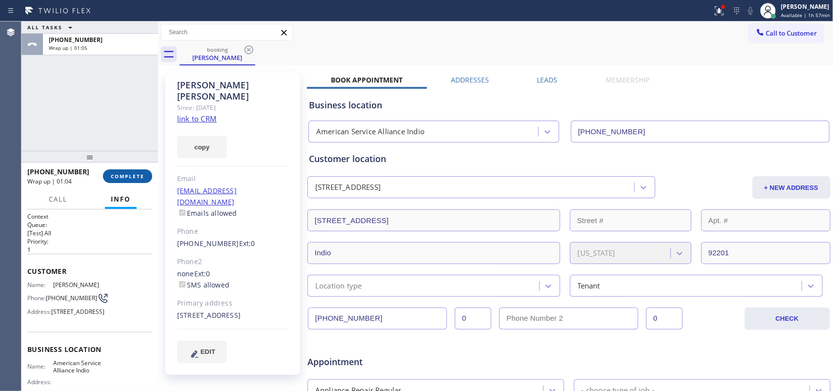
click at [140, 175] on span "COMPLETE" at bounding box center [128, 176] width 34 height 7
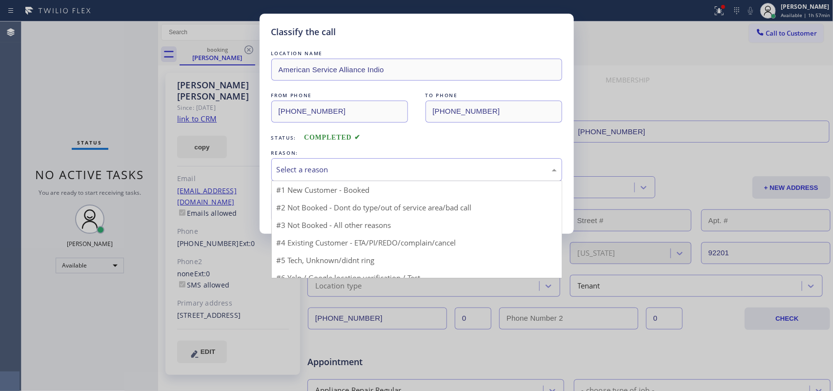
click at [330, 160] on div "Select a reason" at bounding box center [416, 169] width 291 height 23
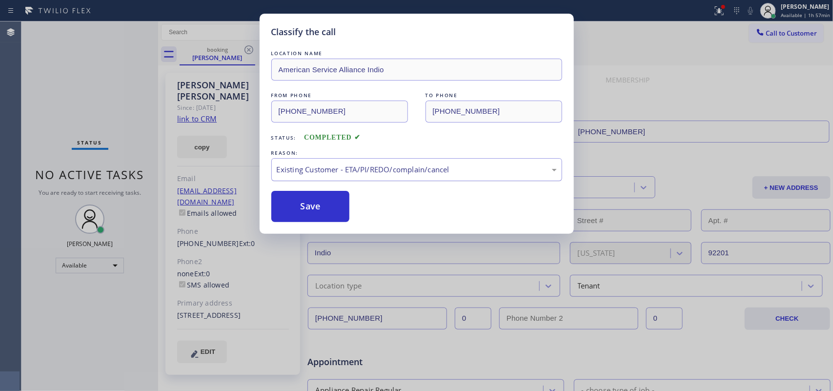
drag, startPoint x: 330, startPoint y: 211, endPoint x: 290, endPoint y: 177, distance: 52.5
click at [328, 211] on button "Save" at bounding box center [310, 206] width 79 height 31
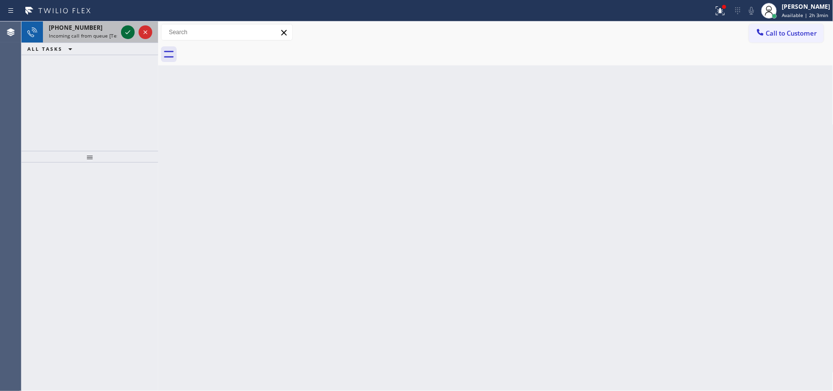
click at [129, 30] on icon at bounding box center [128, 32] width 12 height 12
click at [123, 35] on icon at bounding box center [128, 32] width 12 height 12
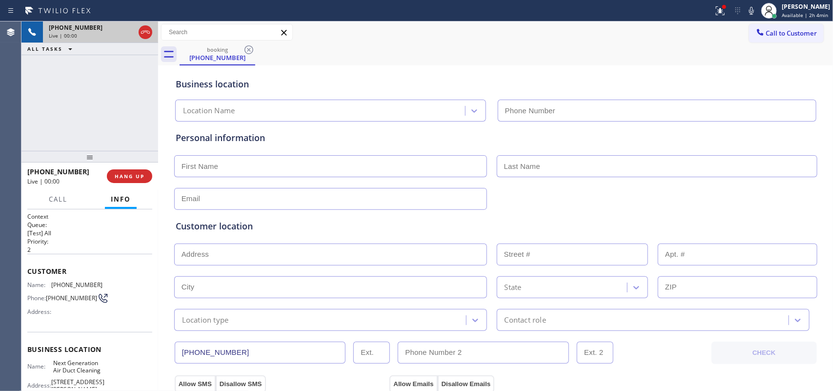
type input "(626) 377-4127"
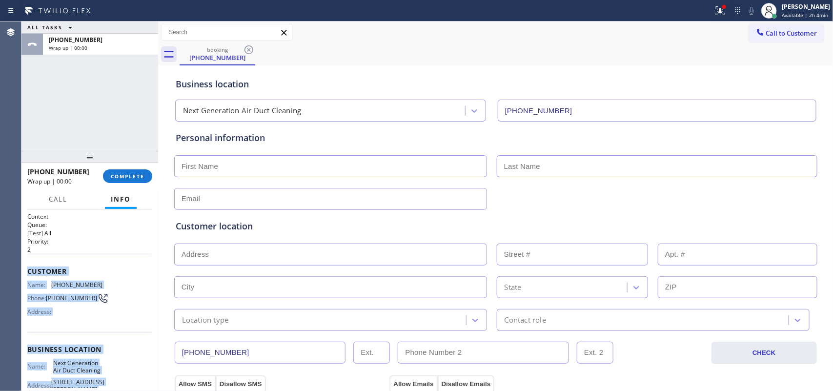
drag, startPoint x: 93, startPoint y: 272, endPoint x: 27, endPoint y: 271, distance: 65.4
click at [27, 271] on div "Context Queue: [Test] All Priority: 2 Customer Name: (626) 481-6048 Phone: (626…" at bounding box center [89, 353] width 125 height 282
copy div "Customer Name: (626) 481-6048 Phone: (626) 481-6048 Address: Business location …"
click at [144, 176] on button "COMPLETE" at bounding box center [127, 176] width 49 height 14
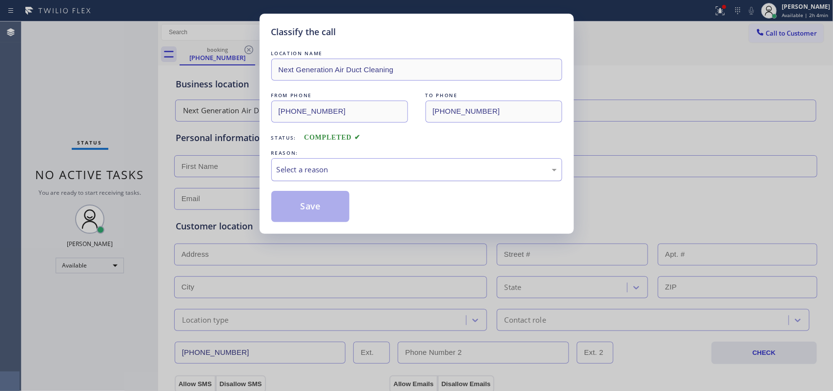
click at [298, 172] on div "Select a reason" at bounding box center [417, 169] width 280 height 11
click at [301, 214] on button "Save" at bounding box center [310, 206] width 79 height 31
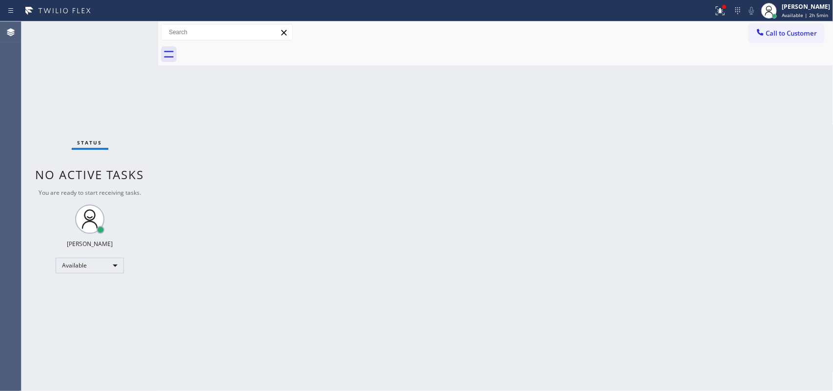
click at [126, 33] on div "Status No active tasks You are ready to start receiving tasks. Leah Cabrera Ava…" at bounding box center [89, 205] width 137 height 369
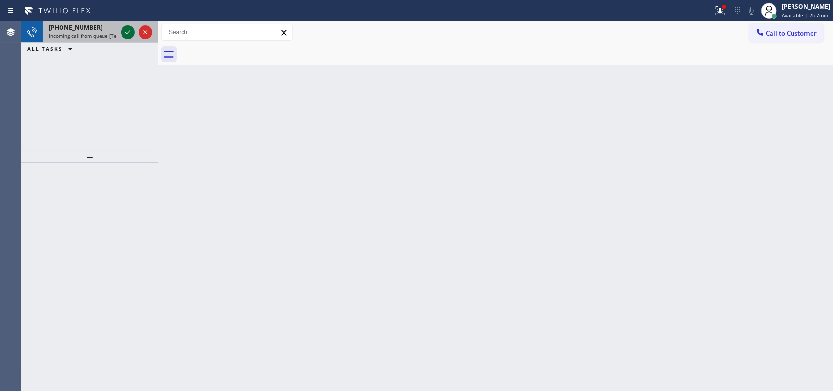
click at [128, 32] on icon at bounding box center [127, 32] width 5 height 4
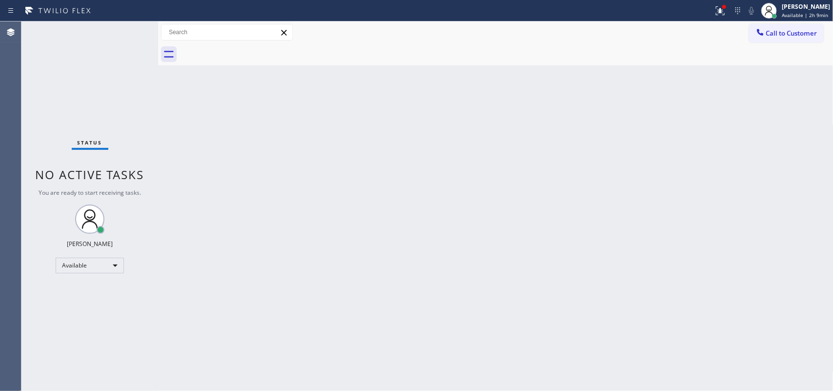
click at [130, 30] on div "Status No active tasks You are ready to start receiving tasks. Leah Cabrera Ava…" at bounding box center [89, 205] width 137 height 369
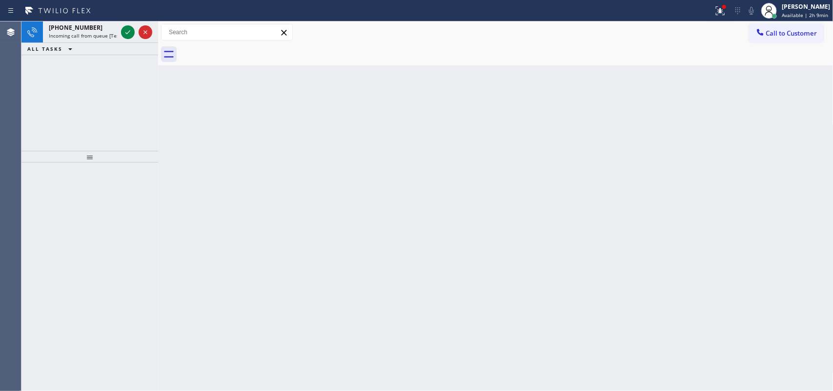
click at [130, 30] on icon at bounding box center [128, 32] width 12 height 12
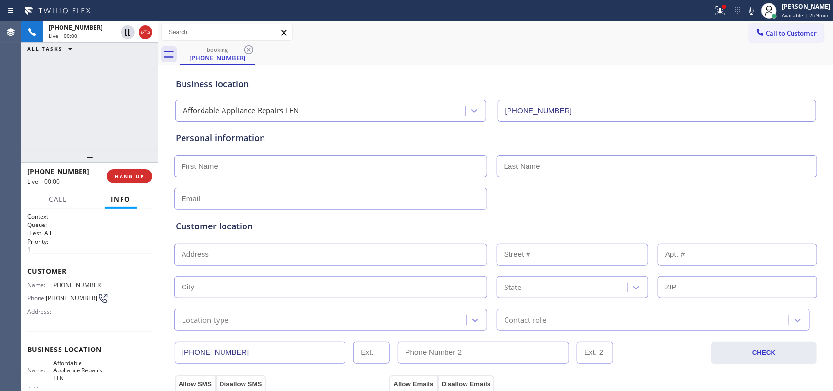
type input "(844) 734-6848"
drag, startPoint x: 62, startPoint y: 198, endPoint x: 62, endPoint y: 207, distance: 9.3
click at [61, 198] on span "Call" at bounding box center [58, 199] width 19 height 9
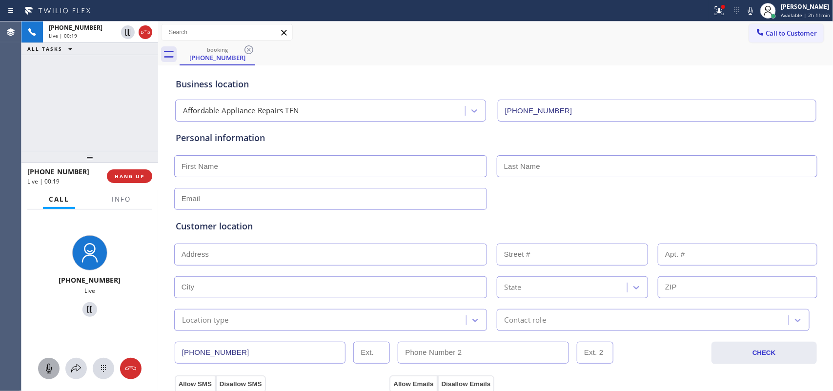
click at [49, 312] on icon at bounding box center [49, 368] width 12 height 12
click at [84, 311] on icon at bounding box center [90, 309] width 12 height 12
drag, startPoint x: 51, startPoint y: 367, endPoint x: 55, endPoint y: 355, distance: 12.3
click at [51, 312] on icon at bounding box center [49, 368] width 6 height 10
click at [86, 306] on icon at bounding box center [89, 309] width 7 height 7
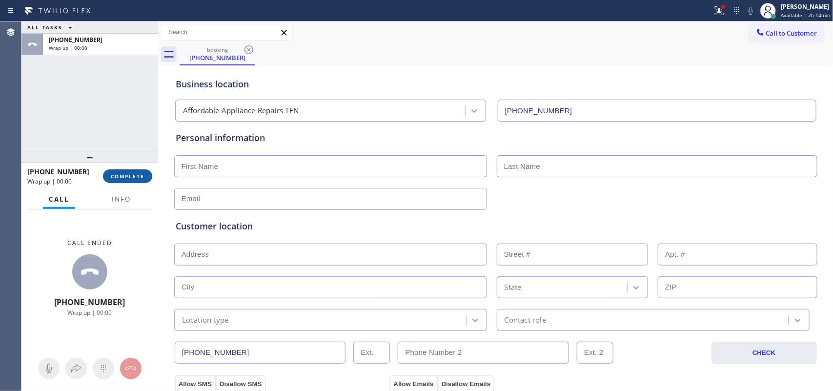
click at [144, 176] on button "COMPLETE" at bounding box center [127, 176] width 49 height 14
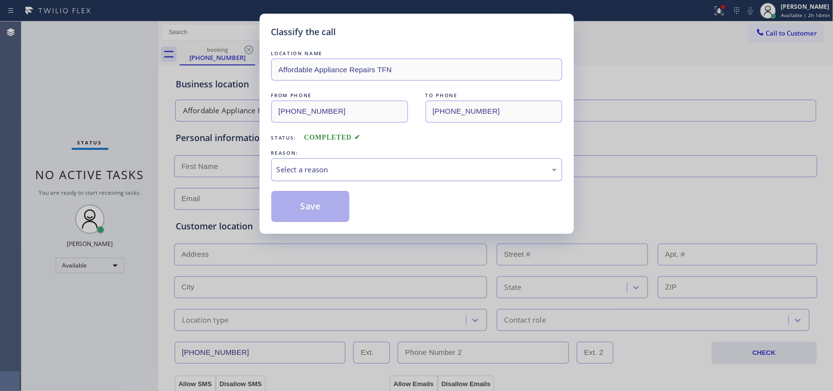
click at [325, 168] on div "Select a reason" at bounding box center [417, 169] width 280 height 11
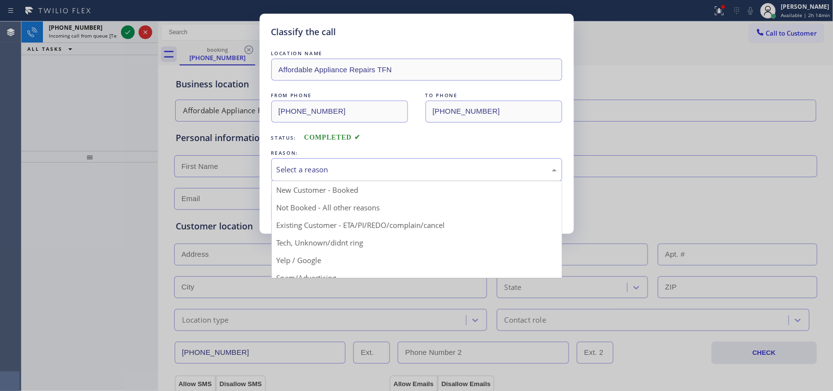
click at [35, 66] on div "Classify the call LOCATION NAME Affordable Appliance Repairs TFN FROM PHONE (40…" at bounding box center [416, 195] width 833 height 391
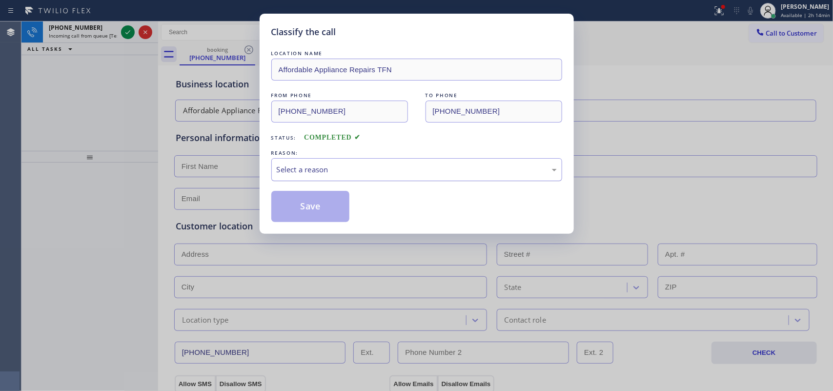
click at [344, 171] on div "Select a reason" at bounding box center [417, 169] width 280 height 11
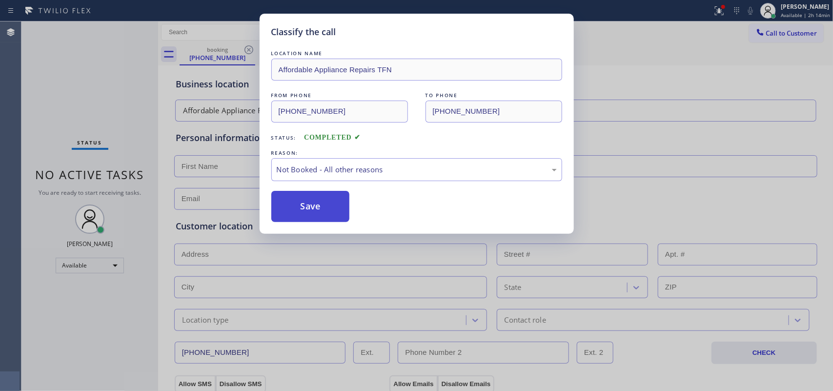
drag, startPoint x: 338, startPoint y: 210, endPoint x: 306, endPoint y: 203, distance: 32.1
click at [306, 203] on button "Save" at bounding box center [310, 206] width 79 height 31
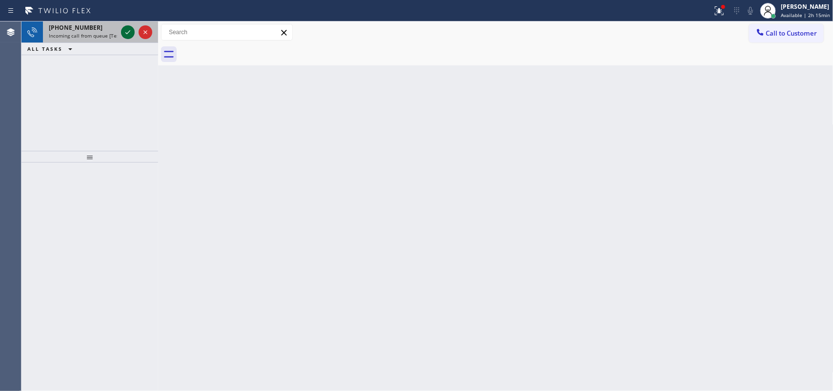
click at [126, 30] on icon at bounding box center [128, 32] width 12 height 12
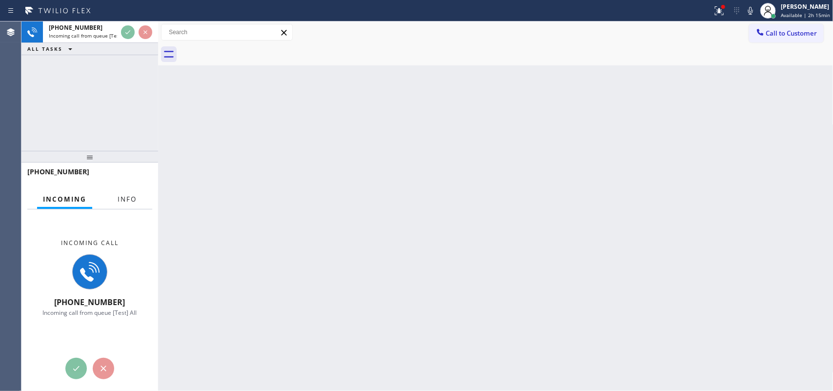
click at [127, 195] on span "Info" at bounding box center [127, 199] width 19 height 9
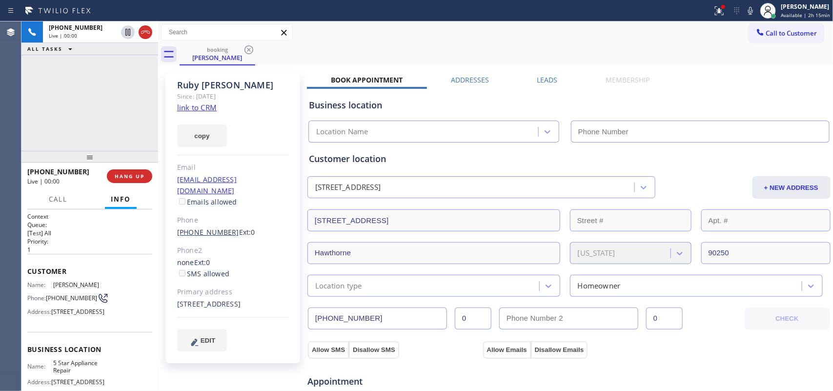
type input "(855) 731-4952"
click at [210, 104] on link "link to CRM" at bounding box center [197, 107] width 40 height 10
click at [60, 203] on button "Call" at bounding box center [58, 199] width 30 height 19
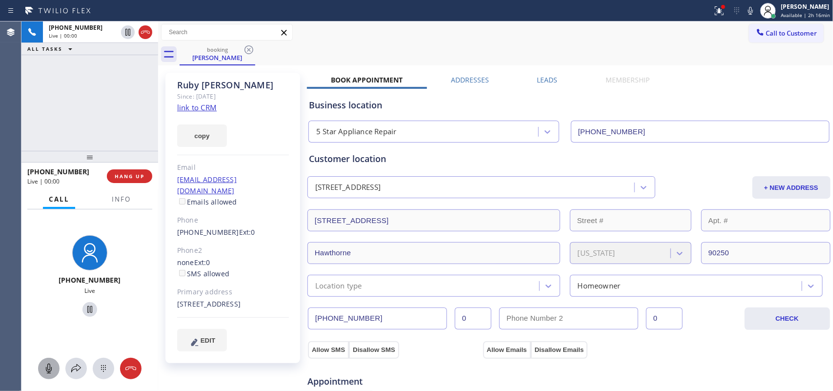
click at [50, 312] on button at bounding box center [48, 368] width 21 height 21
drag, startPoint x: 83, startPoint y: 310, endPoint x: 117, endPoint y: 186, distance: 129.0
click at [84, 310] on icon at bounding box center [90, 309] width 12 height 12
click at [49, 312] on icon at bounding box center [49, 368] width 12 height 12
click at [88, 310] on icon at bounding box center [90, 309] width 12 height 12
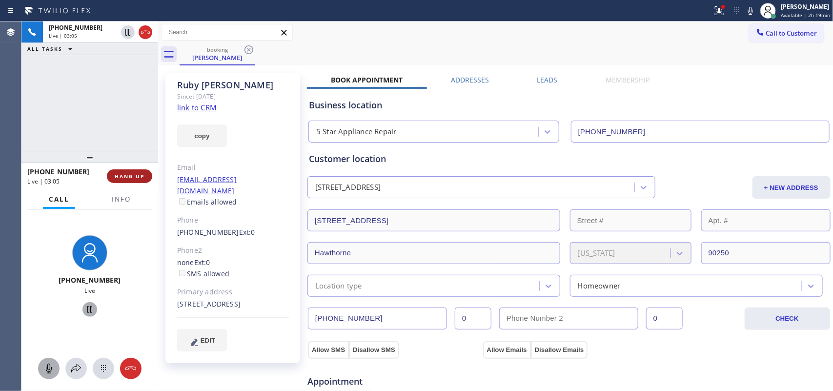
click at [120, 174] on span "HANG UP" at bounding box center [130, 176] width 30 height 7
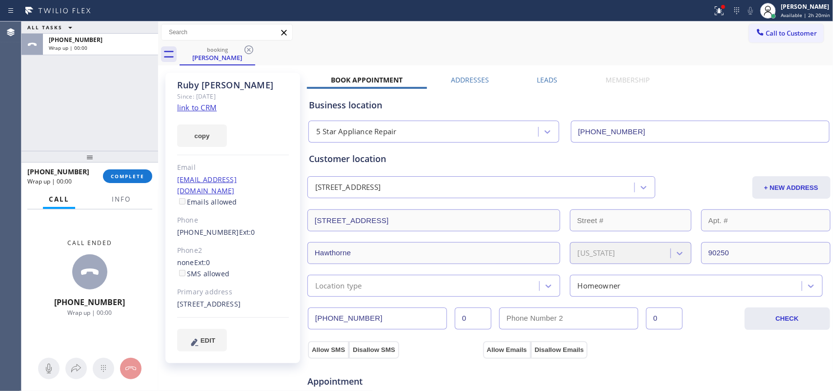
click at [123, 168] on div "+13107676554 Wrap up | 00:00 COMPLETE" at bounding box center [89, 175] width 125 height 25
click at [142, 172] on button "COMPLETE" at bounding box center [127, 176] width 49 height 14
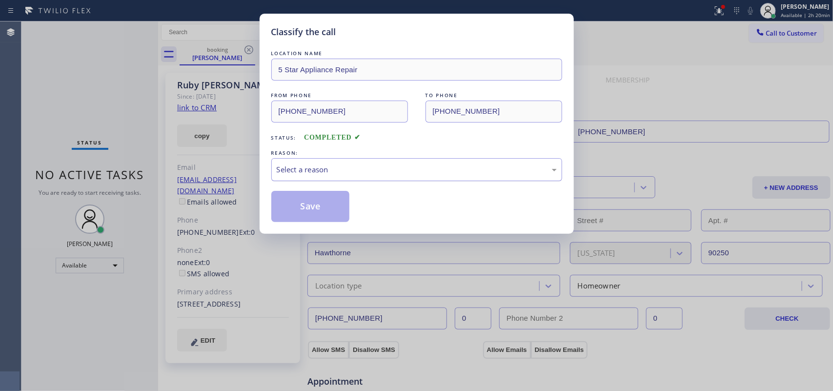
drag, startPoint x: 319, startPoint y: 164, endPoint x: 328, endPoint y: 171, distance: 11.5
click at [320, 164] on div "Select a reason" at bounding box center [417, 169] width 280 height 11
click at [338, 213] on button "Save" at bounding box center [310, 206] width 79 height 31
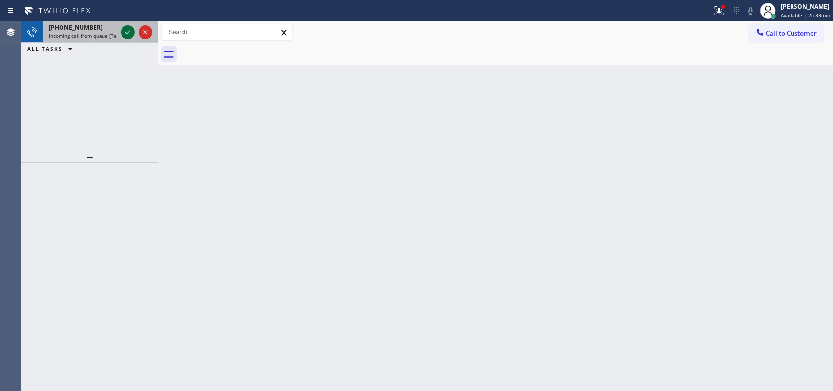
click at [129, 30] on icon at bounding box center [128, 32] width 12 height 12
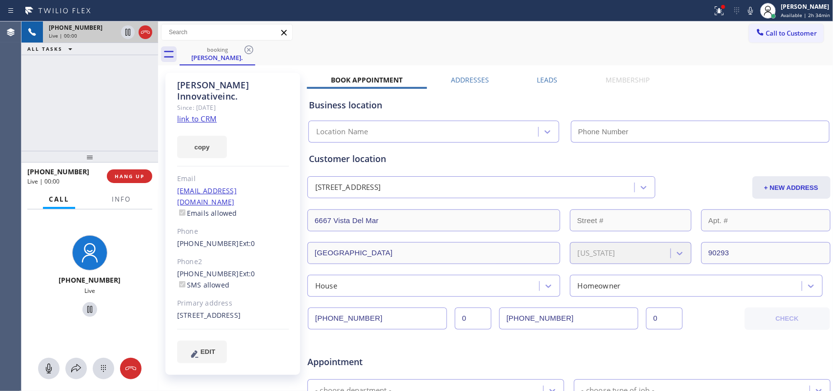
type input "(855) 900-0095"
click at [199, 114] on link "link to CRM" at bounding box center [197, 119] width 40 height 10
click at [49, 312] on icon at bounding box center [49, 368] width 6 height 10
click at [87, 310] on icon at bounding box center [89, 309] width 5 height 7
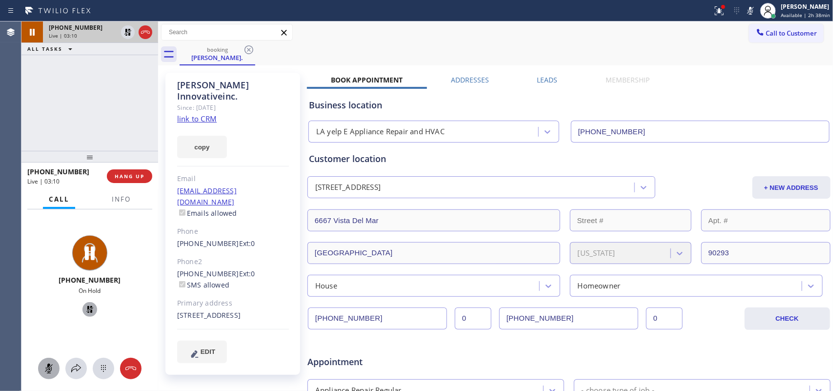
click at [49, 312] on icon at bounding box center [49, 368] width 6 height 10
click at [84, 305] on icon at bounding box center [90, 309] width 12 height 12
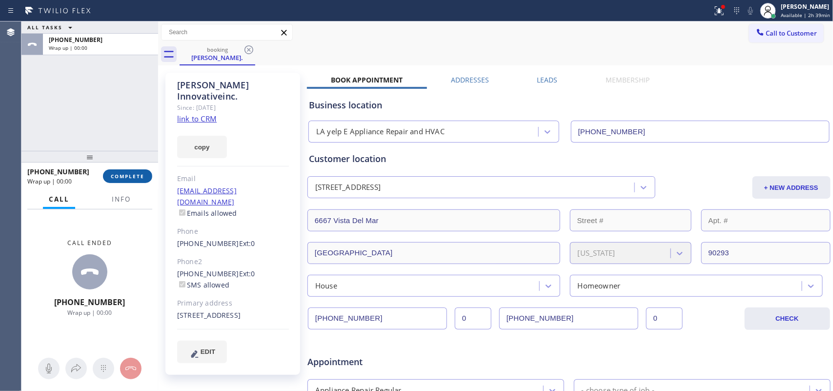
click at [120, 173] on span "COMPLETE" at bounding box center [128, 176] width 34 height 7
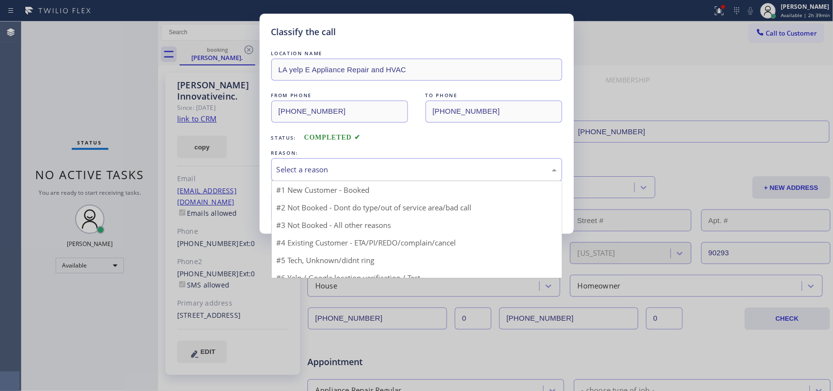
click at [420, 168] on div "Select a reason" at bounding box center [417, 169] width 280 height 11
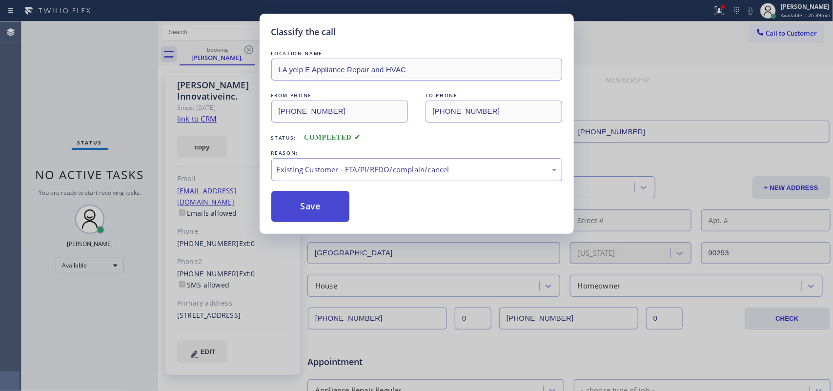
click at [339, 203] on button "Save" at bounding box center [310, 206] width 79 height 31
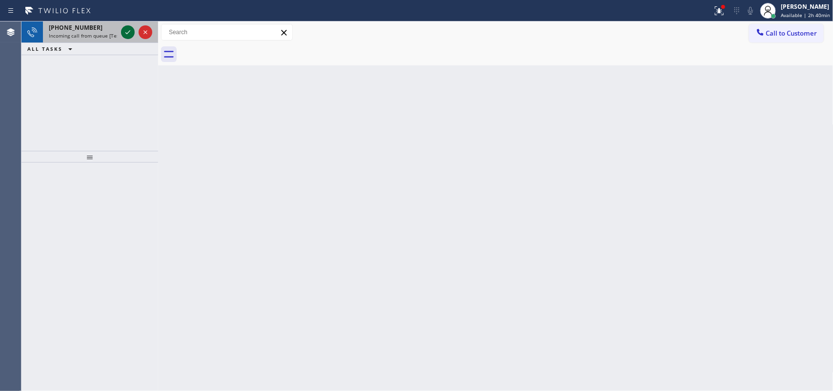
click at [124, 30] on icon at bounding box center [128, 32] width 12 height 12
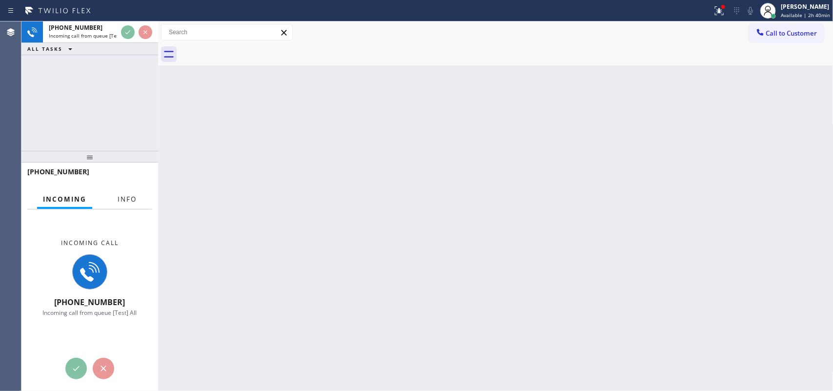
click at [121, 193] on button "Info" at bounding box center [127, 199] width 31 height 19
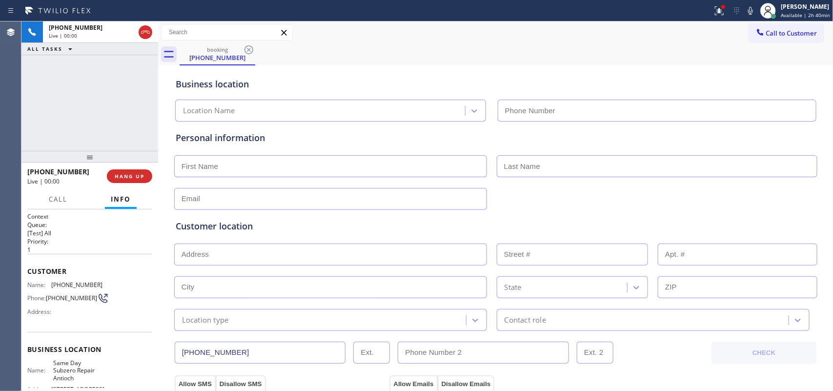
type input "(925) 281-3797"
click at [138, 181] on button "HANG UP" at bounding box center [129, 176] width 45 height 14
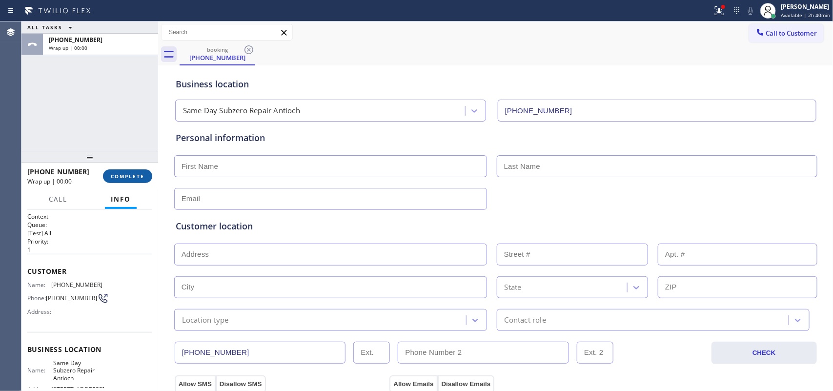
click at [138, 181] on button "COMPLETE" at bounding box center [127, 176] width 49 height 14
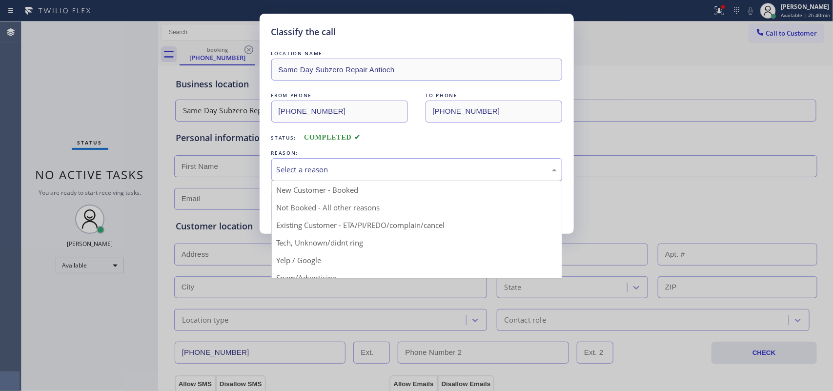
click at [289, 163] on div "Select a reason" at bounding box center [416, 169] width 291 height 23
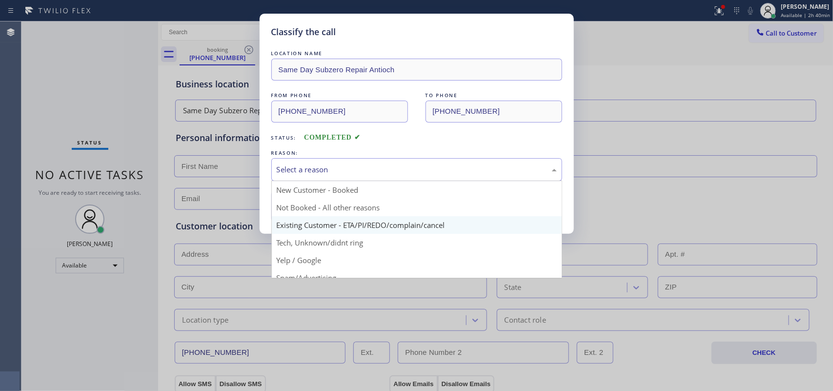
scroll to position [67, 0]
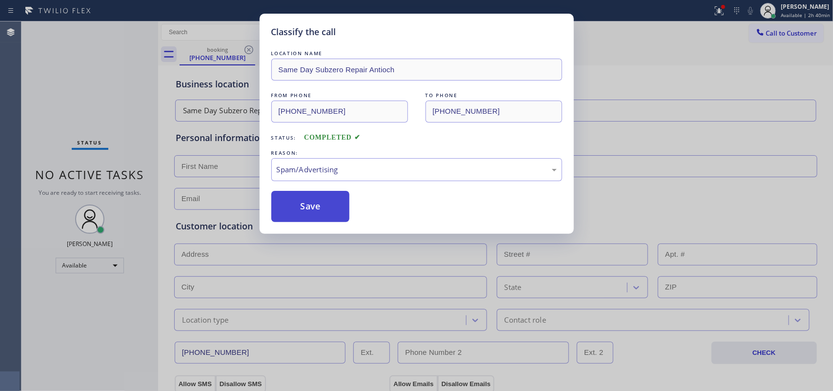
click at [311, 213] on button "Save" at bounding box center [310, 206] width 79 height 31
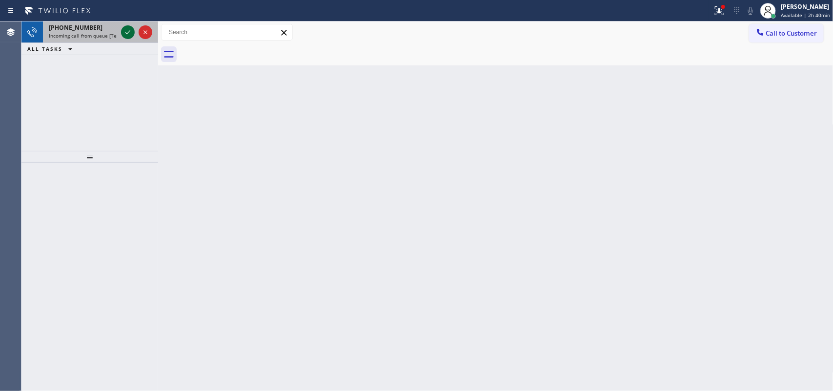
click at [127, 33] on icon at bounding box center [127, 32] width 5 height 4
click at [123, 31] on icon at bounding box center [128, 32] width 12 height 12
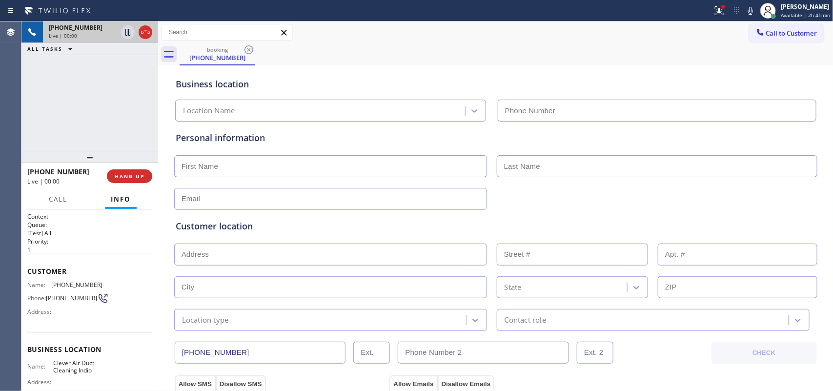
type input "(760) 388-9533"
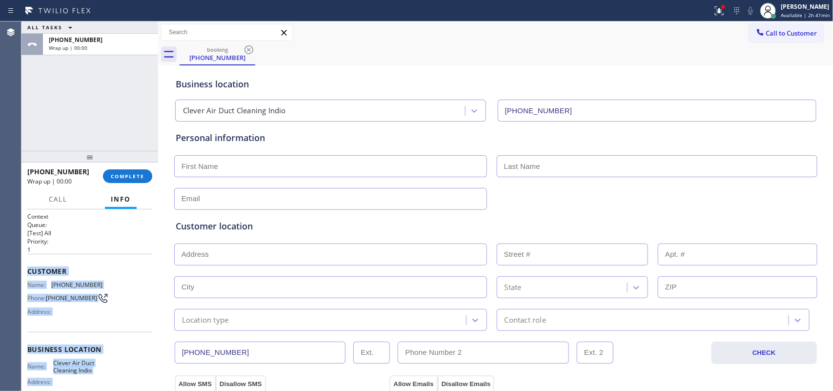
drag, startPoint x: 99, startPoint y: 282, endPoint x: 28, endPoint y: 267, distance: 72.3
click at [28, 267] on div "Context Queue: [Test] All Priority: 1 Customer Name: (442) 465-5462 Phone: (442…" at bounding box center [89, 349] width 125 height 275
copy div "Customer Name: (442) 465-5462 Phone: (442) 465-5462 Address: Business location …"
click at [132, 177] on span "COMPLETE" at bounding box center [128, 176] width 34 height 7
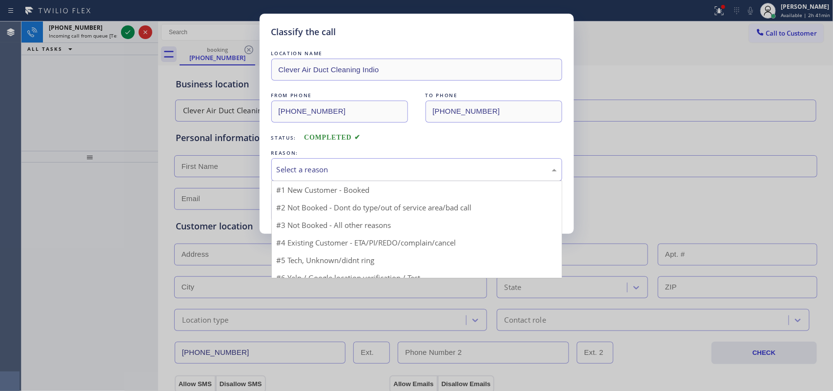
click at [315, 164] on div "Select a reason" at bounding box center [417, 169] width 280 height 11
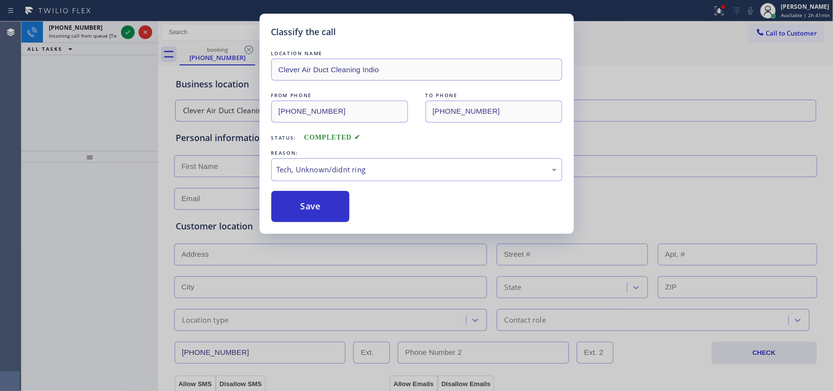
drag, startPoint x: 298, startPoint y: 248, endPoint x: 299, endPoint y: 234, distance: 13.7
drag, startPoint x: 296, startPoint y: 220, endPoint x: 291, endPoint y: 214, distance: 8.4
click at [294, 218] on button "Save" at bounding box center [310, 206] width 79 height 31
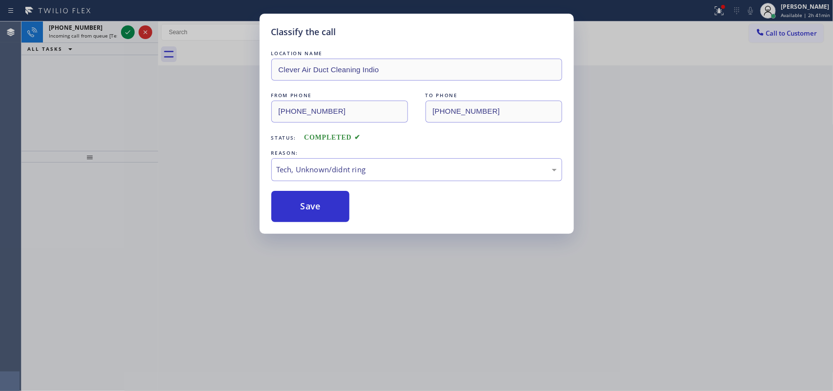
click at [127, 29] on div "Classify the call LOCATION NAME Clever Air Duct Cleaning Indio FROM PHONE (442)…" at bounding box center [416, 195] width 833 height 391
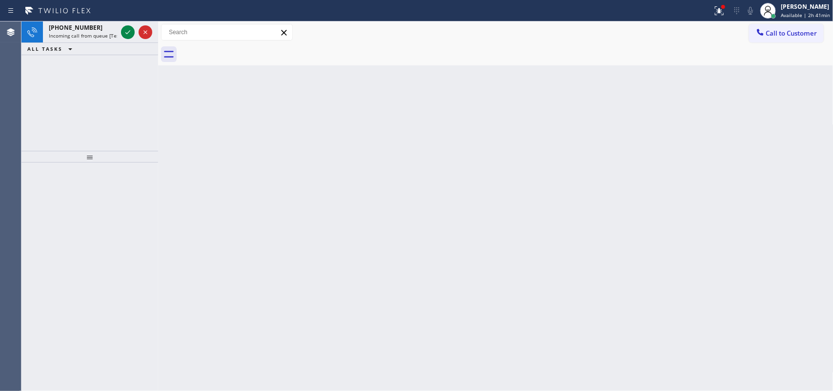
click at [127, 30] on icon at bounding box center [128, 32] width 12 height 12
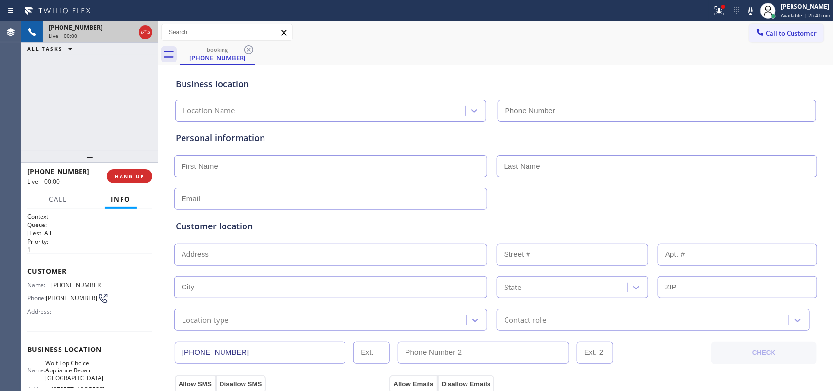
type input "(813) 694-5998"
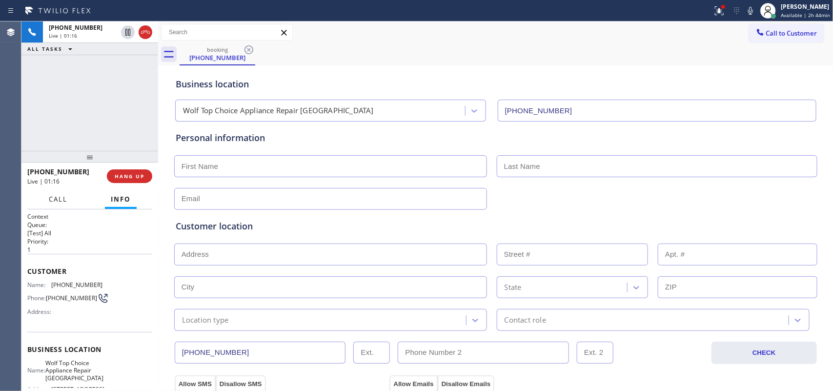
click at [59, 202] on span "Call" at bounding box center [58, 199] width 19 height 9
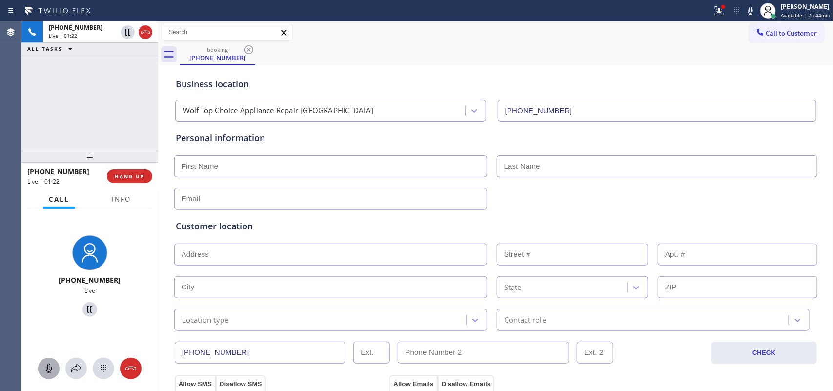
click at [50, 312] on icon at bounding box center [49, 368] width 6 height 10
click at [87, 309] on icon at bounding box center [89, 309] width 5 height 7
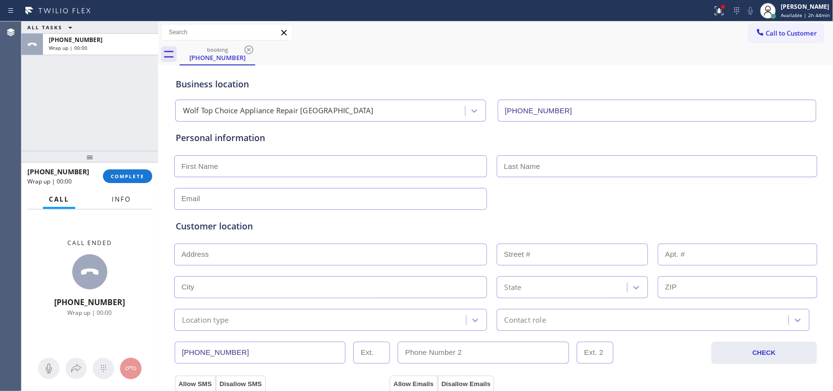
click at [125, 201] on span "Info" at bounding box center [121, 199] width 19 height 9
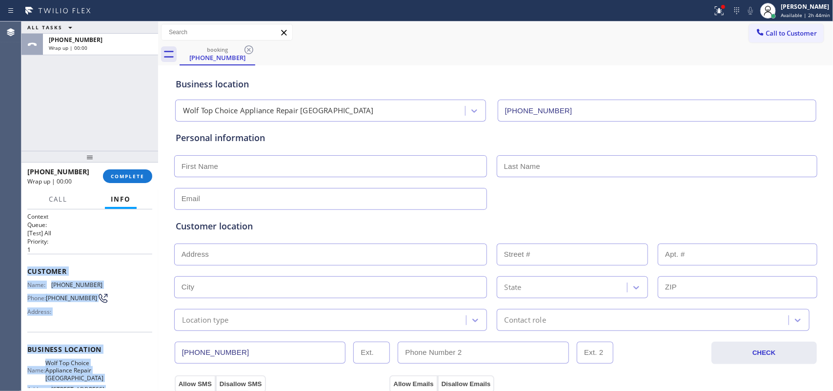
drag, startPoint x: 100, startPoint y: 296, endPoint x: 28, endPoint y: 271, distance: 76.5
click at [28, 271] on div "Context Queue: [Test] All Priority: 1 Customer Name: (941) 799-1222 Phone: (941…" at bounding box center [89, 353] width 125 height 282
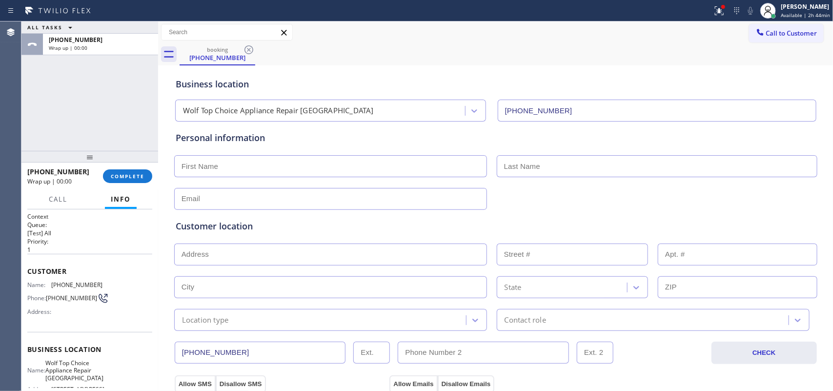
drag, startPoint x: 65, startPoint y: 134, endPoint x: 193, endPoint y: 142, distance: 128.5
click at [66, 134] on div "ALL TASKS ALL TASKS ACTIVE TASKS TASKS IN WRAP UP +19417991222 Wrap up | 00:00" at bounding box center [89, 85] width 137 height 129
click at [74, 113] on div "ALL TASKS ALL TASKS ACTIVE TASKS TASKS IN WRAP UP +19417991222 Wrap up | 00:00" at bounding box center [89, 85] width 137 height 129
click at [666, 14] on span "Available | 2h 44min" at bounding box center [804, 15] width 49 height 7
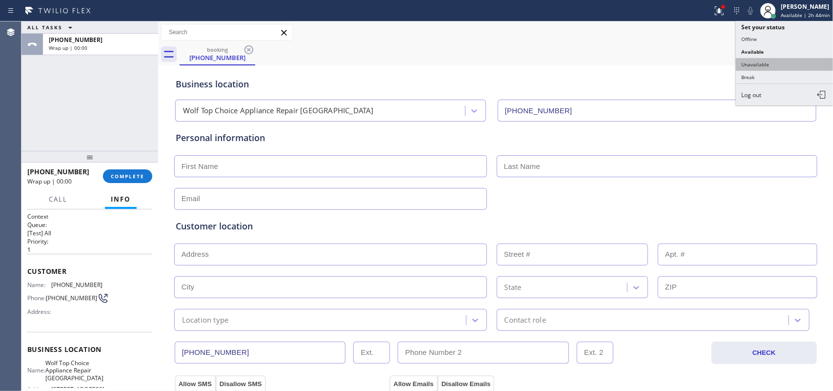
click at [666, 68] on button "Unavailable" at bounding box center [785, 64] width 98 height 13
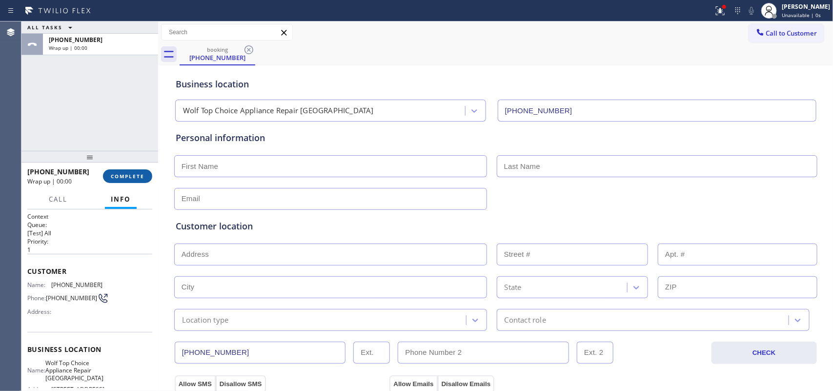
click at [127, 176] on span "COMPLETE" at bounding box center [128, 176] width 34 height 7
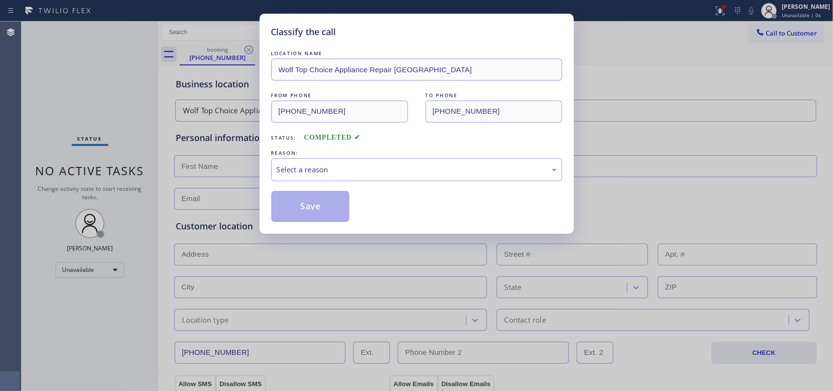
click at [344, 164] on div "Select a reason" at bounding box center [417, 169] width 280 height 11
click at [333, 205] on button "Save" at bounding box center [310, 206] width 79 height 31
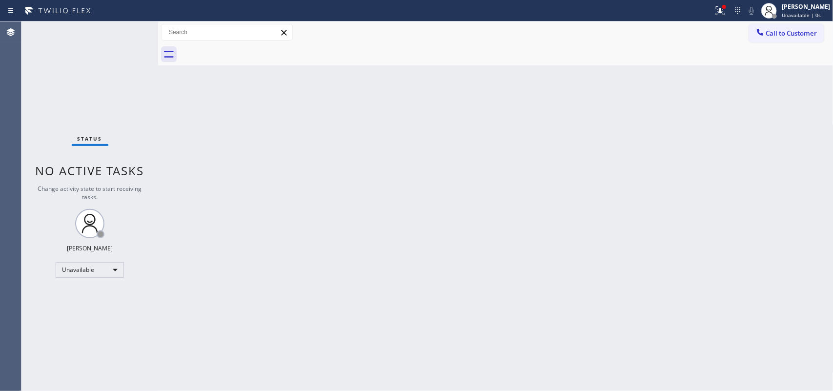
click at [325, 36] on div "Call to Customer Outbound call Location Search location Your caller id phone nu…" at bounding box center [495, 32] width 675 height 17
click at [666, 29] on span "Call to Customer" at bounding box center [791, 33] width 51 height 9
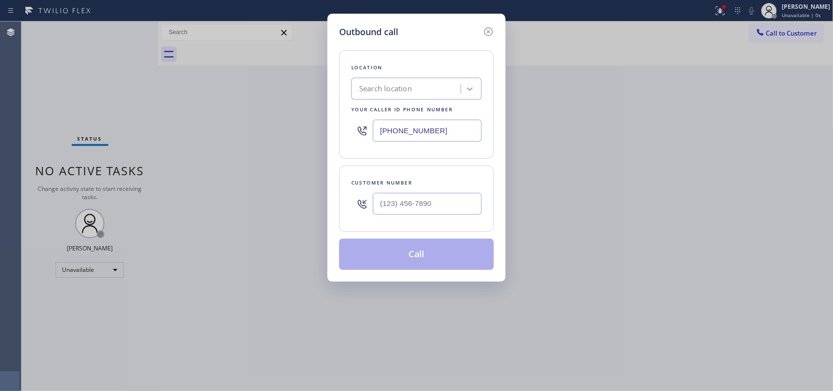
drag, startPoint x: 442, startPoint y: 132, endPoint x: 349, endPoint y: 136, distance: 93.2
click at [349, 136] on div "Location Search location Your caller id phone number (818) 491-3501" at bounding box center [416, 104] width 155 height 108
paste input "3) 694-5998"
type input "(813) 694-5998"
click at [666, 33] on div "Outbound call Location Wolf Top Choice Appliance Repair Tampa Heights Your call…" at bounding box center [416, 195] width 833 height 391
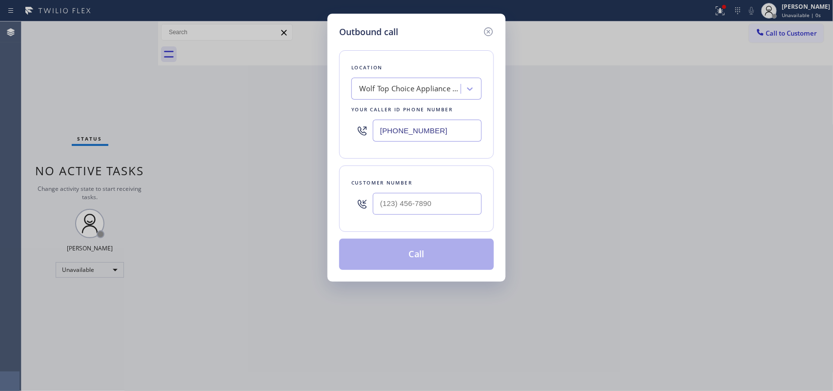
click at [666, 33] on div "Outbound call Location Wolf Top Choice Appliance Repair Tampa Heights Your call…" at bounding box center [416, 195] width 833 height 391
click at [106, 67] on div "Outbound call Location Wolf Top Choice Appliance Repair Tampa Heights Your call…" at bounding box center [416, 195] width 833 height 391
drag, startPoint x: 452, startPoint y: 211, endPoint x: 343, endPoint y: 214, distance: 109.3
click at [345, 215] on div "Customer number (___) ___-____" at bounding box center [416, 198] width 155 height 66
paste input "941) 799-1222"
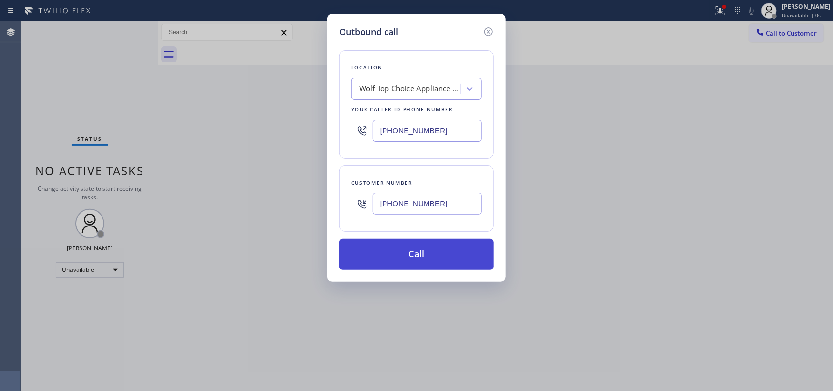
type input "(941) 799-1222"
drag, startPoint x: 423, startPoint y: 252, endPoint x: 425, endPoint y: 245, distance: 7.0
click at [424, 252] on button "Call" at bounding box center [416, 254] width 155 height 31
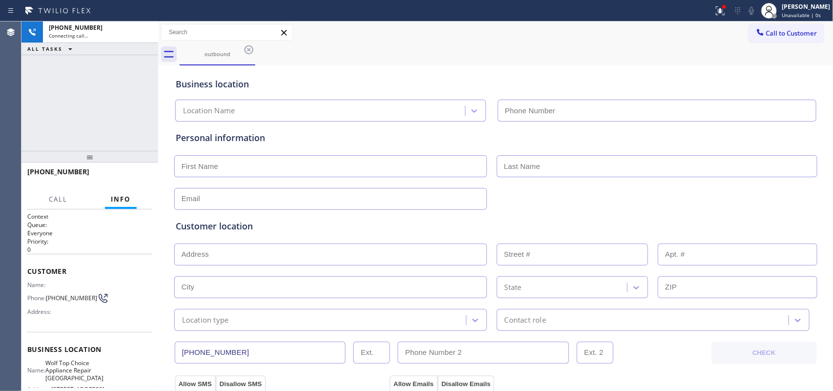
type input "(813) 694-5998"
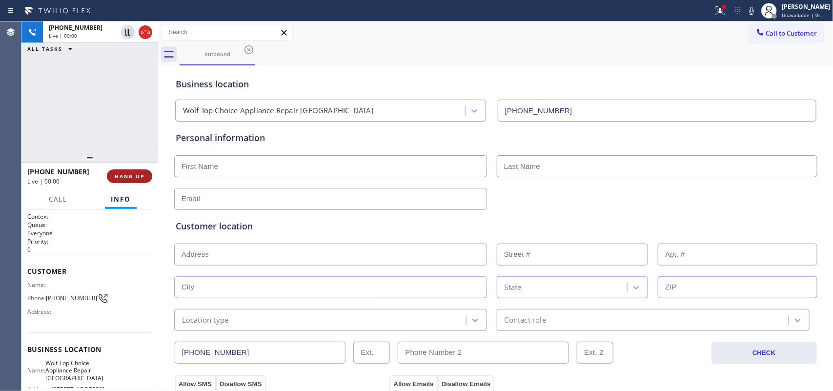
click at [138, 174] on span "HANG UP" at bounding box center [130, 176] width 30 height 7
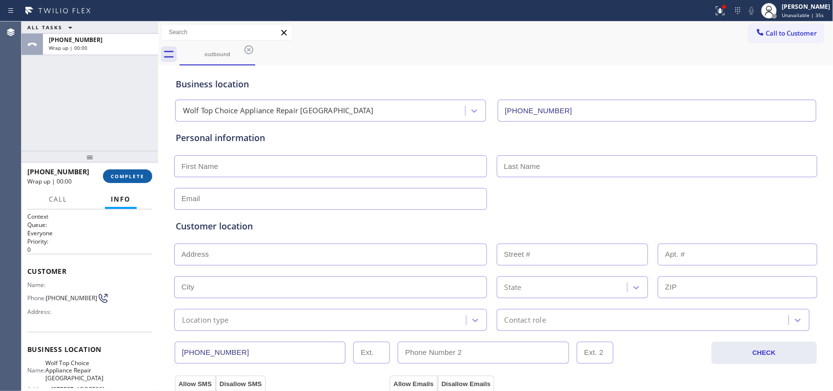
click at [113, 176] on span "COMPLETE" at bounding box center [128, 176] width 34 height 7
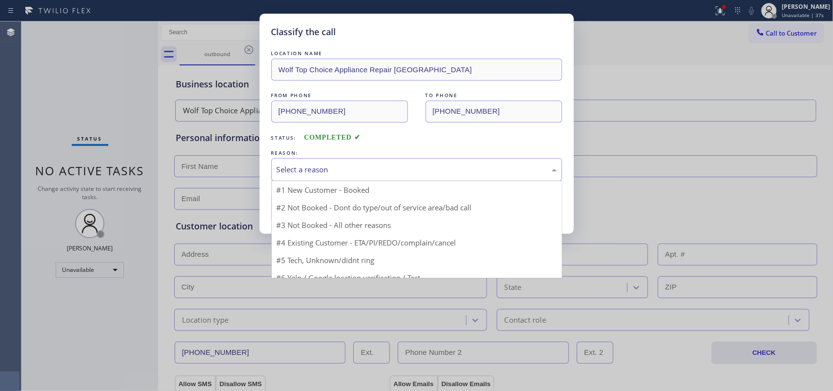
click at [354, 167] on div "Select a reason" at bounding box center [417, 169] width 280 height 11
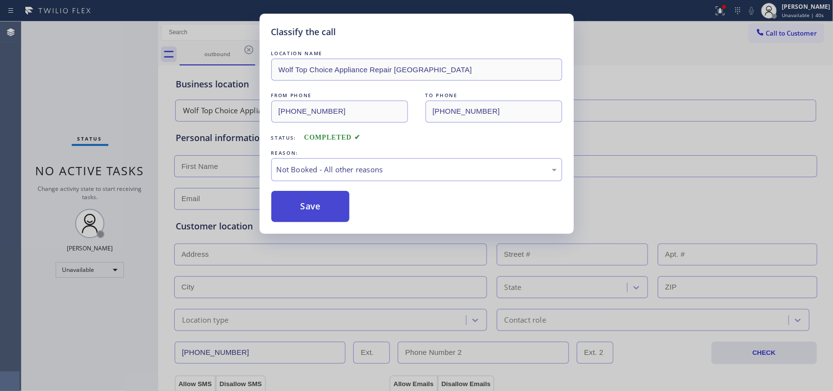
click at [318, 210] on button "Save" at bounding box center [310, 206] width 79 height 31
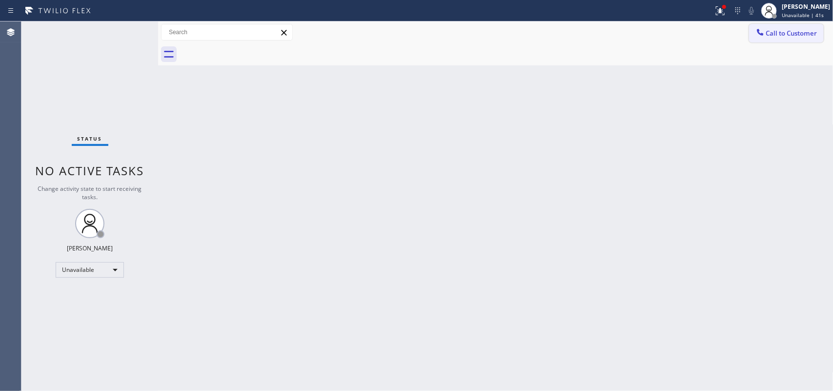
click at [666, 36] on span "Call to Customer" at bounding box center [791, 33] width 51 height 9
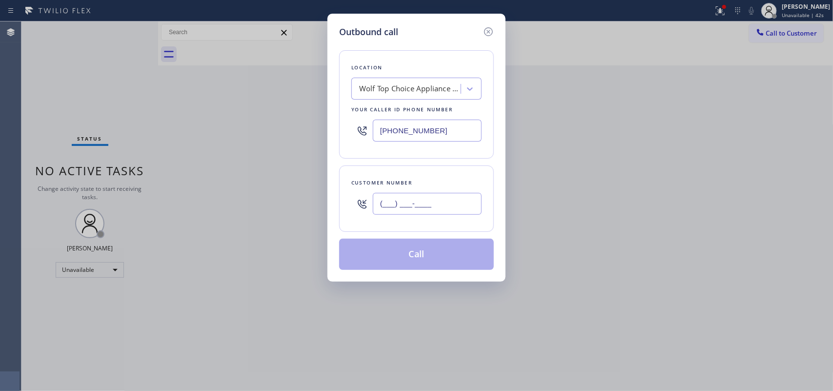
drag, startPoint x: 457, startPoint y: 201, endPoint x: 305, endPoint y: 229, distance: 153.8
click at [305, 229] on div "Outbound call Location Wolf Top Choice Appliance Repair Tampa Heights Your call…" at bounding box center [416, 195] width 833 height 391
paste input "336) 06"
click at [164, 96] on div "Outbound call Location Wolf Top Choice Appliance Repair Tampa Heights Your call…" at bounding box center [416, 195] width 833 height 391
drag, startPoint x: 449, startPoint y: 201, endPoint x: 350, endPoint y: 207, distance: 99.2
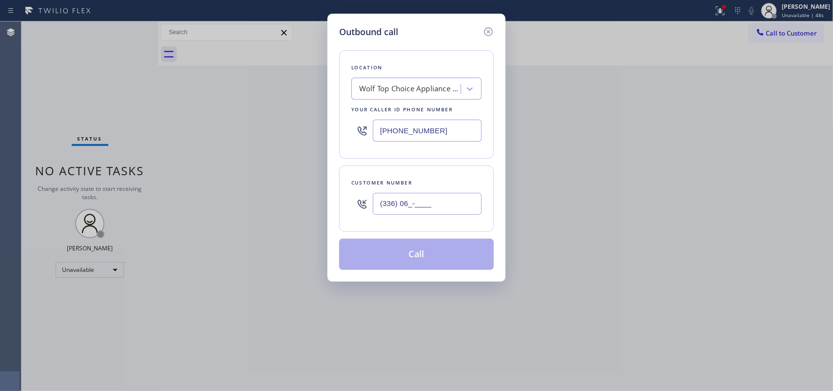
click at [352, 207] on div "(336) 06_-____" at bounding box center [416, 204] width 130 height 32
paste input "941) 799-1222"
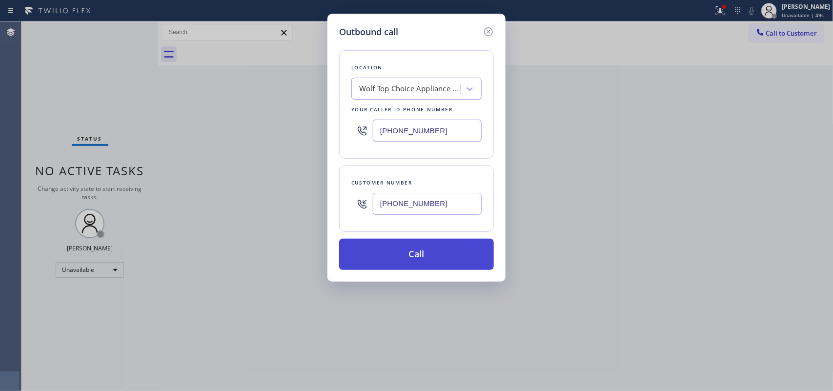
type input "(941) 799-1222"
click at [445, 250] on button "Call" at bounding box center [416, 254] width 155 height 31
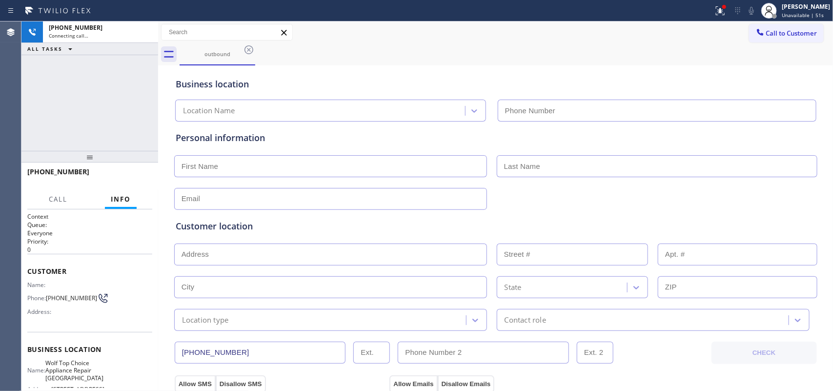
type input "(813) 694-5998"
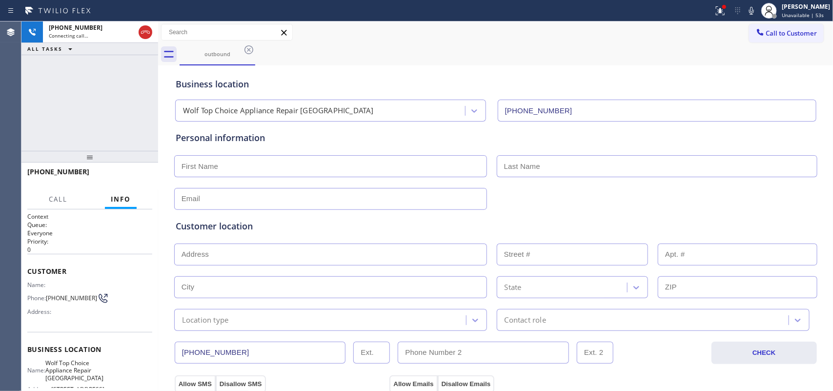
click at [350, 144] on div "Personal information" at bounding box center [496, 137] width 640 height 13
click at [342, 170] on input "text" at bounding box center [330, 166] width 313 height 22
type input "Mr."
type input "Dan"
click at [333, 189] on input "text" at bounding box center [330, 199] width 313 height 22
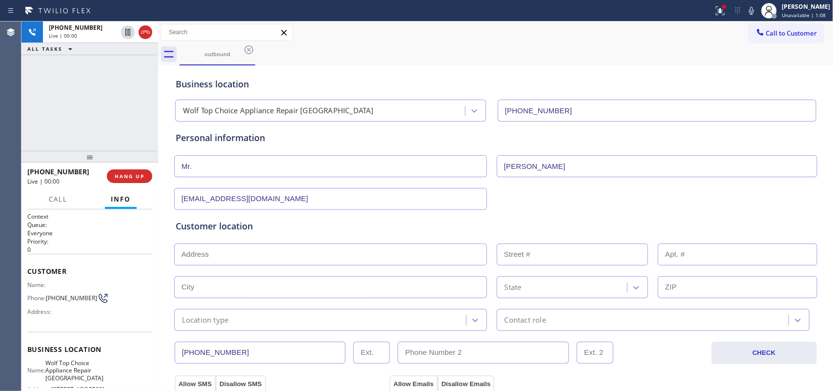
scroll to position [61, 0]
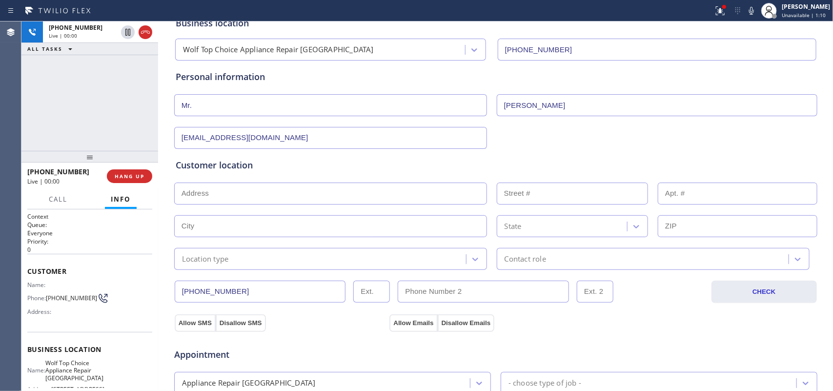
type input "no@gmail.com"
click at [291, 189] on input "text" at bounding box center [330, 193] width 313 height 22
paste input "902 S Delaware Ave, Tampa, FL 33606"
type input "902 S Delaware Ave"
type input "902"
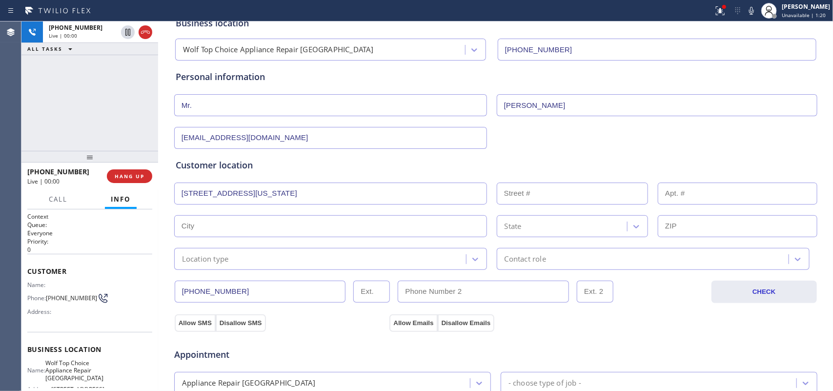
type input "Tampa"
type input "33606"
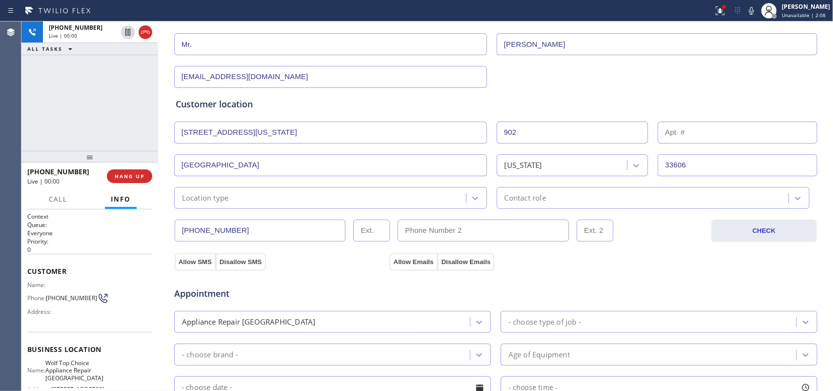
scroll to position [183, 0]
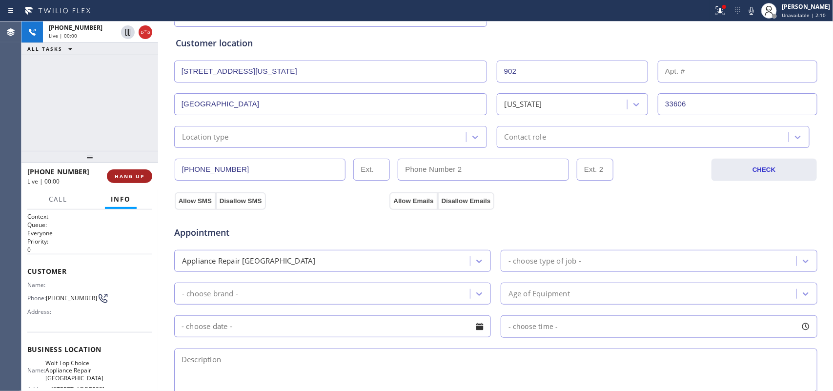
click at [144, 174] on span "HANG UP" at bounding box center [130, 176] width 30 height 7
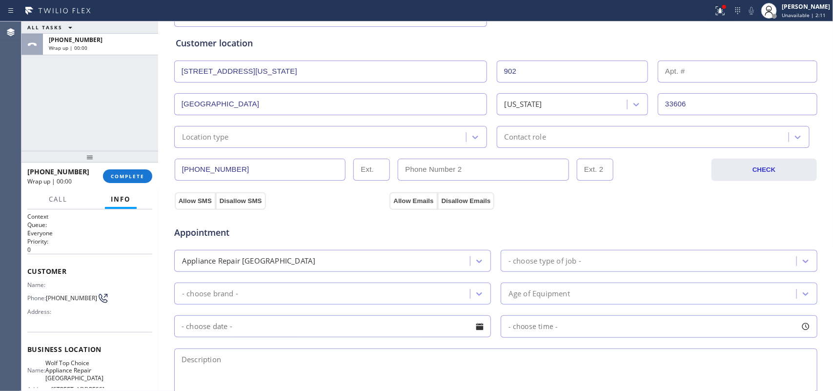
click at [300, 136] on div "Location type" at bounding box center [321, 136] width 289 height 17
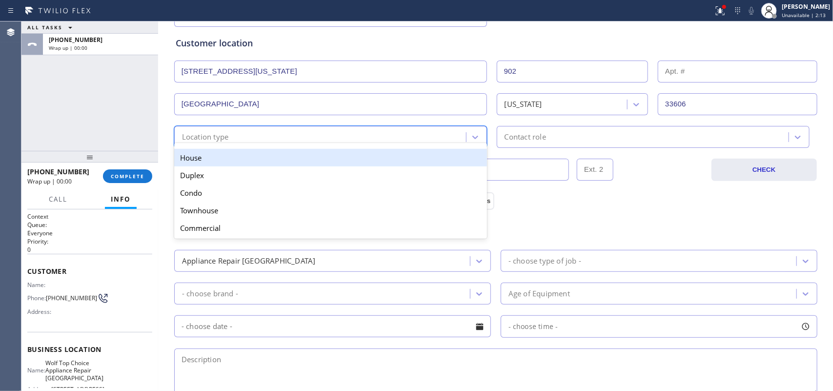
click at [221, 158] on div "House" at bounding box center [330, 158] width 313 height 18
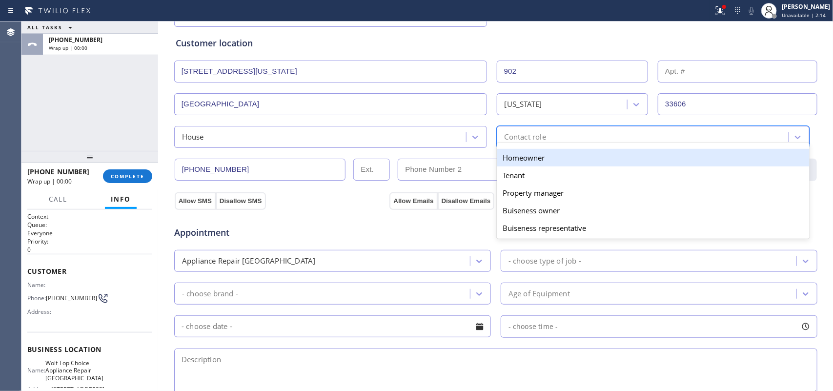
click at [509, 140] on div "Contact role" at bounding box center [524, 136] width 41 height 11
click at [510, 155] on div "Homeowner" at bounding box center [653, 158] width 313 height 18
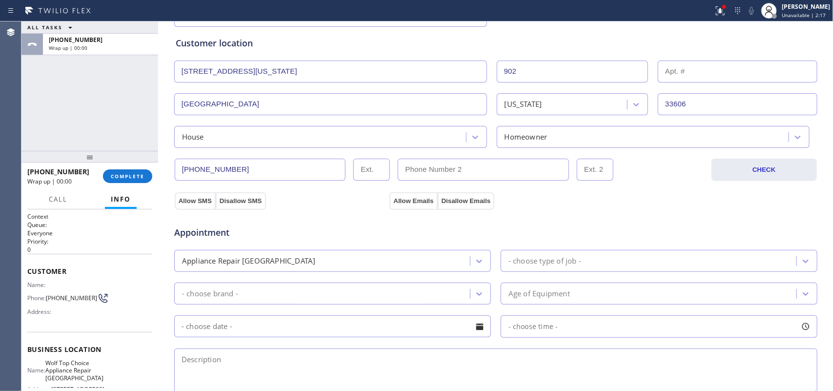
click at [59, 111] on div "ALL TASKS ALL TASKS ACTIVE TASKS TASKS IN WRAP UP +19417991222 Wrap up | 00:00" at bounding box center [89, 85] width 137 height 129
click at [194, 203] on button "Allow SMS" at bounding box center [195, 201] width 41 height 18
click at [407, 199] on button "Allow Emails" at bounding box center [413, 201] width 48 height 18
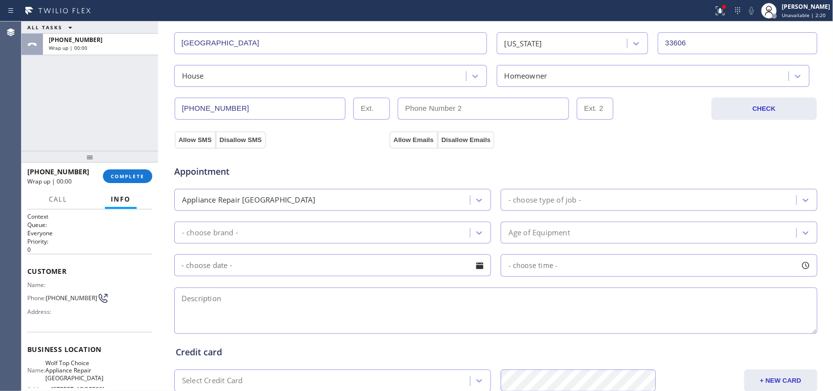
scroll to position [305, 0]
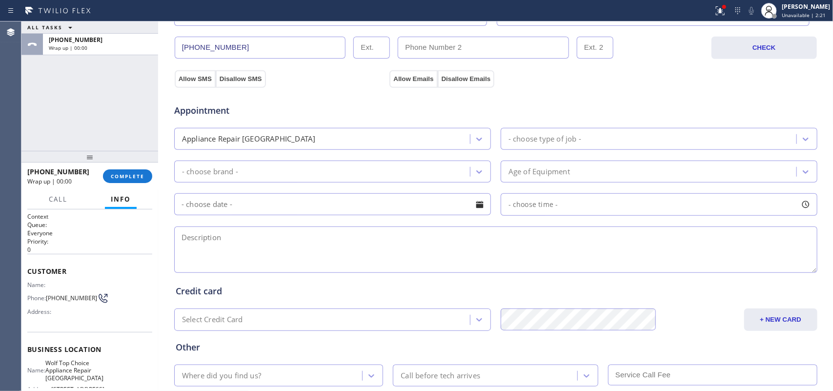
click at [563, 144] on div "- choose type of job -" at bounding box center [544, 138] width 73 height 11
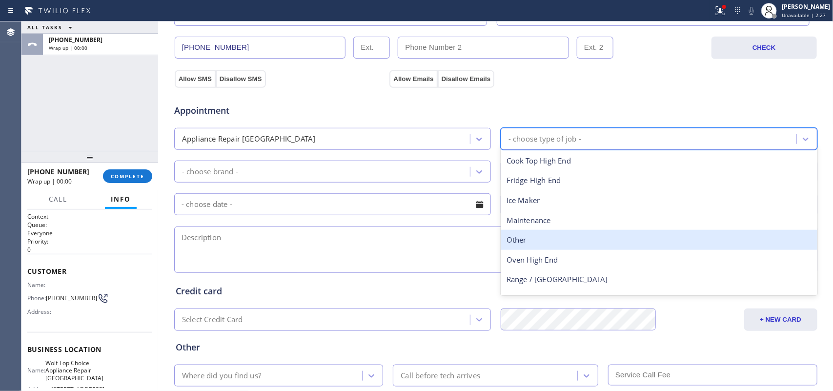
scroll to position [35, 0]
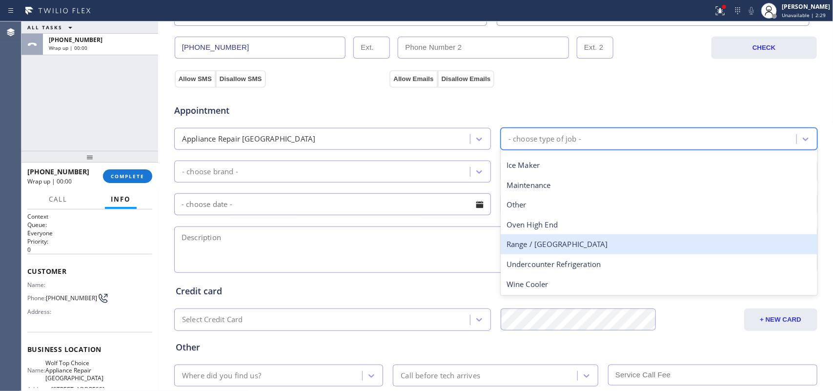
click at [556, 245] on div "Range / Stove High End" at bounding box center [658, 244] width 317 height 20
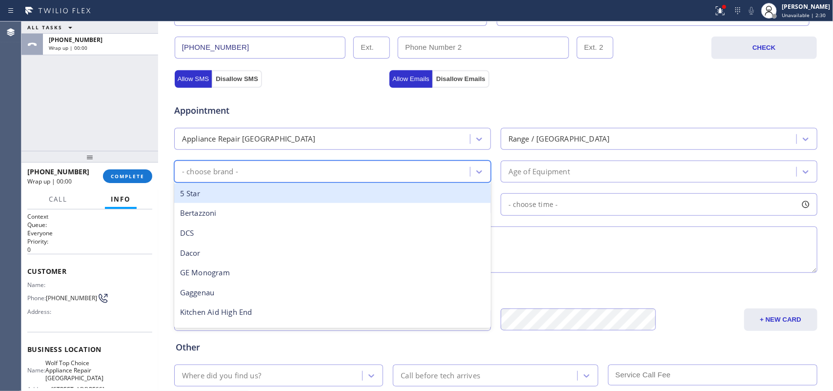
click at [442, 177] on div "- choose brand -" at bounding box center [323, 171] width 293 height 17
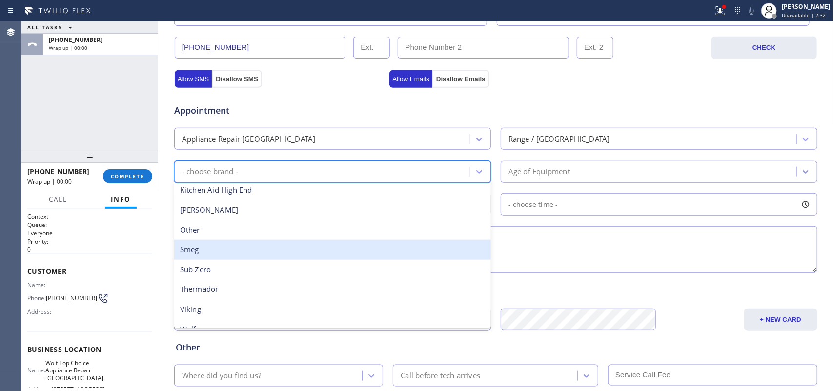
scroll to position [135, 0]
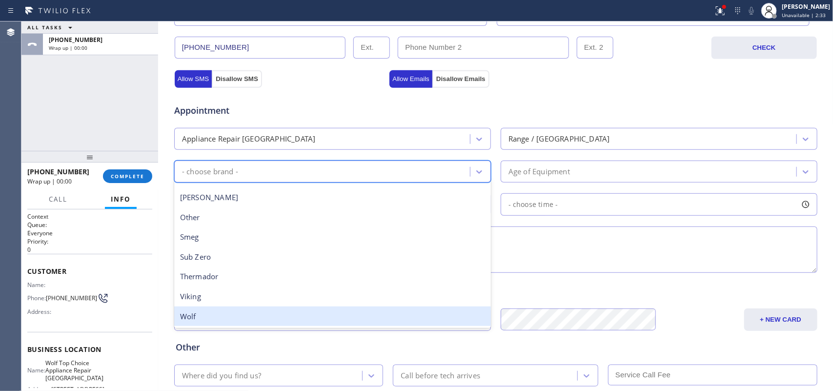
click at [404, 312] on div "Wolf" at bounding box center [332, 316] width 317 height 20
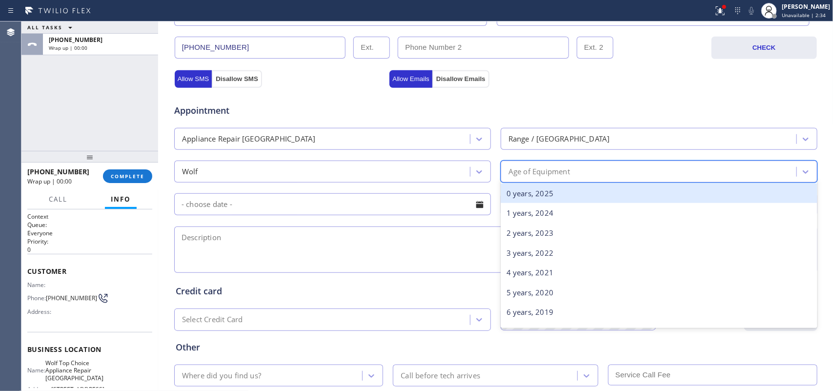
click at [564, 172] on div "Age of Equipment" at bounding box center [538, 171] width 61 height 11
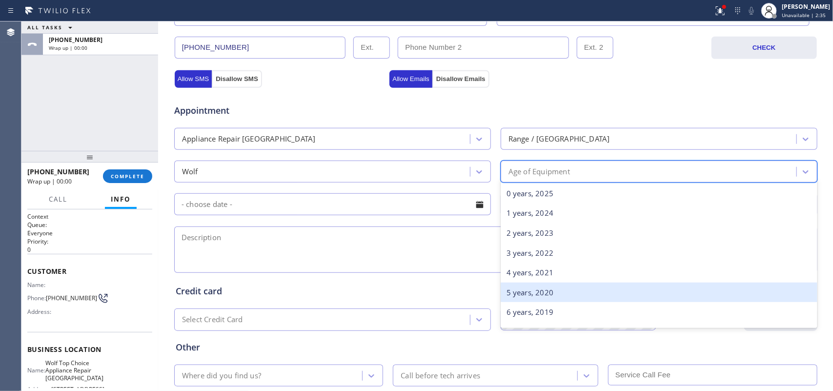
scroll to position [61, 0]
click at [596, 289] on div "8 years, 2017" at bounding box center [658, 291] width 317 height 20
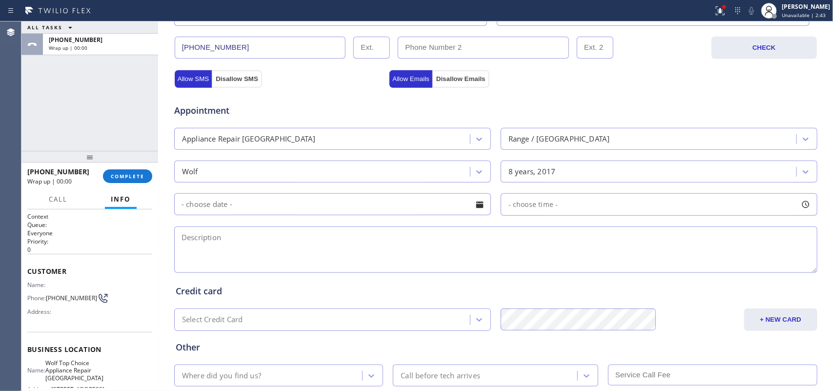
click at [183, 242] on textarea at bounding box center [495, 249] width 643 height 46
paste textarea "Wolf Range Oven/ 8 years old/ the outside of the oven got very hot, might be so…"
click at [592, 242] on textarea "Wolf Range Oven/ 8 years old/ the outside of the oven got very hot, might be so…" at bounding box center [495, 249] width 643 height 46
click at [282, 238] on textarea "Wolf Range Oven/ 8 years old/ the outside of the oven got very hot, might be so…" at bounding box center [495, 249] width 643 height 46
click at [666, 245] on textarea "Wolf Range Oven/ 8 years old/cooked one day with a high heat, the outside of th…" at bounding box center [495, 249] width 643 height 46
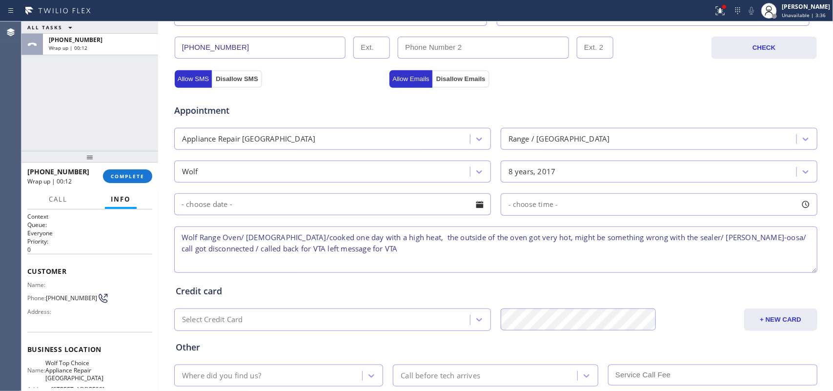
scroll to position [367, 0]
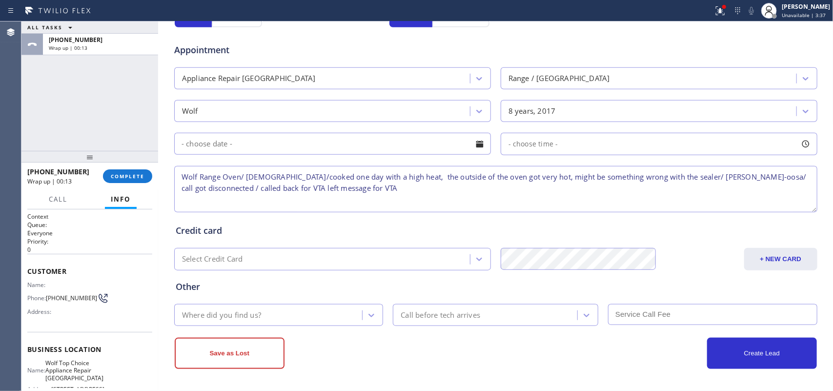
type textarea "Wolf Range Oven/ 8 years old/cooked one day with a high heat, the outside of th…"
click at [347, 306] on div "Where did you find us?" at bounding box center [269, 314] width 185 height 17
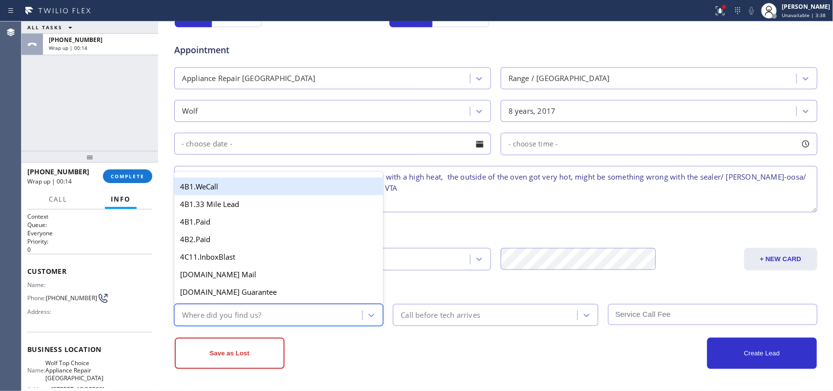
type input "g"
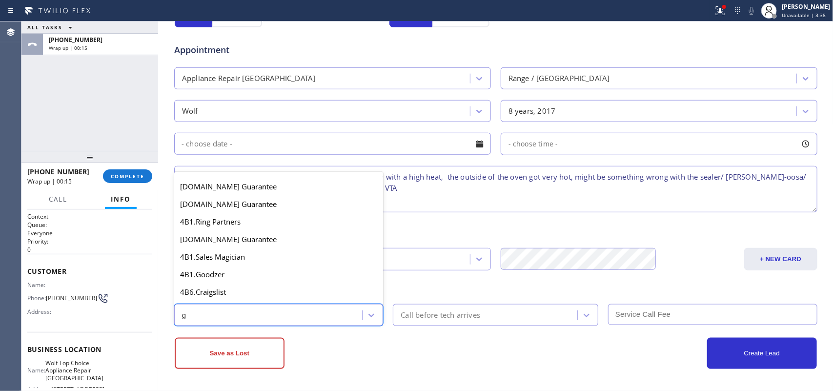
scroll to position [184, 0]
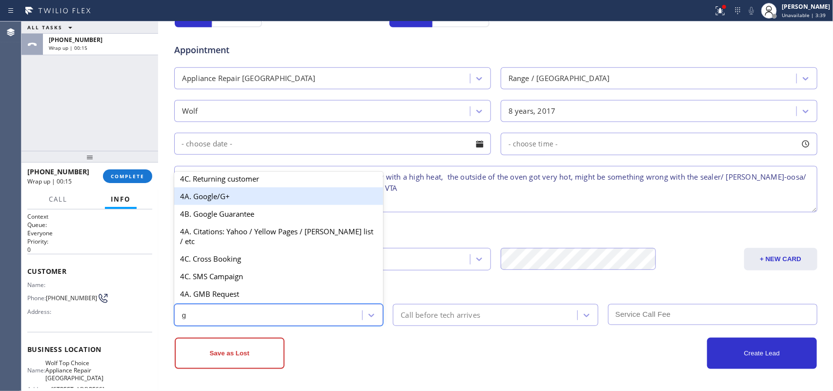
click at [257, 205] on div "4A. Google/G+" at bounding box center [278, 196] width 209 height 18
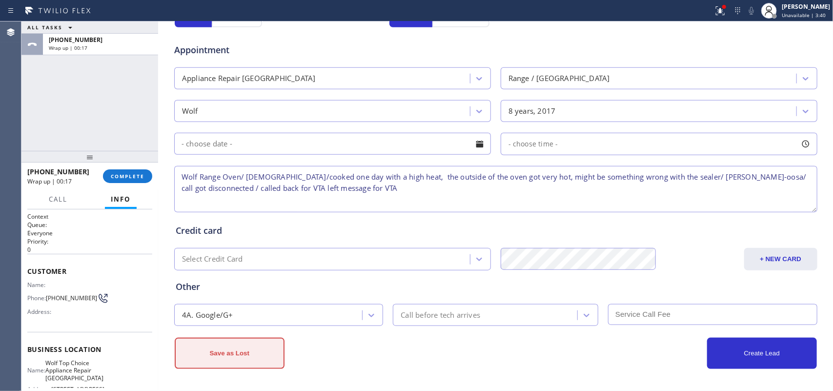
click at [251, 312] on button "Save as Lost" at bounding box center [230, 353] width 110 height 31
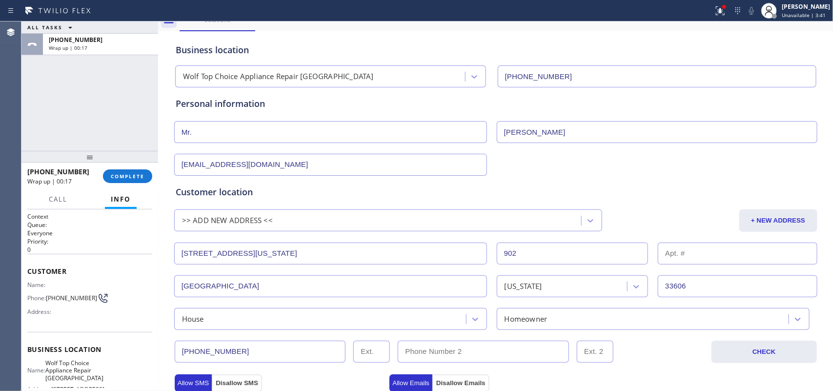
scroll to position [0, 0]
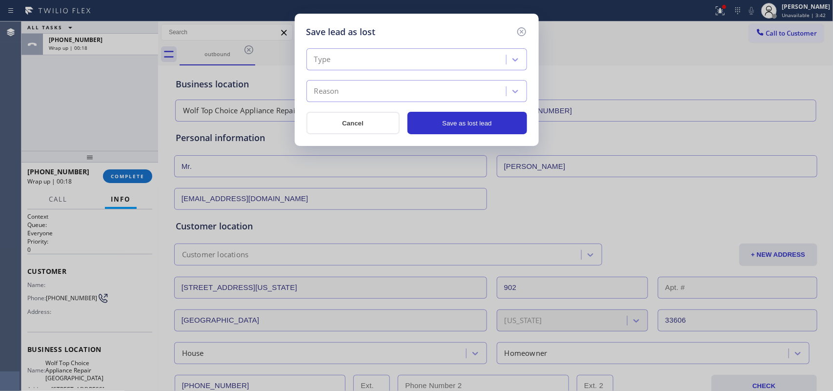
click at [498, 61] on div "Type" at bounding box center [407, 59] width 197 height 17
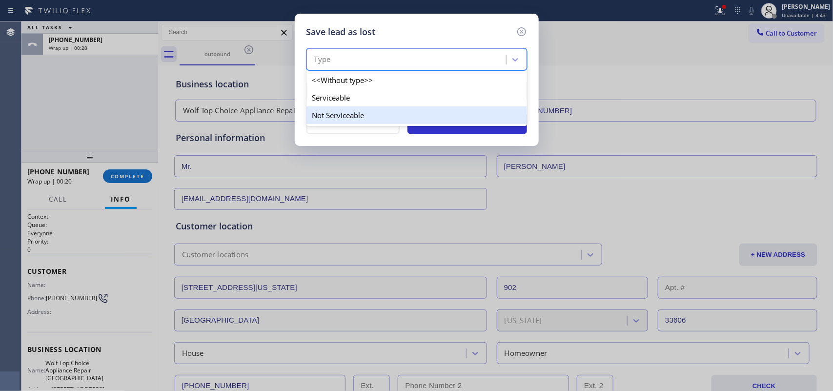
click at [481, 115] on div "Not Serviceable" at bounding box center [416, 115] width 220 height 18
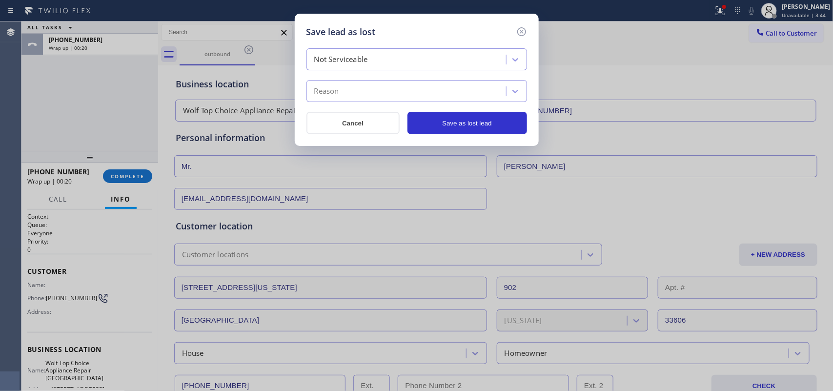
click at [481, 98] on div "Reason" at bounding box center [407, 91] width 197 height 17
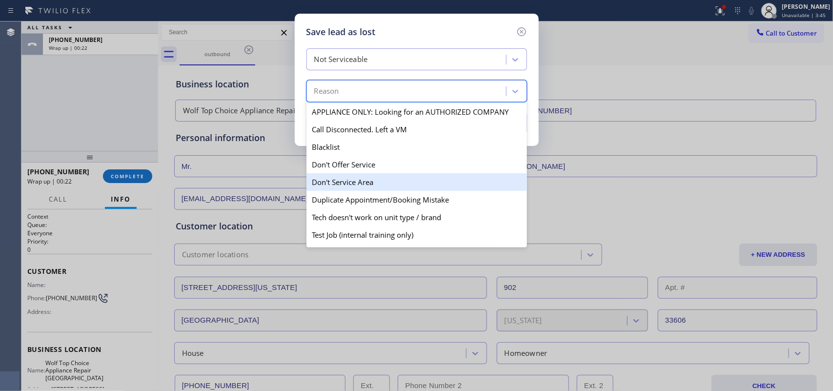
click at [460, 184] on div "Don't Service Area" at bounding box center [416, 182] width 220 height 18
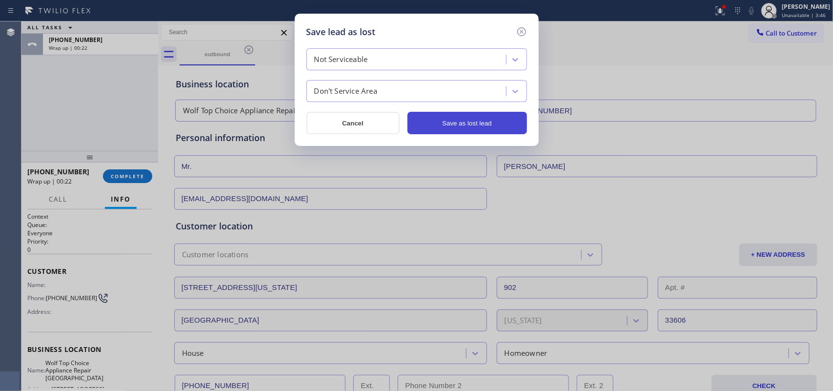
click at [493, 128] on button "Save as lost lead" at bounding box center [467, 123] width 120 height 22
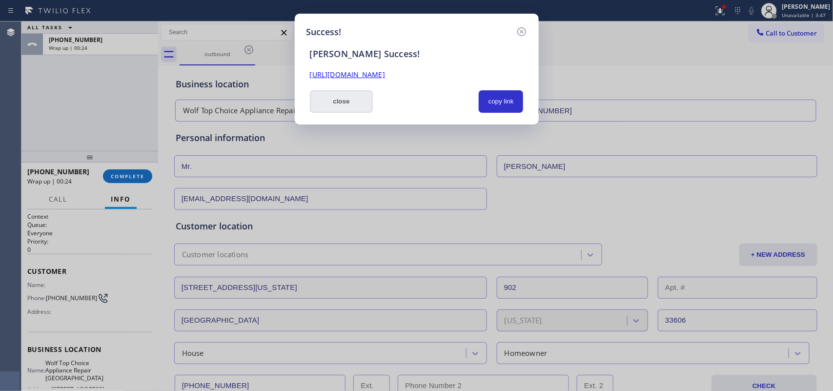
click at [357, 105] on button "close" at bounding box center [341, 101] width 63 height 22
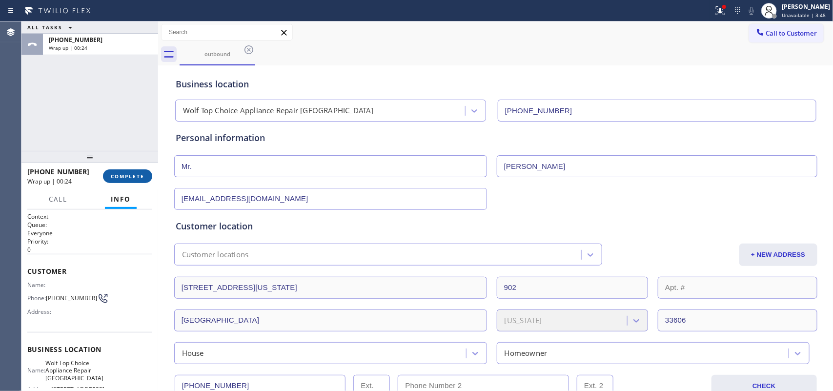
click at [130, 177] on span "COMPLETE" at bounding box center [128, 176] width 34 height 7
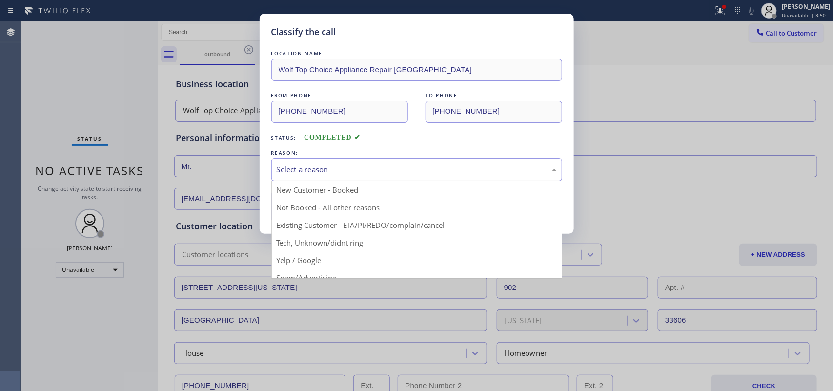
drag, startPoint x: 305, startPoint y: 164, endPoint x: 312, endPoint y: 169, distance: 8.7
click at [311, 168] on div "Select a reason" at bounding box center [417, 169] width 280 height 11
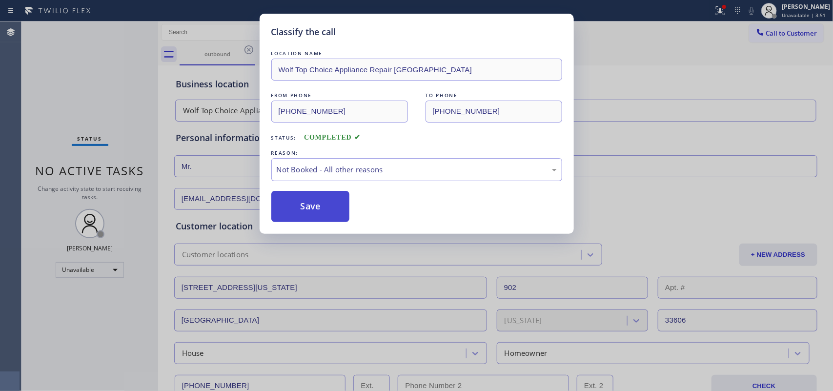
click at [324, 206] on button "Save" at bounding box center [310, 206] width 79 height 31
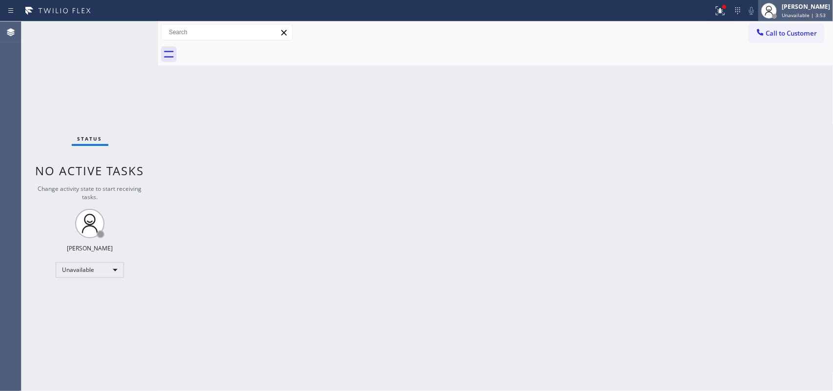
click at [666, 14] on span "Unavailable | 3:53" at bounding box center [803, 15] width 44 height 7
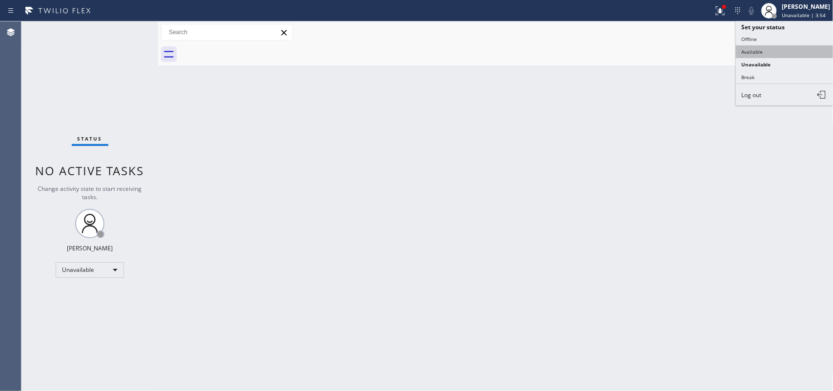
click at [666, 49] on button "Available" at bounding box center [785, 51] width 98 height 13
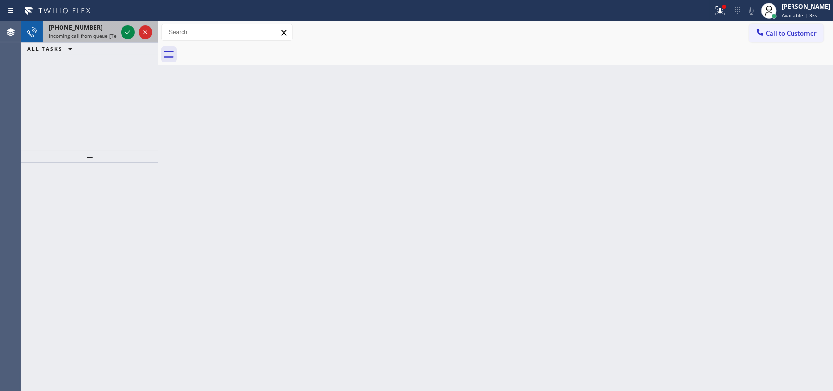
click at [107, 30] on div "+14424655462" at bounding box center [83, 27] width 68 height 8
click at [94, 35] on span "Incoming call from queue [Test] All" at bounding box center [89, 35] width 81 height 7
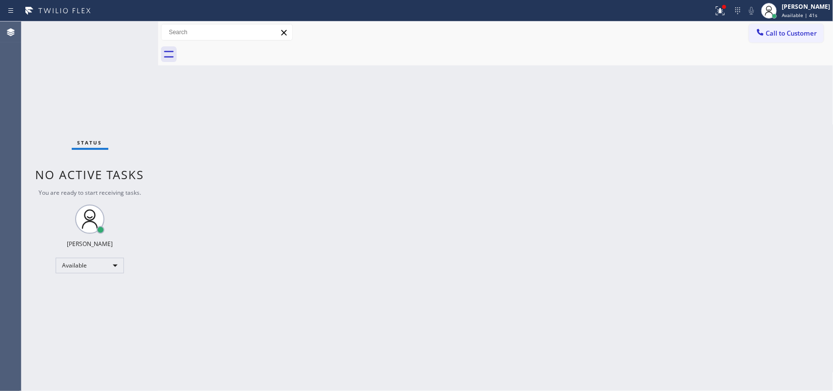
click at [127, 28] on div "Status No active tasks You are ready to start receiving tasks. Leah Cabrera Ava…" at bounding box center [89, 205] width 137 height 369
click at [332, 119] on div "Back to Dashboard Change Sender ID Customers Technicians Select a contact Outbo…" at bounding box center [495, 205] width 675 height 369
click at [666, 12] on span "Available | 1:04" at bounding box center [800, 15] width 38 height 7
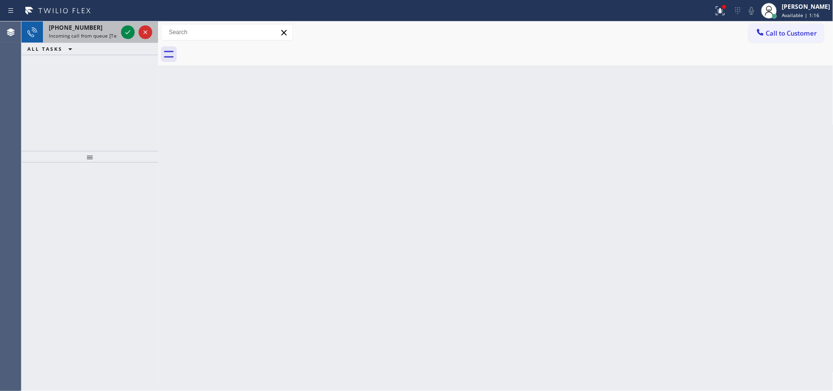
click at [102, 36] on span "Incoming call from queue [Test] All" at bounding box center [89, 35] width 81 height 7
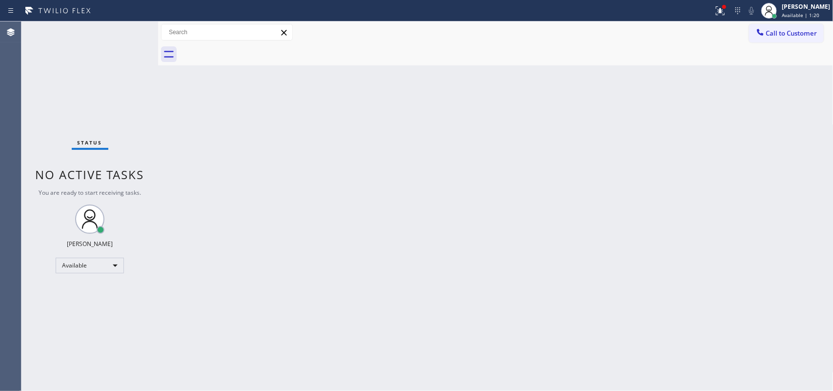
click at [666, 68] on div "Back to Dashboard Change Sender ID Customers Technicians Select a contact Outbo…" at bounding box center [495, 205] width 675 height 369
click at [666, 7] on div "Leah Cabrera" at bounding box center [805, 6] width 48 height 8
click at [666, 13] on span "Available | 1:26" at bounding box center [800, 15] width 38 height 7
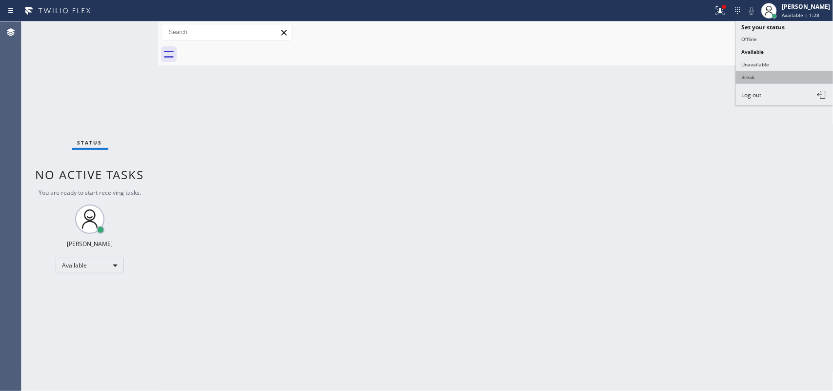
click at [666, 76] on button "Break" at bounding box center [785, 77] width 98 height 13
